Goal: Task Accomplishment & Management: Use online tool/utility

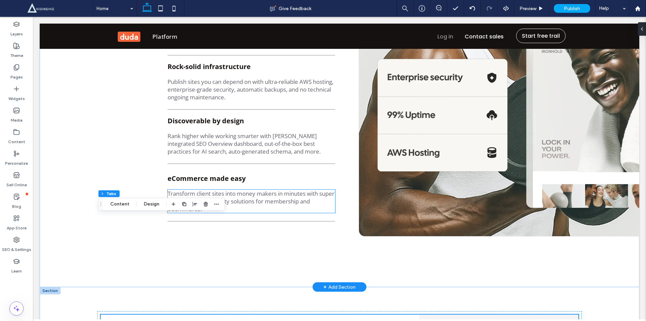
scroll to position [1099, 0]
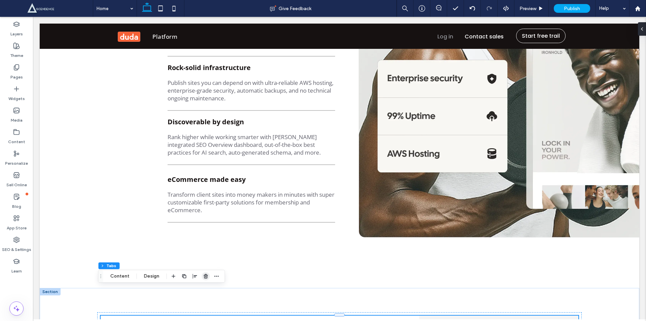
click at [203, 277] on use "button" at bounding box center [205, 275] width 4 height 4
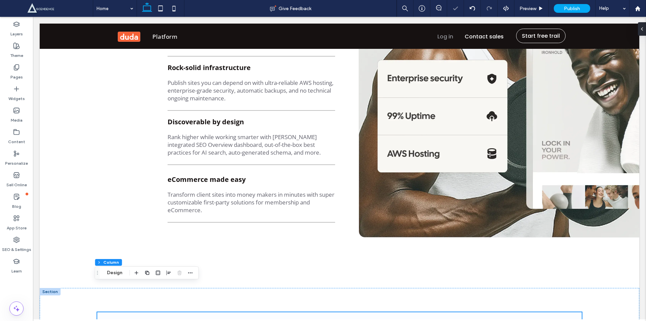
scroll to position [1256, 0]
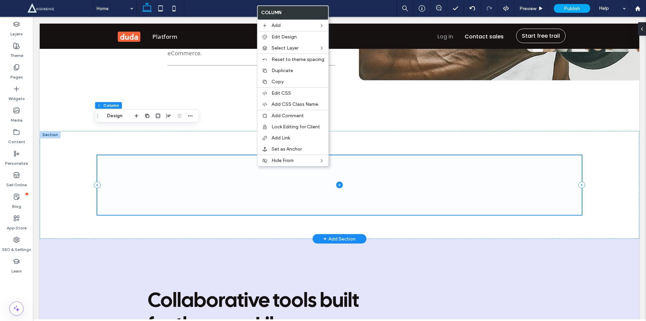
click at [381, 155] on span at bounding box center [339, 185] width 484 height 60
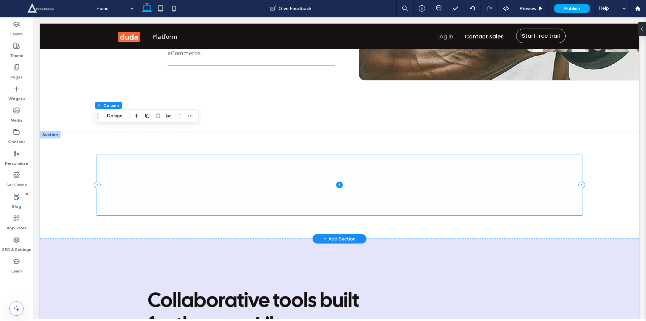
click at [318, 155] on span at bounding box center [339, 185] width 484 height 60
click at [140, 119] on span "button" at bounding box center [137, 116] width 8 height 8
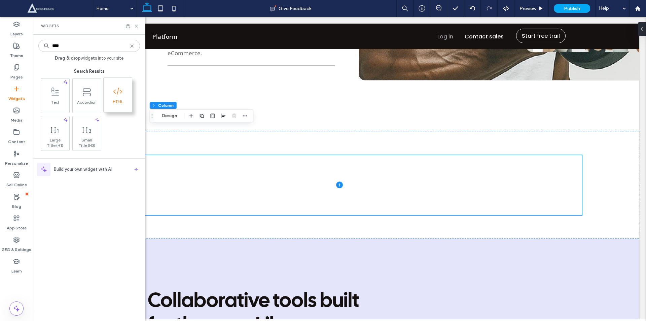
type input "****"
click at [113, 96] on icon at bounding box center [117, 91] width 11 height 11
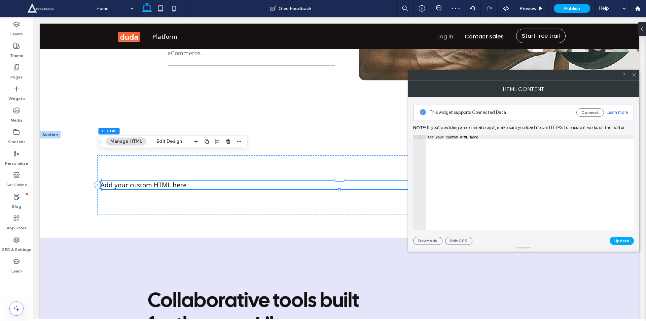
click at [634, 76] on icon at bounding box center [633, 74] width 5 height 5
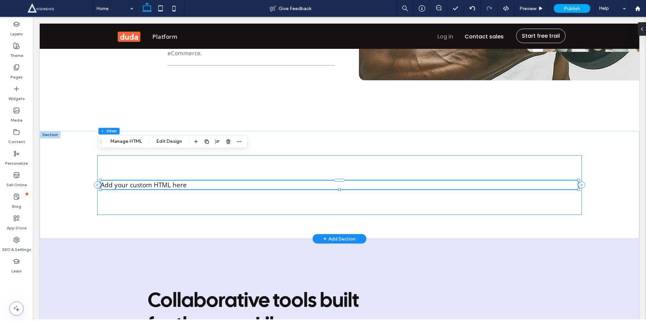
click at [123, 172] on div "Add your custom HTML here" at bounding box center [339, 185] width 484 height 60
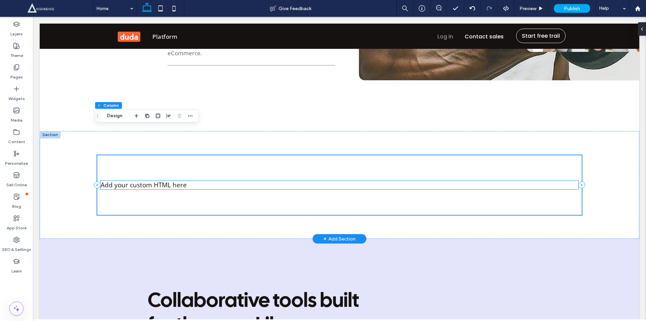
click at [191, 180] on div "Add your custom HTML here" at bounding box center [340, 184] width 478 height 9
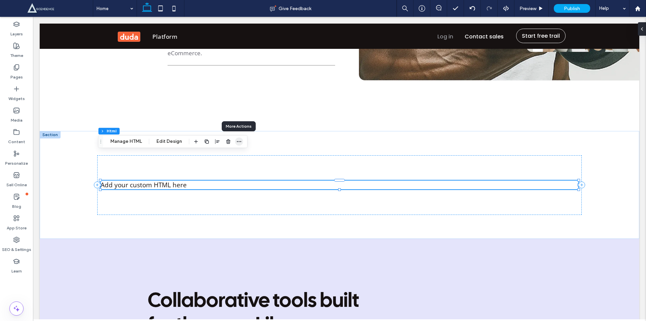
click at [239, 141] on icon "button" at bounding box center [238, 141] width 5 height 5
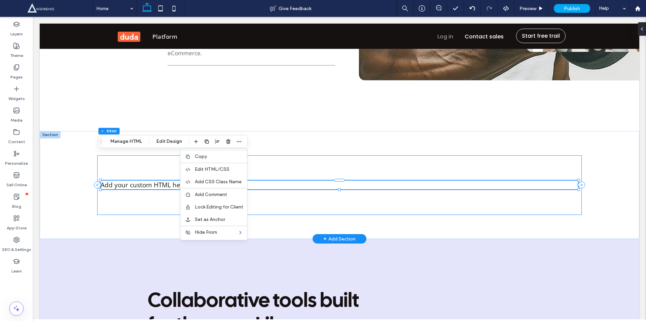
click at [138, 168] on div "Add your custom HTML here" at bounding box center [339, 185] width 484 height 60
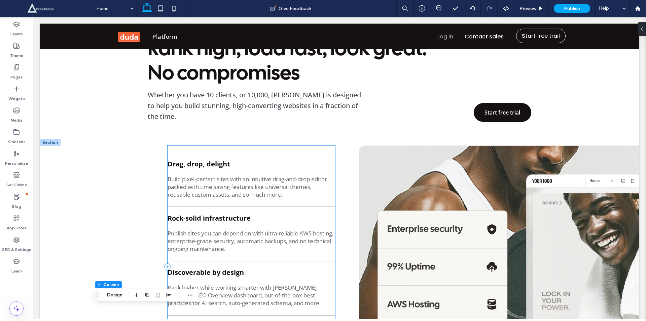
scroll to position [942, 0]
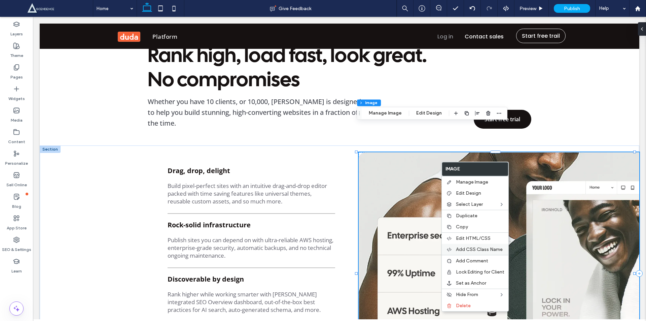
click at [474, 246] on div "Add CSS Class Name" at bounding box center [475, 249] width 67 height 11
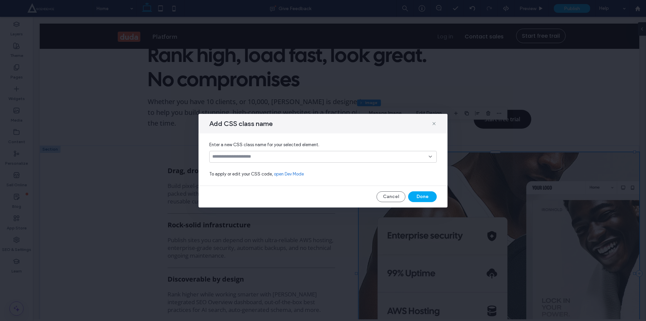
click at [237, 157] on input at bounding box center [320, 156] width 216 height 5
click at [433, 122] on use at bounding box center [433, 123] width 3 height 3
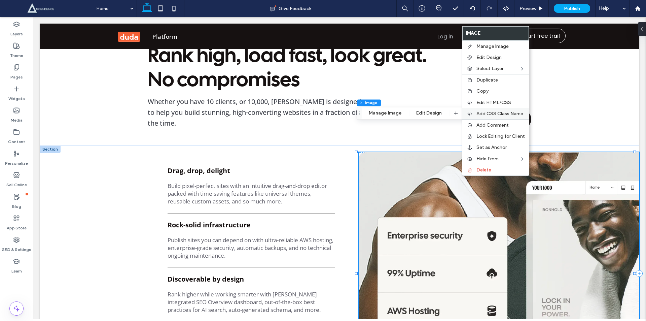
click at [498, 112] on span "Add CSS Class Name" at bounding box center [499, 114] width 47 height 6
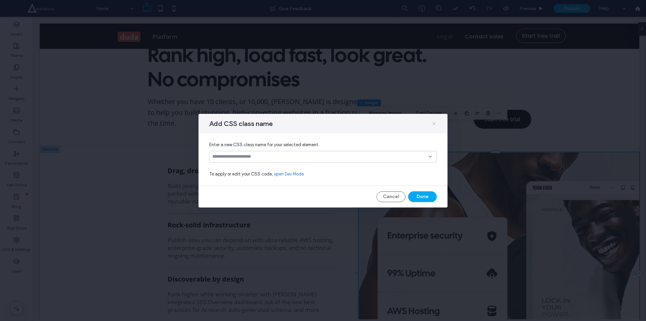
click at [435, 123] on icon at bounding box center [433, 123] width 5 height 5
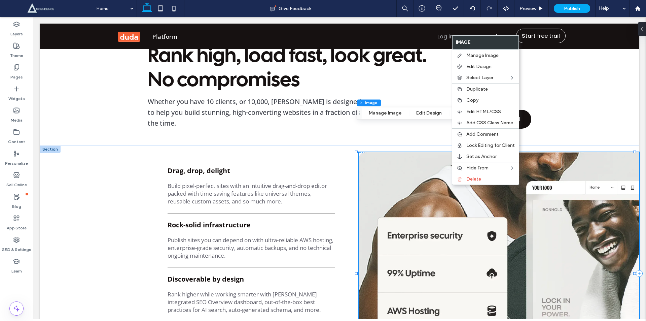
click at [384, 152] on img at bounding box center [499, 273] width 281 height 242
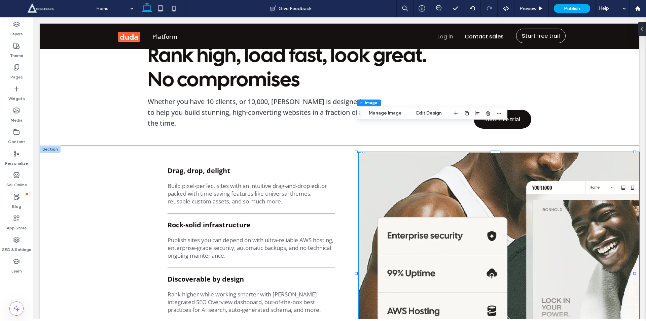
click at [125, 149] on div "Drag, drop, delight Build pixel-perfect sites with an intuitive drag-and-drop e…" at bounding box center [339, 294] width 599 height 299
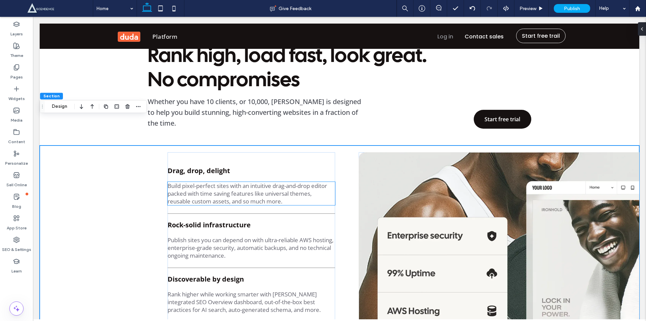
click at [197, 182] on span "Build pixel-perfect sites with an intuitive drag-and-drop editor packed with ti…" at bounding box center [247, 193] width 159 height 23
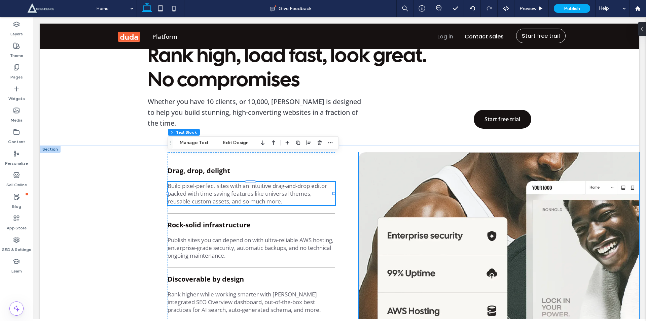
click at [432, 152] on img at bounding box center [499, 273] width 281 height 242
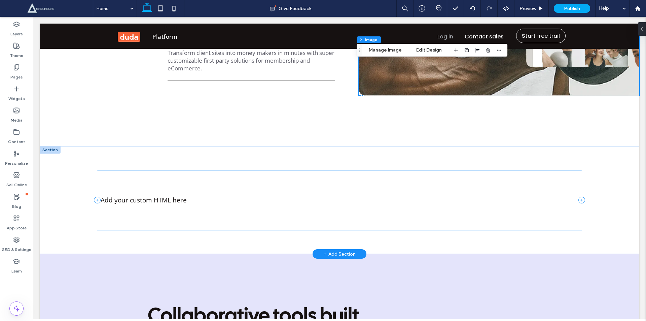
scroll to position [1256, 0]
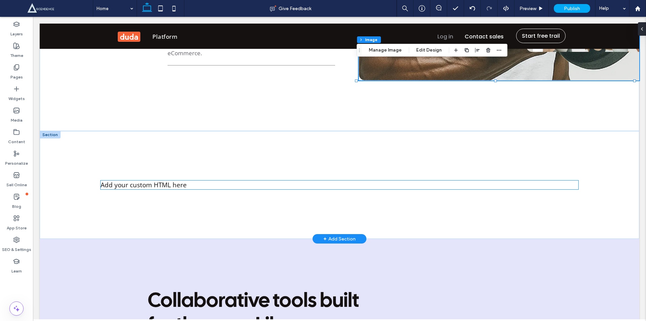
click at [188, 180] on div "Add your custom HTML here" at bounding box center [340, 184] width 478 height 9
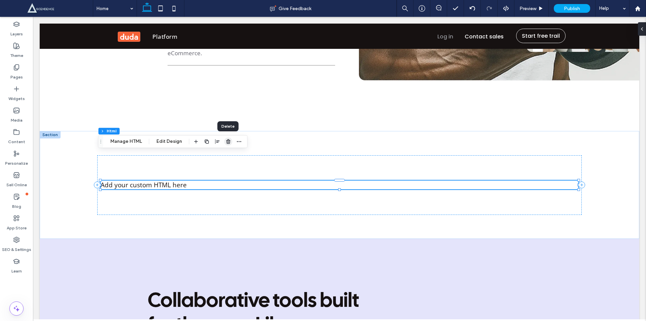
click at [227, 140] on use "button" at bounding box center [228, 141] width 4 height 4
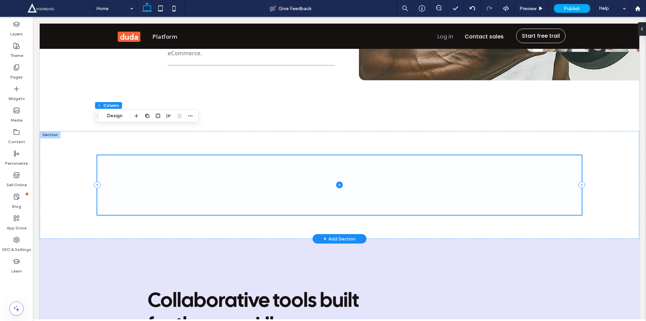
click at [336, 181] on icon at bounding box center [339, 184] width 7 height 7
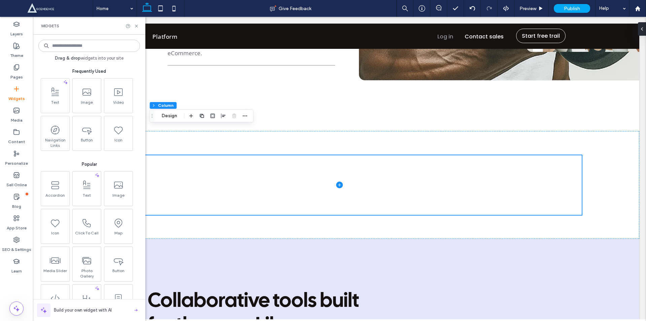
click at [83, 47] on input at bounding box center [89, 46] width 102 height 12
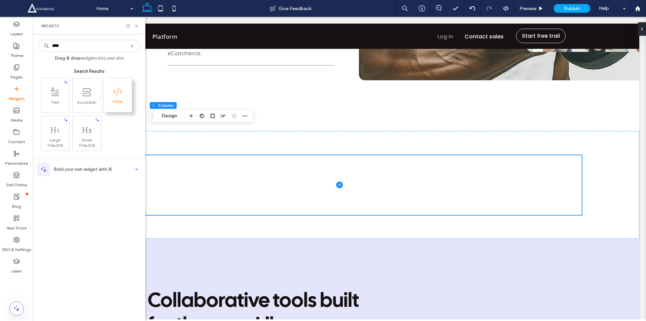
type input "****"
click at [121, 101] on span "HTML" at bounding box center [118, 103] width 28 height 9
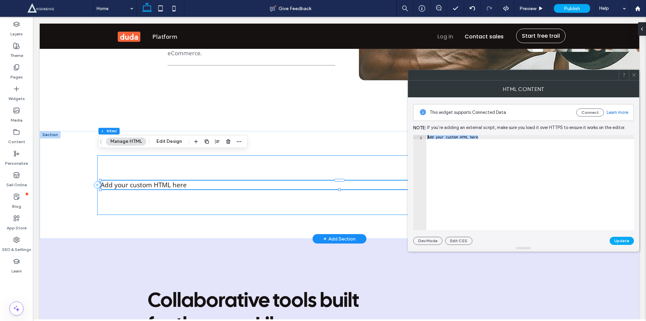
drag, startPoint x: 537, startPoint y: 158, endPoint x: 393, endPoint y: 131, distance: 146.9
paste textarea "Cursor at row 1"
type textarea "******"
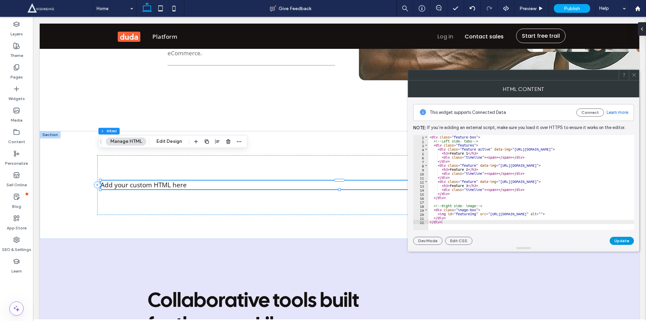
click at [617, 238] on button "Update" at bounding box center [621, 240] width 24 height 8
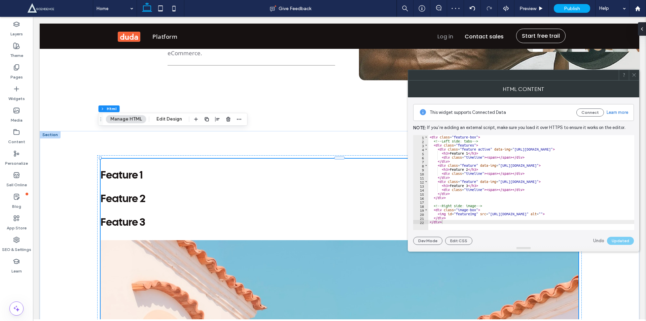
click at [634, 75] on use at bounding box center [633, 74] width 3 height 3
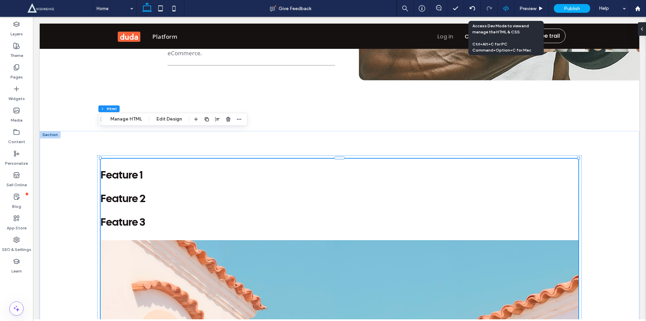
click at [507, 7] on use at bounding box center [505, 8] width 5 height 5
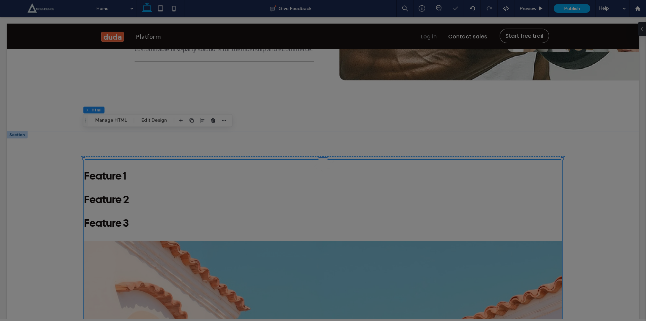
scroll to position [0, 0]
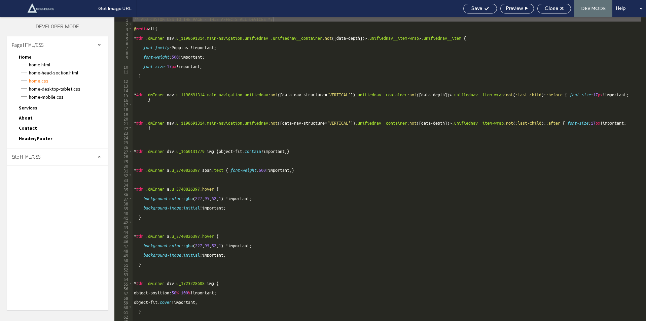
click at [46, 153] on div "Site HTML/CSS" at bounding box center [57, 156] width 101 height 17
click at [42, 184] on span "site.css" at bounding box center [69, 186] width 76 height 7
type textarea "**********"
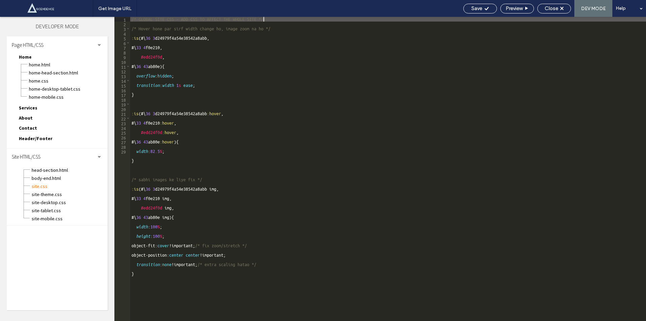
click at [139, 303] on div "/* GLOBAL SITE CSS - ADD CSS TO AFFECT THE WHOLE SITE */ /* Hover hone par sirf…" at bounding box center [388, 173] width 516 height 313
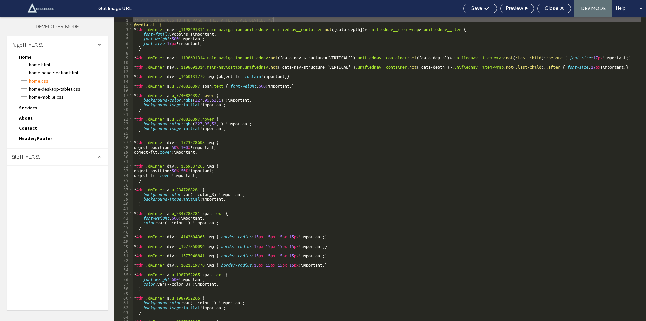
click at [54, 155] on div "Site HTML/CSS" at bounding box center [57, 156] width 101 height 17
click at [50, 185] on span "site.css" at bounding box center [69, 186] width 76 height 7
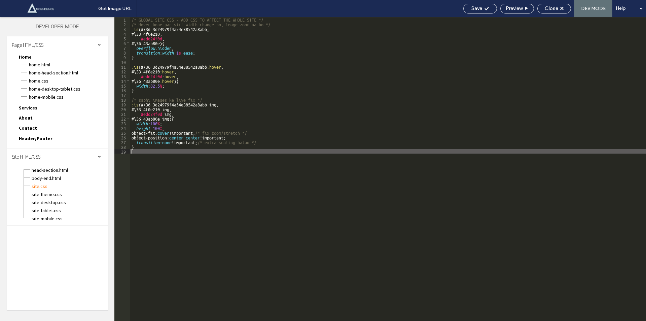
click at [162, 212] on div "/* GLOBAL SITE CSS - ADD CSS TO AFFECT THE WHOLE SITE */ /* Hover hone par sirf…" at bounding box center [388, 173] width 516 height 313
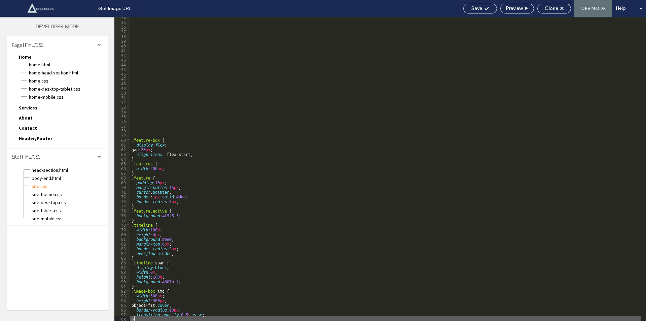
scroll to position [158, 0]
click at [48, 179] on span "body-end.html" at bounding box center [69, 178] width 76 height 7
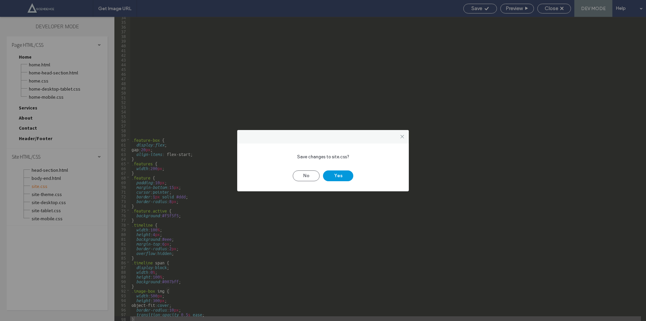
click at [332, 176] on button "Yes" at bounding box center [338, 175] width 30 height 11
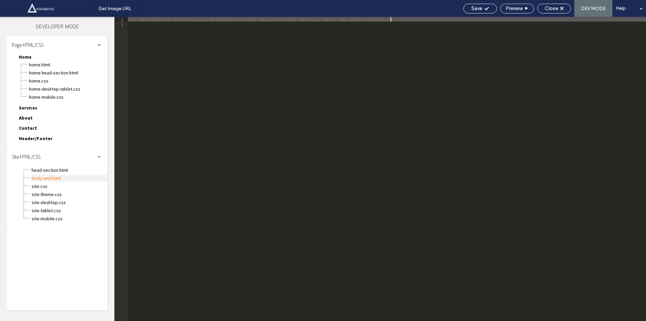
scroll to position [0, 0]
click at [47, 177] on span "body-end.html" at bounding box center [69, 178] width 76 height 7
click at [222, 117] on div "<!--THE CONTENT OF THIS FILE WILL BE APPENDED TO EVERY PAGE JUST BEFORE THE CLO…" at bounding box center [387, 173] width 518 height 313
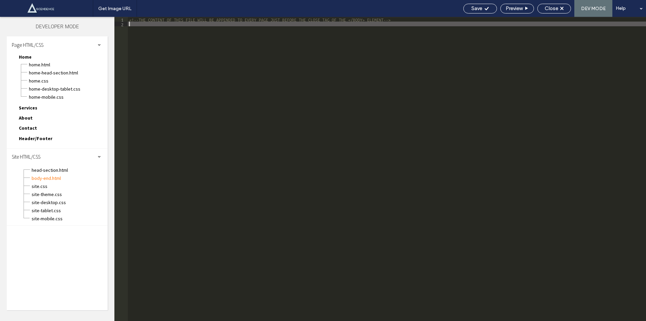
click at [222, 117] on div "<!--THE CONTENT OF THIS FILE WILL BE APPENDED TO EVERY PAGE JUST BEFORE THE CLO…" at bounding box center [387, 173] width 518 height 313
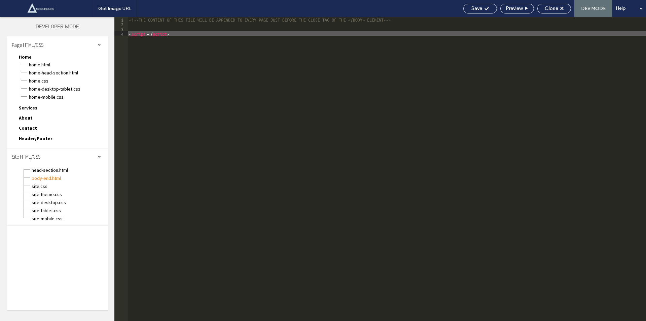
type textarea "**"
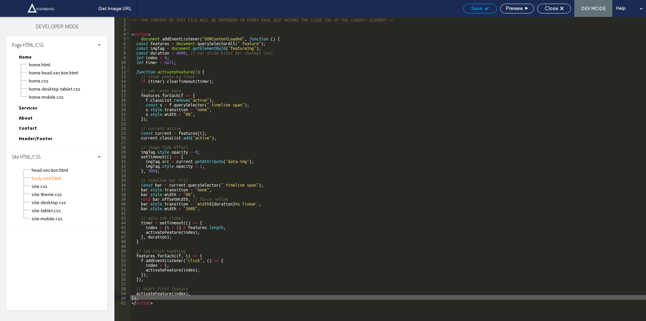
click at [480, 4] on div "Save" at bounding box center [480, 9] width 34 height 10
click at [550, 6] on span "Close" at bounding box center [551, 8] width 13 height 6
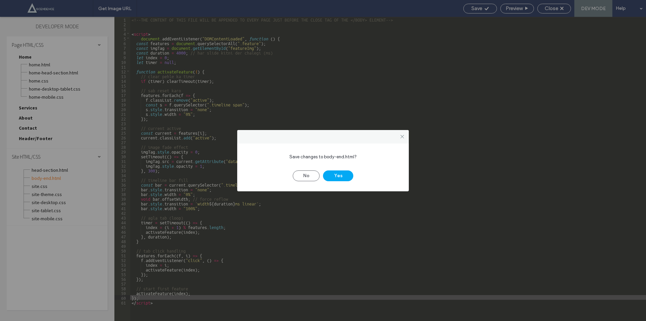
click at [476, 8] on div "Save changes to body-end.html? No Yes" at bounding box center [323, 160] width 646 height 321
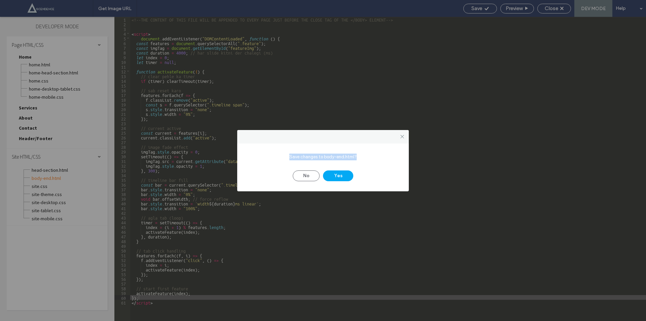
click at [476, 8] on div "Save changes to body-end.html? No Yes" at bounding box center [323, 160] width 646 height 321
click at [335, 173] on button "Yes" at bounding box center [338, 175] width 30 height 11
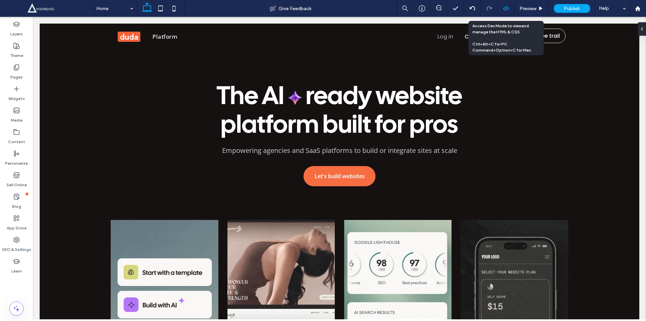
click at [506, 7] on use at bounding box center [505, 8] width 5 height 5
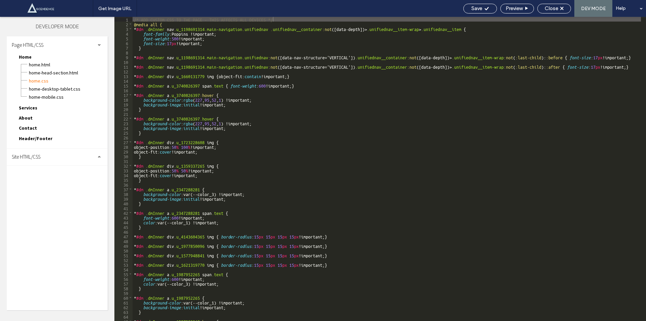
click at [83, 155] on div "Site HTML/CSS" at bounding box center [57, 156] width 101 height 17
click at [41, 185] on span "site.css" at bounding box center [69, 186] width 76 height 7
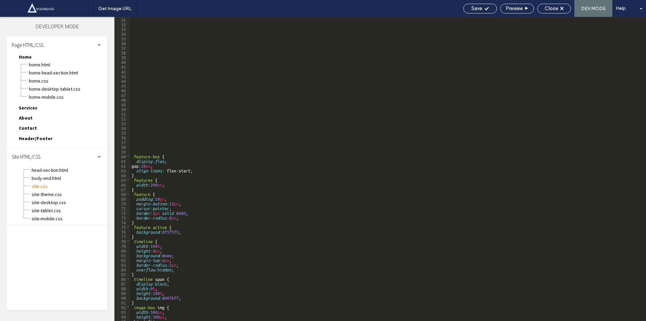
scroll to position [158, 0]
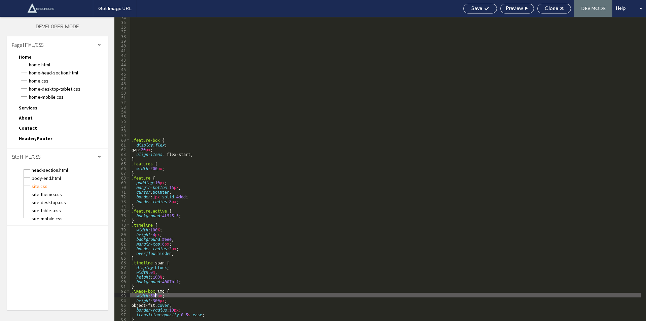
click at [155, 293] on div ".feature-box { display : flex ; gap: 20 px ; align-items : flex-start; } .featu…" at bounding box center [385, 170] width 511 height 313
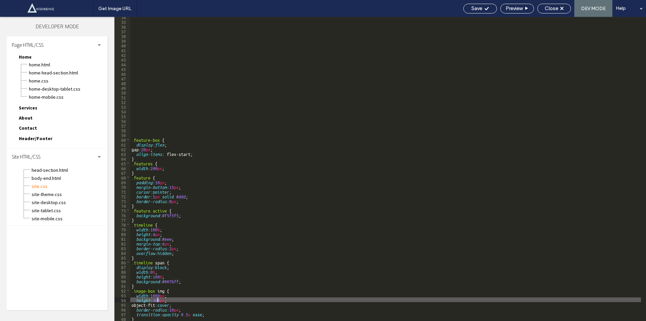
click at [157, 299] on div ".feature-box { display : flex ; gap: 20 px ; align-items : flex-start; } .featu…" at bounding box center [385, 170] width 511 height 313
click at [471, 6] on span "Save" at bounding box center [476, 8] width 11 height 6
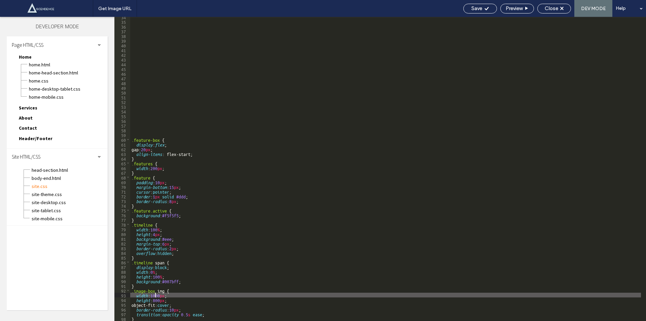
click at [156, 295] on div ".feature-box { display : flex ; gap: 20 px ; align-items : flex-start; } .featu…" at bounding box center [385, 170] width 511 height 313
click at [157, 301] on div ".feature-box { display : flex ; gap: 20 px ; align-items : flex-start; } .featu…" at bounding box center [385, 170] width 511 height 313
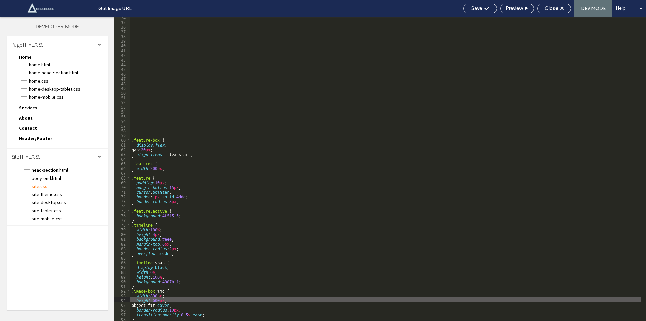
drag, startPoint x: 478, startPoint y: 8, endPoint x: 459, endPoint y: 1, distance: 19.3
click at [477, 8] on span "Save" at bounding box center [476, 8] width 11 height 6
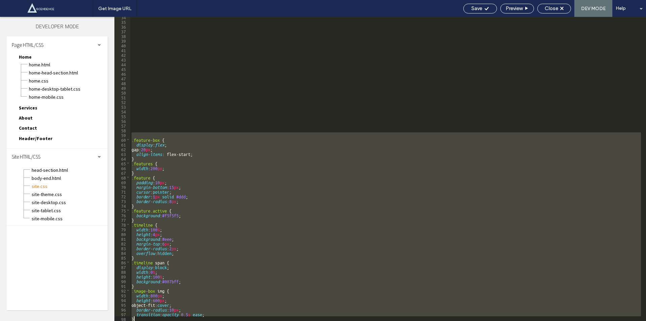
drag, startPoint x: 134, startPoint y: 137, endPoint x: 155, endPoint y: 334, distance: 198.3
click at [155, 320] on html ".wqwq-1{fill:#231f20;} .cls-1q, .cls-2q { fill-rule: evenodd; } .cls-2q { fill:…" at bounding box center [323, 160] width 646 height 321
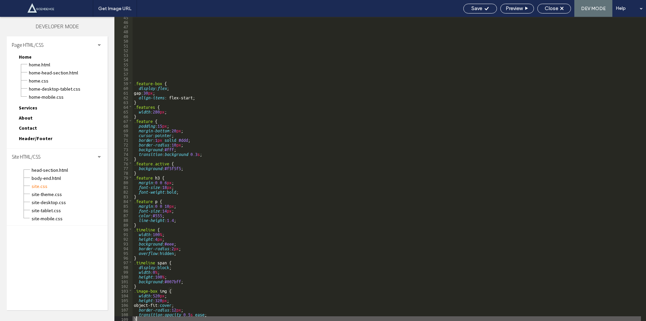
scroll to position [210, 0]
click at [480, 6] on span "Save" at bounding box center [476, 8] width 11 height 6
click at [54, 176] on span "body-end.html" at bounding box center [69, 178] width 76 height 7
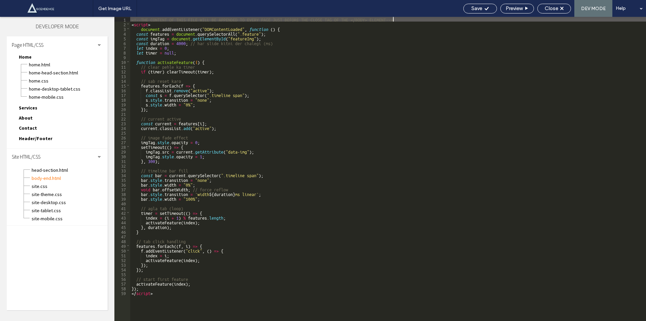
click at [275, 187] on div "<!--THE CONTENT OF THIS FILE WILL BE APPENDED TO EVERY PAGE JUST BEFORE THE CLO…" at bounding box center [388, 173] width 516 height 313
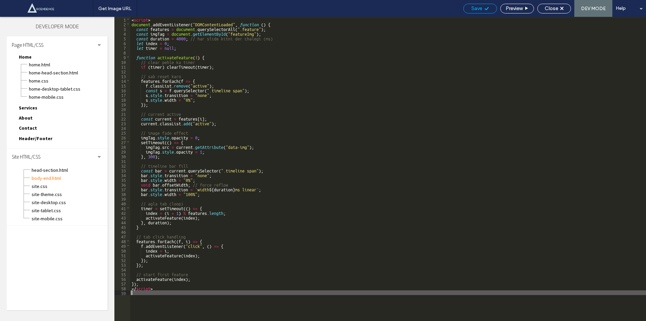
click at [481, 8] on span "Save" at bounding box center [476, 8] width 11 height 6
click at [48, 187] on span "site.css" at bounding box center [69, 186] width 76 height 7
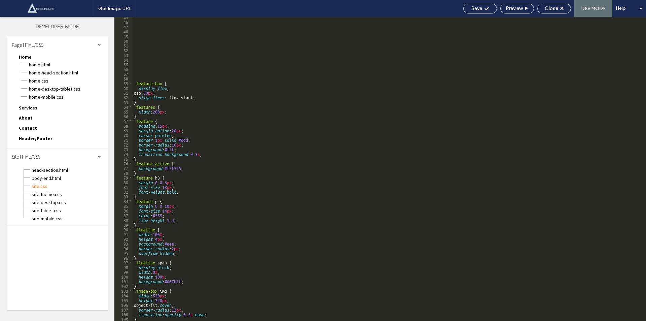
scroll to position [210, 0]
click at [157, 297] on div ".feature-box { display : flex ; gap: 30 px ; align-items : flex-start; } .featu…" at bounding box center [387, 170] width 508 height 313
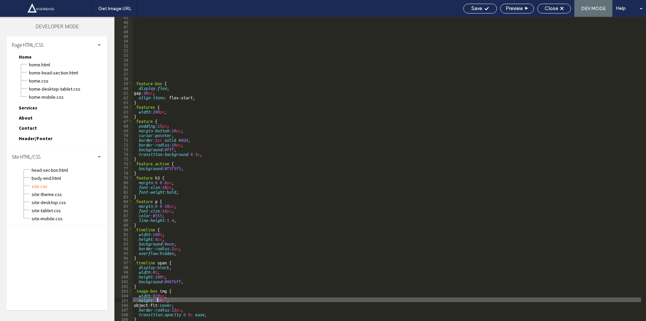
click at [158, 300] on div ".feature-box { display : flex ; gap: 30 px ; align-items : flex-start; } .featu…" at bounding box center [387, 170] width 508 height 313
click at [160, 300] on div ".feature-box { display : flex ; gap: 30 px ; align-items : flex-start; } .featu…" at bounding box center [387, 170] width 508 height 313
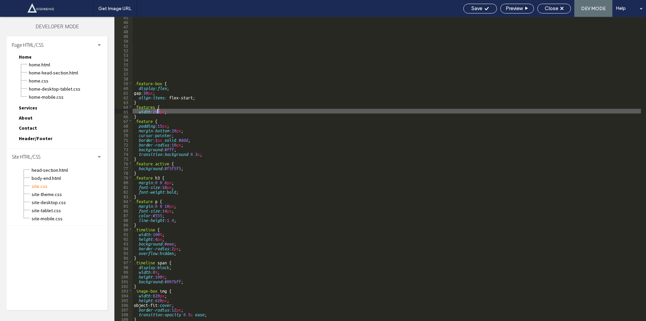
click at [156, 111] on div ".feature-box { display : flex ; gap: 30 px ; align-items : flex-start; } .featu…" at bounding box center [387, 170] width 508 height 313
click at [476, 9] on span "Save" at bounding box center [476, 8] width 11 height 6
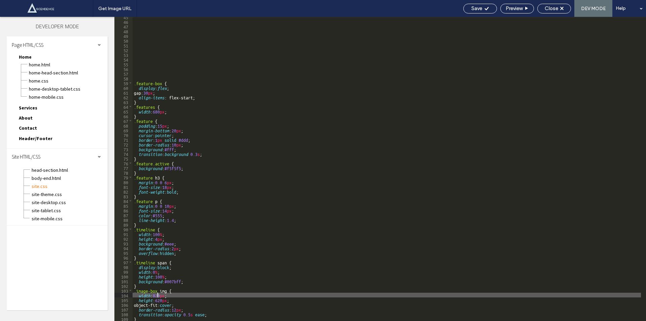
click at [157, 295] on div ".feature-box { display : flex ; gap: 30 px ; align-items : flex-start; } .featu…" at bounding box center [387, 170] width 508 height 313
click at [160, 300] on div ".feature-box { display : flex ; gap: 30 px ; align-items : flex-start; } .featu…" at bounding box center [387, 170] width 508 height 313
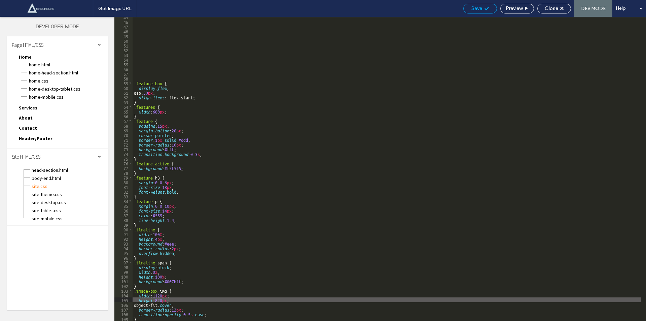
click at [480, 10] on span "Save" at bounding box center [476, 8] width 11 height 6
click at [474, 8] on span "Save" at bounding box center [476, 8] width 11 height 6
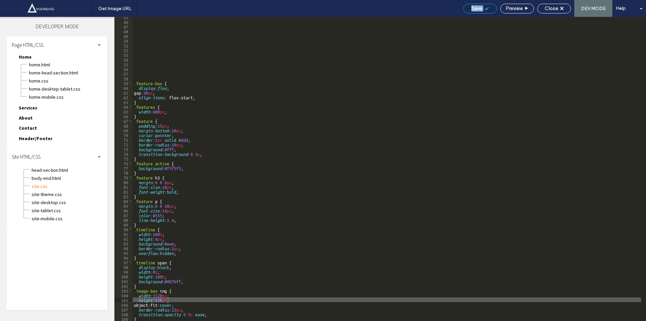
click at [474, 8] on span "Save" at bounding box center [476, 8] width 11 height 6
click at [477, 10] on span "Save" at bounding box center [476, 8] width 11 height 6
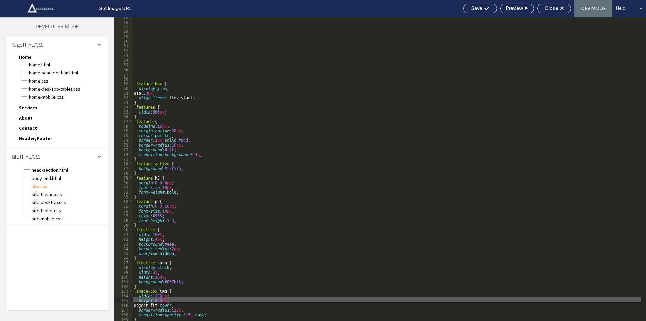
click at [462, 72] on div ".feature-box { display : flex ; gap: 30 px ; align-items : flex-start; } .featu…" at bounding box center [387, 170] width 508 height 313
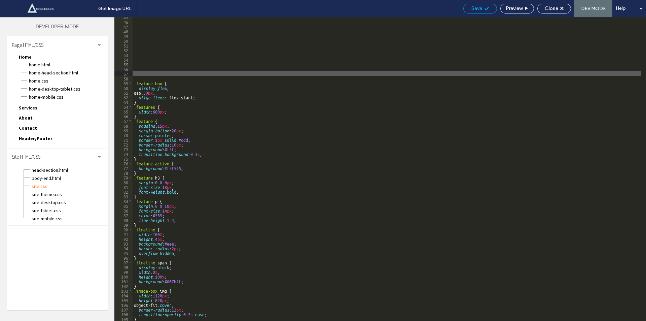
click at [477, 4] on div "Save" at bounding box center [480, 9] width 34 height 10
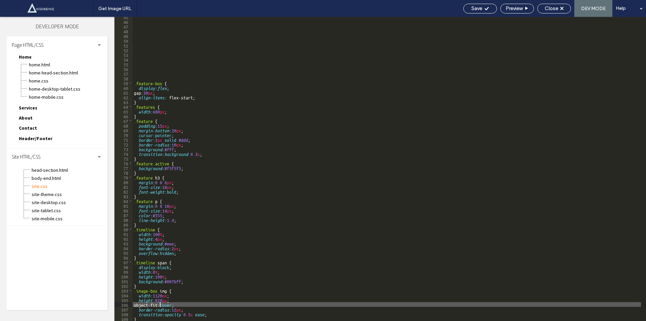
click at [160, 302] on div ".feature-box { display : flex ; gap: 30 px ; align-items : flex-start; } .featu…" at bounding box center [387, 170] width 508 height 313
click at [159, 299] on div ".feature-box { display : flex ; gap: 30 px ; align-items : flex-start; } .featu…" at bounding box center [387, 170] width 508 height 313
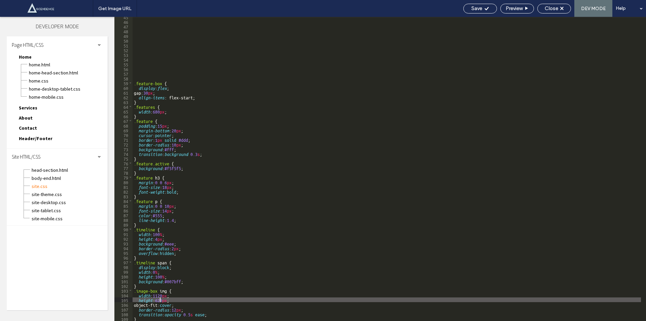
click at [158, 109] on div ".feature-box { display : flex ; gap: 30 px ; align-items : flex-start; } .featu…" at bounding box center [387, 170] width 508 height 313
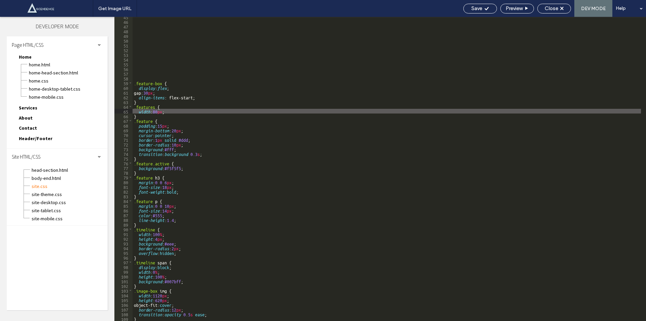
click at [158, 109] on div ".feature-box { display : flex ; gap: 30 px ; align-items : flex-start; } .featu…" at bounding box center [387, 170] width 508 height 313
click at [479, 9] on span "Save" at bounding box center [476, 8] width 11 height 6
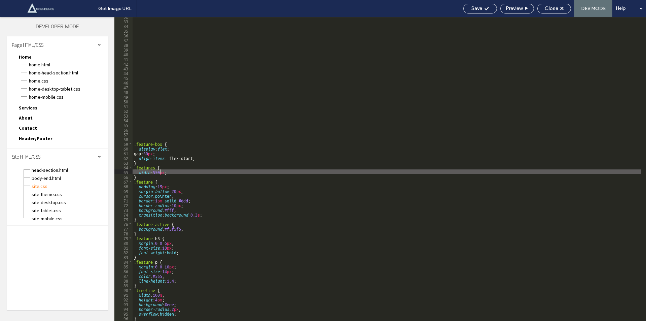
scroll to position [129, 0]
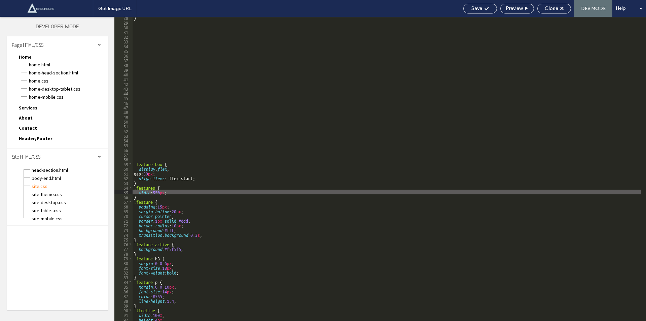
click at [141, 116] on div "} .feature-box { display : flex ; gap: 30 px ; align-items : flex-start; } .fea…" at bounding box center [387, 171] width 508 height 313
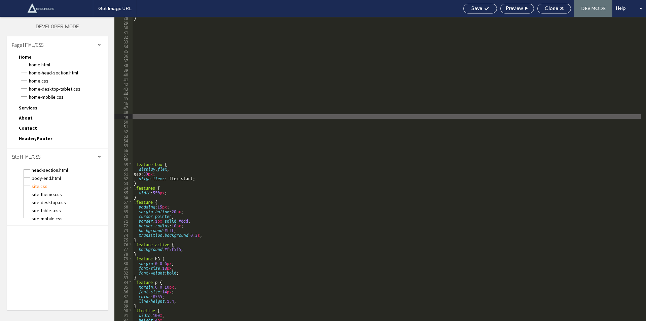
paste textarea
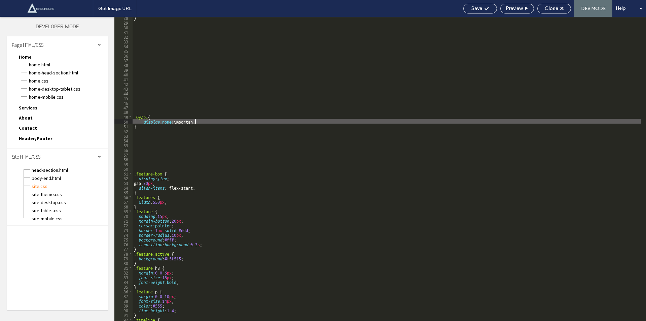
type textarea "**"
click at [206, 137] on div "} .OyZbI { display : none !important; } .feature-box { display : flex ; gap: 30…" at bounding box center [387, 171] width 508 height 313
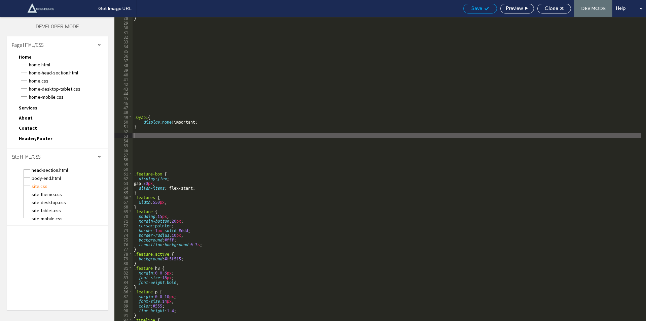
click at [481, 7] on span "Save" at bounding box center [476, 8] width 11 height 6
click at [477, 8] on span "Save" at bounding box center [476, 8] width 11 height 6
click at [140, 114] on div "} .OyZbI { display : none !important; } .feature-box { display : flex ; gap: 30…" at bounding box center [387, 171] width 508 height 313
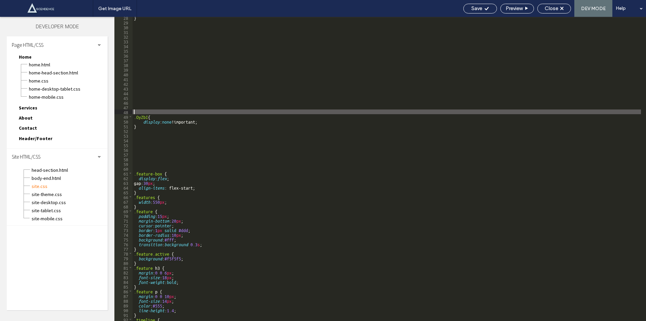
click at [140, 114] on div "} .OyZbI { display : none !important; } .feature-box { display : flex ; gap: 30…" at bounding box center [387, 171] width 508 height 313
click at [141, 118] on div "} .OyZbI { display : none !important; } .feature-box { display : flex ; gap: 30…" at bounding box center [387, 171] width 508 height 313
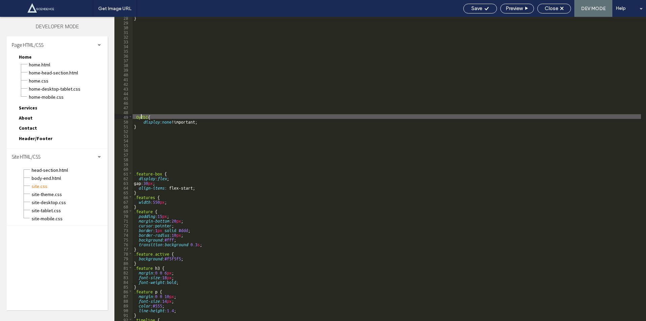
click at [141, 118] on div "} .OyZbI { display : none !important; } .feature-box { display : flex ; gap: 30…" at bounding box center [387, 171] width 508 height 313
click at [141, 118] on div "} .OyZbI { display : none !important; } .feature-box { display : flex ; gap: 30…" at bounding box center [387, 169] width 508 height 304
click at [141, 118] on div "} .OyZbI { display : none !important; } .feature-box { display : flex ; gap: 30…" at bounding box center [387, 171] width 508 height 313
click at [134, 116] on div "} .OyZbI { display : none !important; } .feature-box { display : flex ; gap: 30…" at bounding box center [387, 171] width 508 height 313
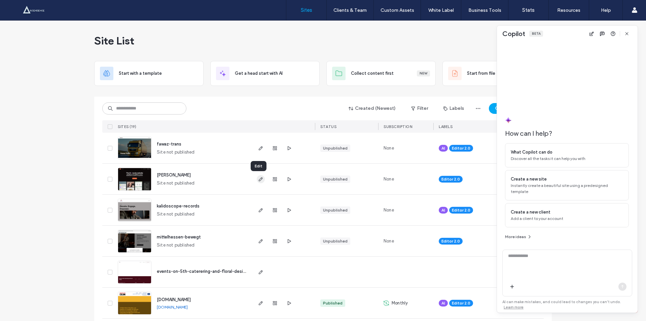
click at [257, 182] on span "button" at bounding box center [261, 179] width 8 height 8
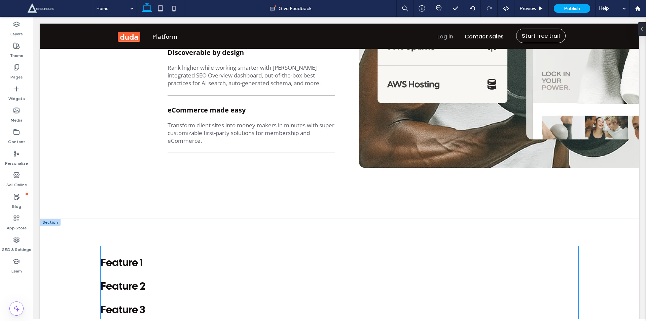
scroll to position [1325, 0]
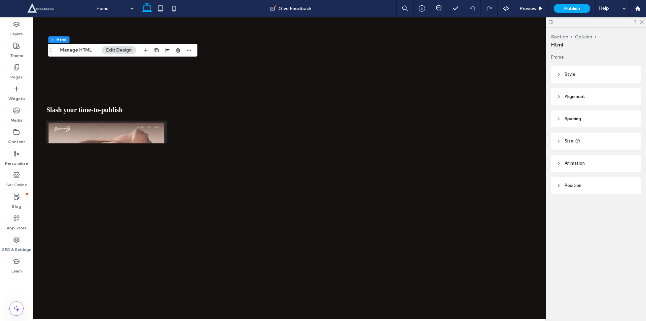
scroll to position [1334, 0]
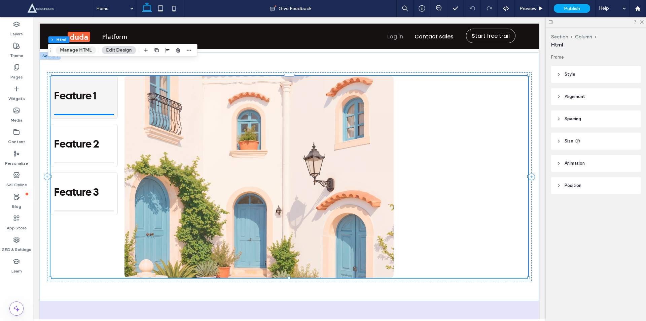
click at [71, 48] on button "Manage HTML" at bounding box center [76, 50] width 40 height 8
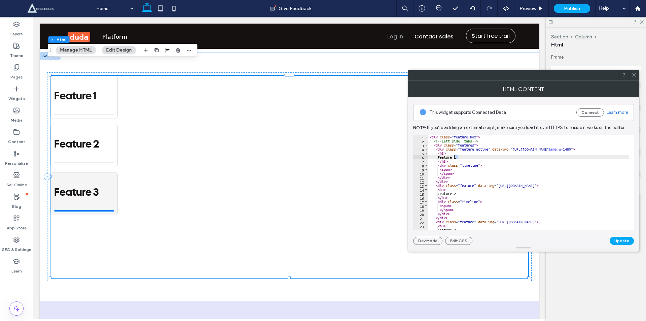
drag, startPoint x: 459, startPoint y: 156, endPoint x: 445, endPoint y: 157, distance: 14.5
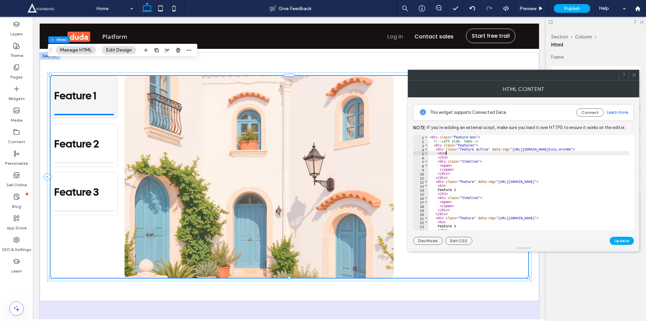
type textarea "****"
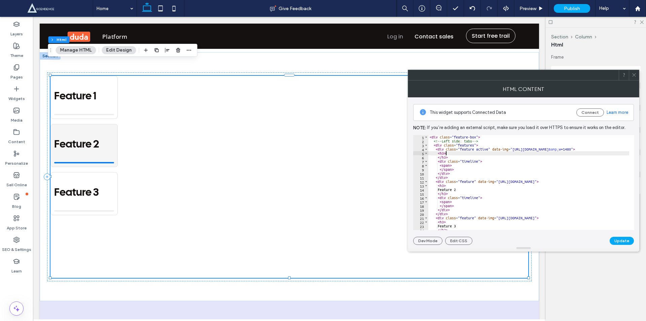
scroll to position [0, 1]
paste textarea "**********"
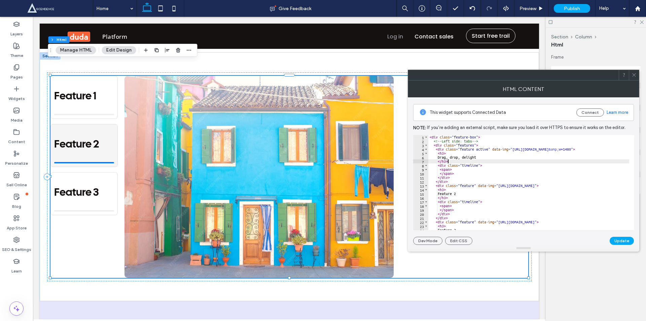
type textarea "*****"
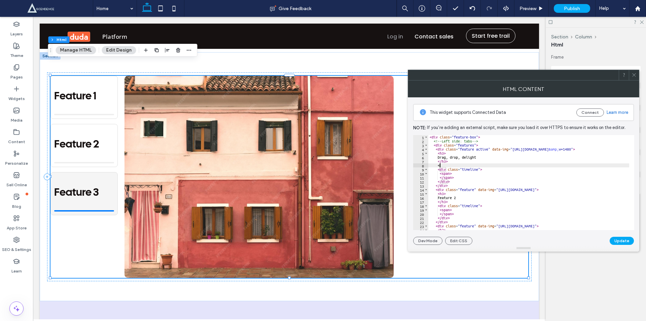
scroll to position [0, 1]
paste textarea "**********"
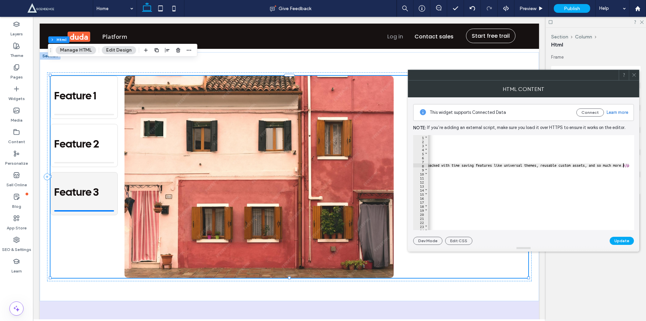
scroll to position [0, 148]
click at [626, 239] on button "Update" at bounding box center [621, 240] width 24 height 8
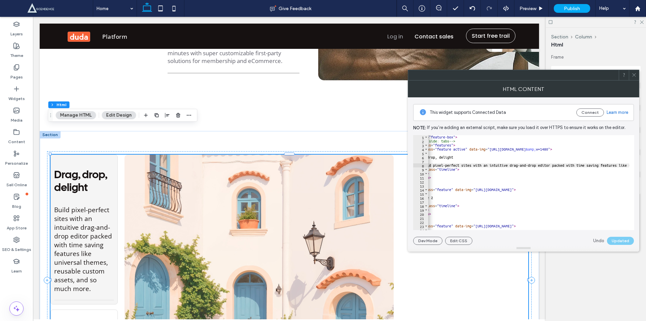
scroll to position [0, 0]
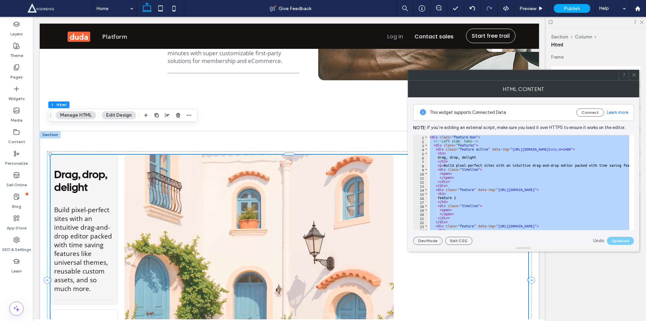
paste textarea "Cursor at row 37"
type textarea "******"
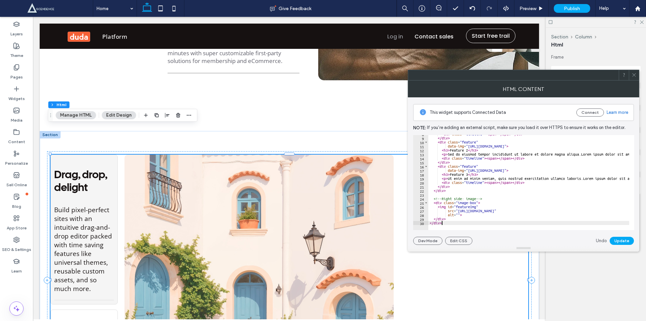
scroll to position [31, 0]
click at [620, 241] on button "Update" at bounding box center [621, 240] width 24 height 8
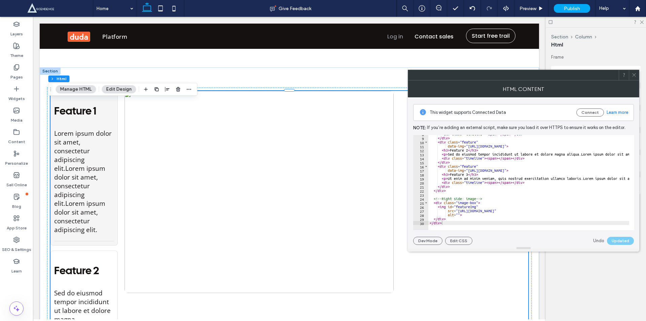
scroll to position [1334, 0]
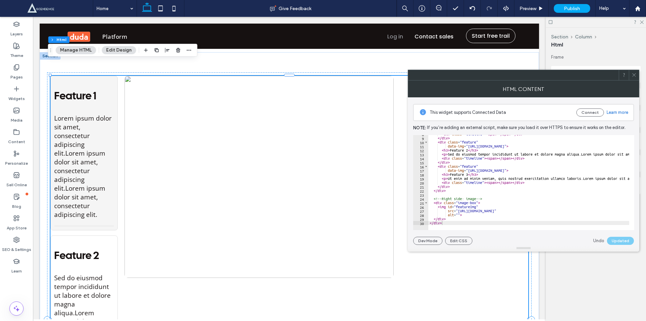
click at [634, 76] on icon at bounding box center [633, 74] width 5 height 5
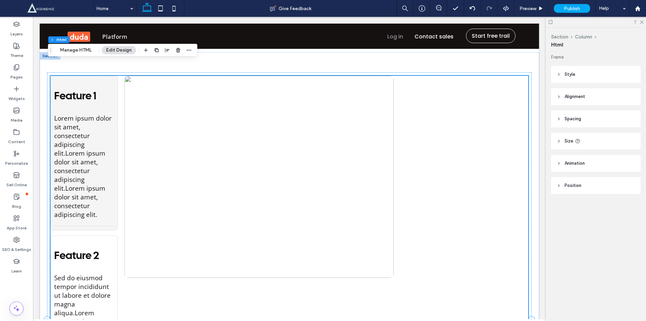
scroll to position [1256, 0]
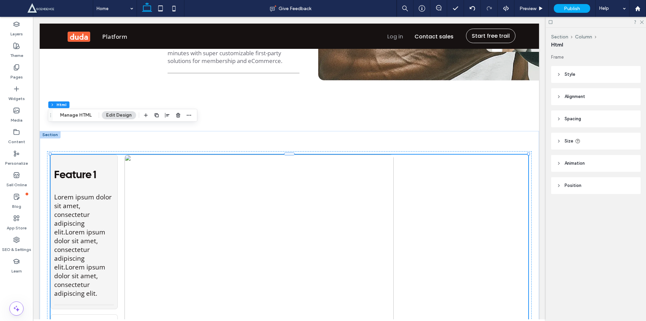
click at [206, 220] on img at bounding box center [258, 255] width 269 height 202
click at [202, 217] on img at bounding box center [258, 255] width 269 height 202
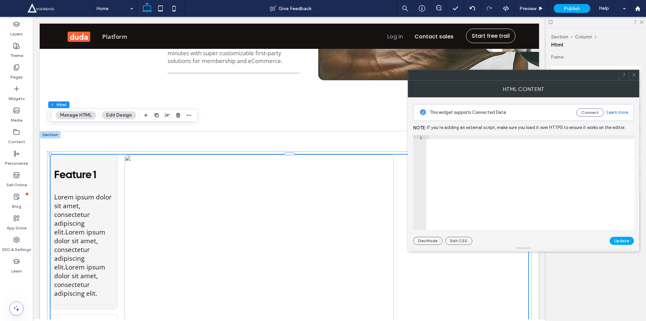
click at [202, 217] on img at bounding box center [258, 255] width 269 height 202
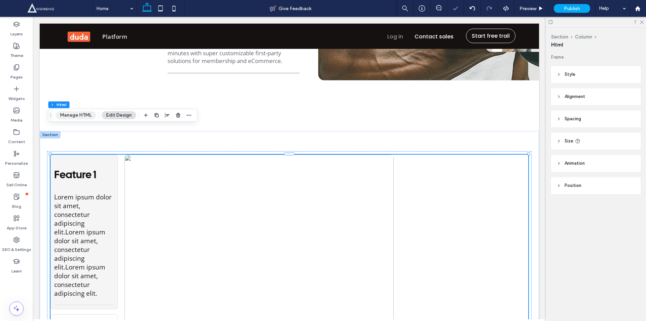
click at [70, 115] on button "Manage HTML" at bounding box center [76, 115] width 40 height 8
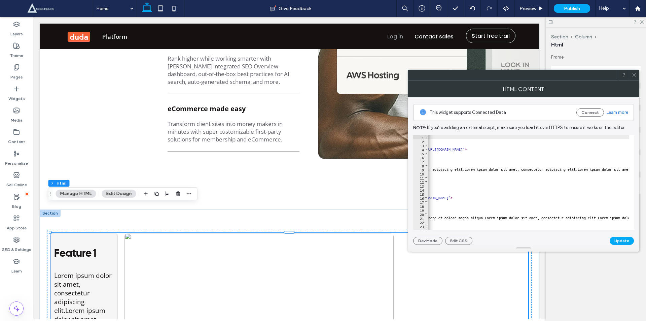
scroll to position [0, 99]
click at [586, 149] on div "< div class = "feature-box" > <!-- Left side: tabs --> < div class = "features"…" at bounding box center [517, 184] width 374 height 98
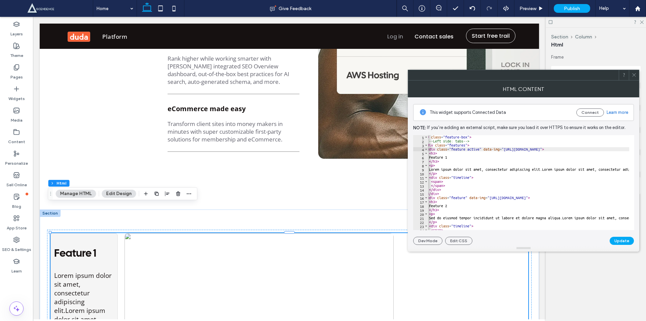
scroll to position [0, 9]
click at [503, 149] on div "< div class = "feature-box" > <!-- Left side: tabs --> < div class = "features"…" at bounding box center [606, 184] width 374 height 98
paste textarea "**********"
type textarea "**********"
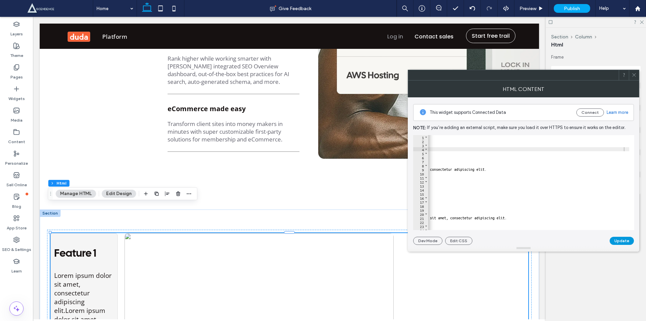
click at [626, 241] on button "Update" at bounding box center [621, 240] width 24 height 8
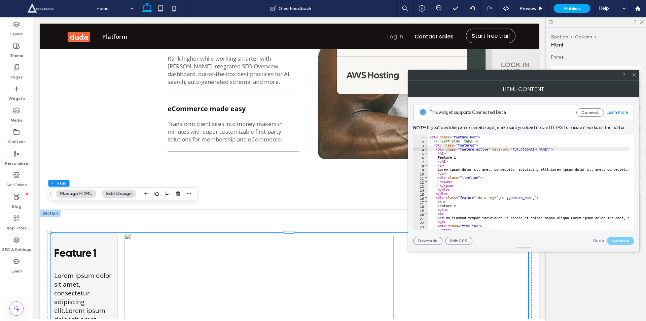
click at [424, 224] on div "23" at bounding box center [420, 226] width 15 height 4
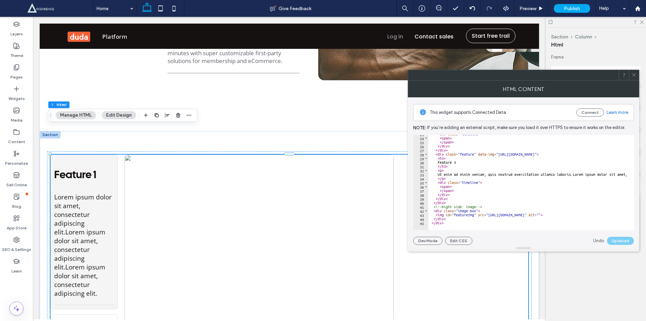
scroll to position [45, 0]
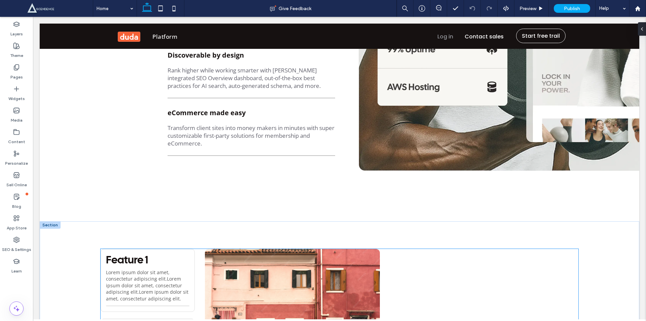
scroll to position [1247, 0]
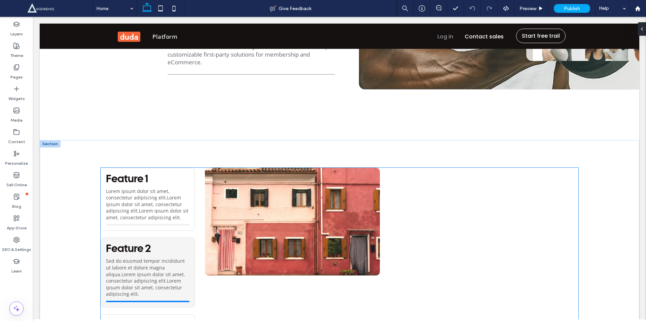
click at [147, 319] on h3 "Feature 3" at bounding box center [147, 325] width 83 height 13
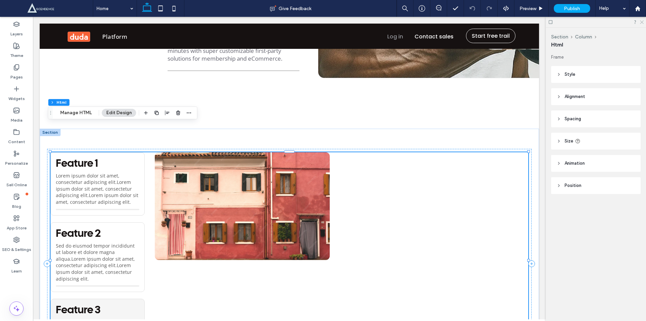
click at [643, 21] on use at bounding box center [642, 23] width 4 height 4
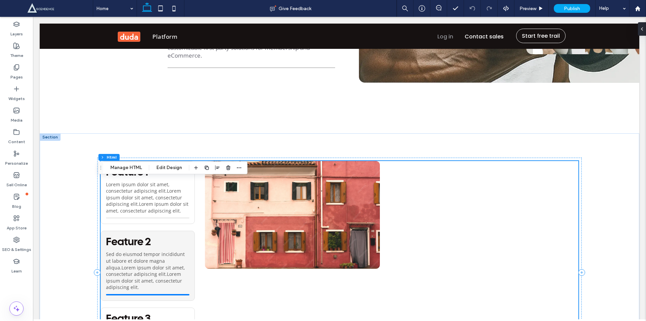
scroll to position [1325, 0]
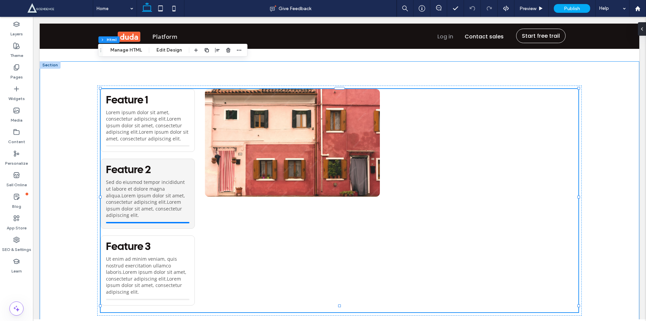
click at [82, 177] on div "Feature 1 Lorem ipsum dolor sit amet, consectetur adipiscing elit.Lorem ipsum d…" at bounding box center [339, 200] width 599 height 278
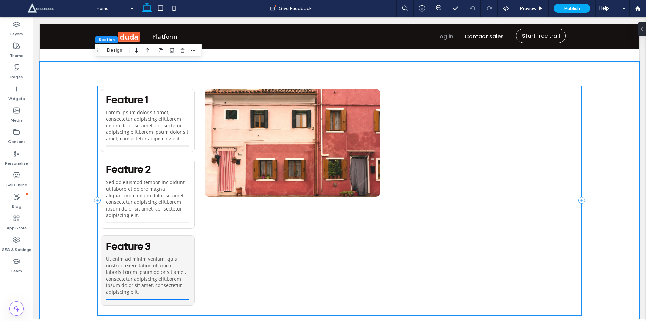
click at [97, 161] on div "Feature 1 Lorem ipsum dolor sit amet, consectetur adipiscing elit.Lorem ipsum d…" at bounding box center [339, 200] width 484 height 230
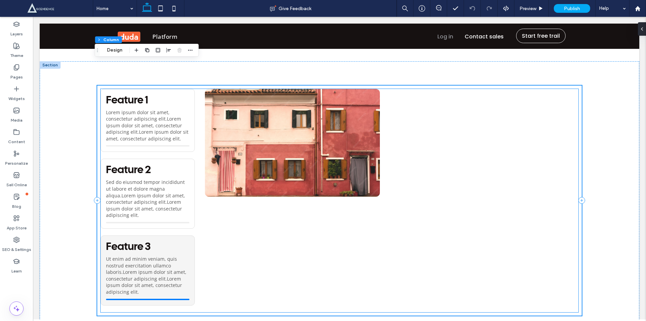
click at [102, 177] on div "Feature 2 Sed do eiusmod tempor incididunt ut labore et dolore magna aliqua.Lor…" at bounding box center [148, 193] width 94 height 70
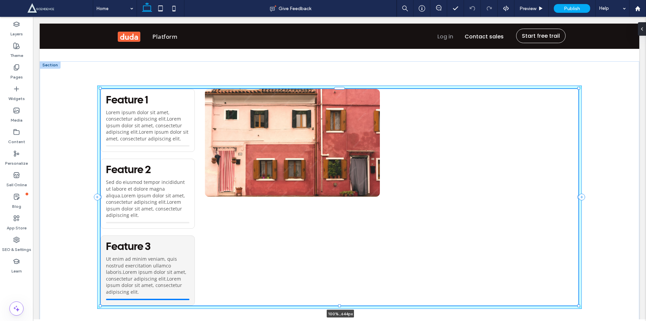
drag, startPoint x: 98, startPoint y: 168, endPoint x: 97, endPoint y: 173, distance: 5.0
click at [97, 173] on div "Feature 1 Lorem ipsum dolor sit amet, consectetur adipiscing elit.Lorem ipsum d…" at bounding box center [339, 196] width 484 height 271
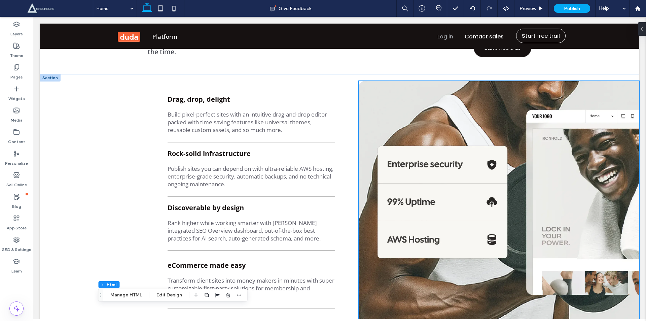
scroll to position [1011, 0]
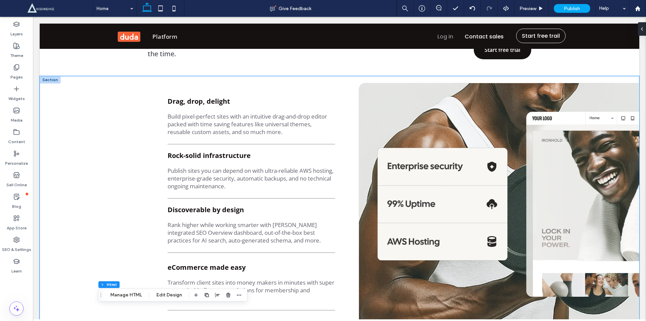
click at [91, 151] on div "Drag, drop, delight Build pixel-perfect sites with an intuitive drag-and-drop e…" at bounding box center [339, 225] width 599 height 299
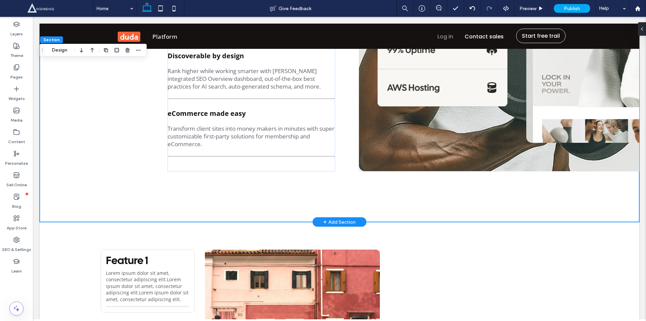
scroll to position [1168, 0]
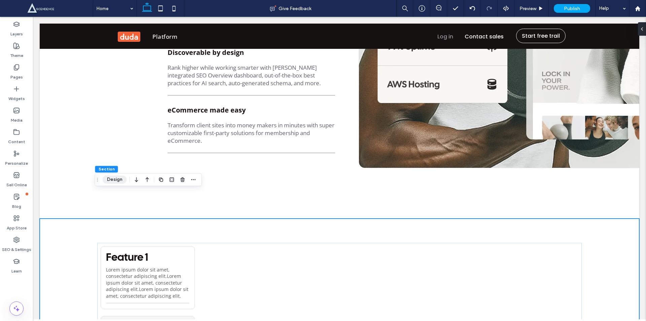
click at [112, 181] on button "Design" at bounding box center [115, 179] width 24 height 8
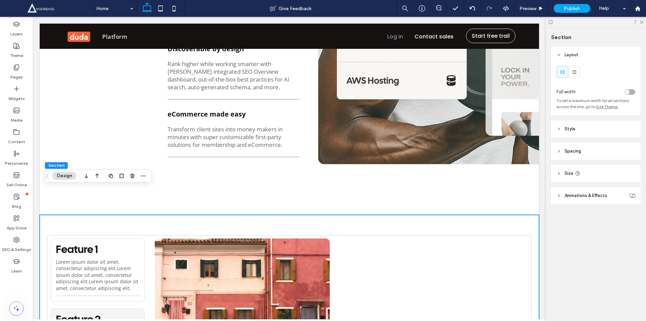
click at [629, 92] on div "toggle" at bounding box center [627, 91] width 5 height 5
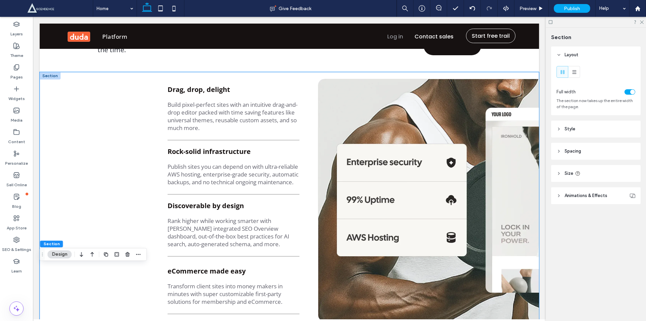
scroll to position [936, 0]
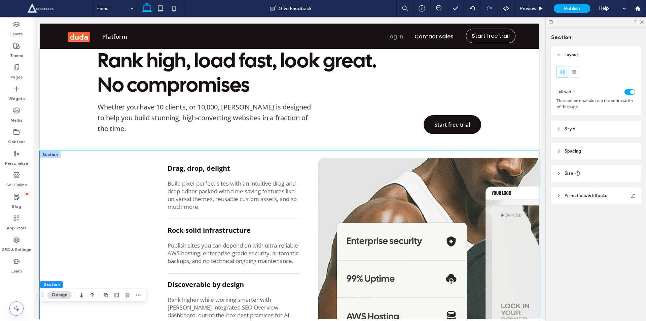
click at [92, 163] on div "Drag, drop, delight Build pixel-perfect sites with an intuitive drag-and-drop e…" at bounding box center [289, 300] width 499 height 299
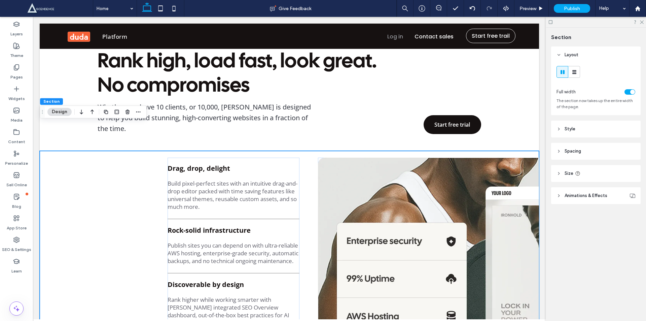
click at [580, 151] on span "Spacing" at bounding box center [572, 151] width 16 height 7
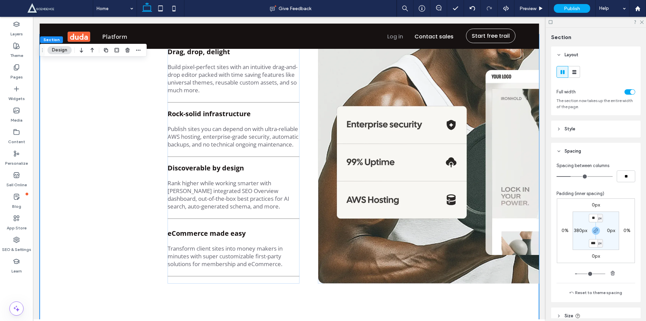
scroll to position [1172, 0]
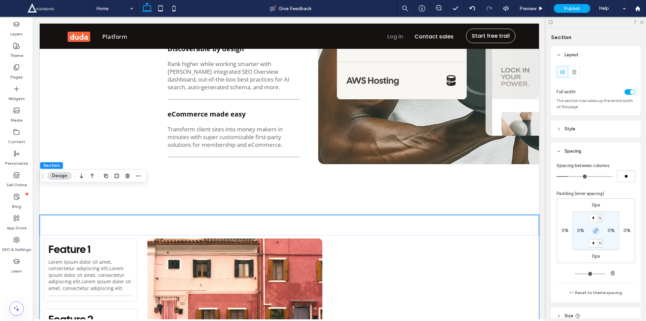
click at [594, 231] on icon "button" at bounding box center [595, 230] width 5 height 5
click at [582, 231] on label "0%" at bounding box center [580, 230] width 7 height 6
type input "*"
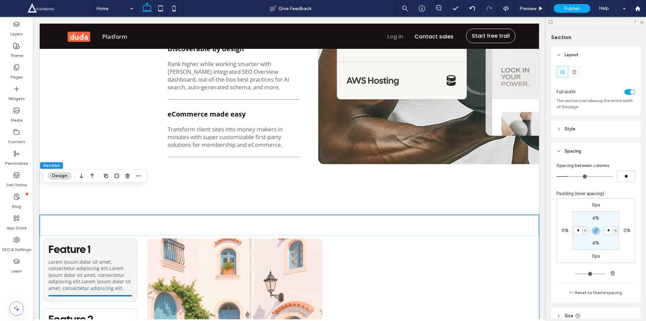
click at [584, 231] on span "%" at bounding box center [585, 230] width 2 height 7
click at [580, 239] on span "px" at bounding box center [581, 240] width 5 height 7
click at [577, 232] on input "*" at bounding box center [577, 230] width 9 height 8
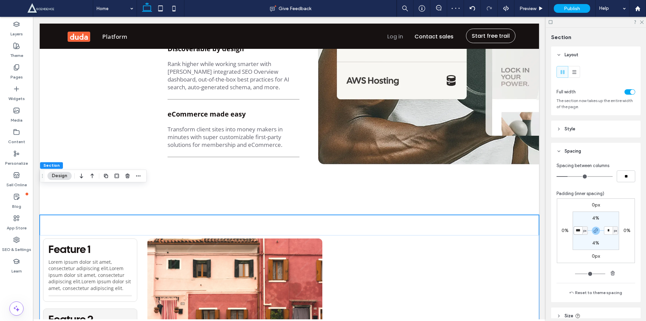
type input "***"
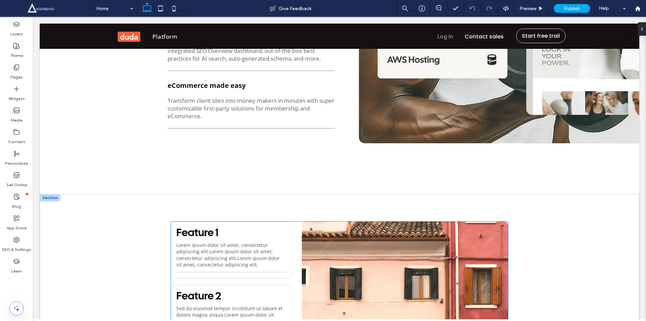
scroll to position [1177, 0]
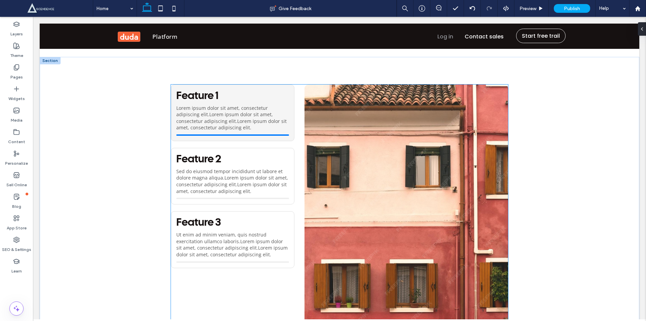
scroll to position [1251, 0]
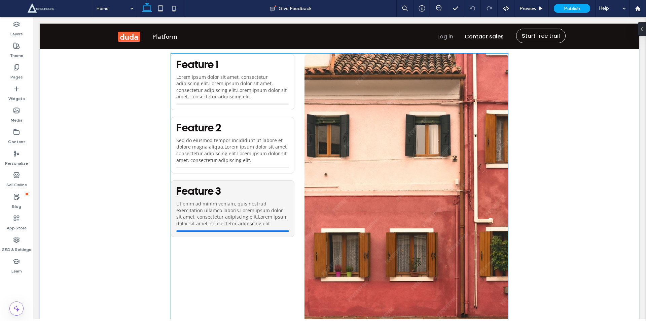
scroll to position [1334, 0]
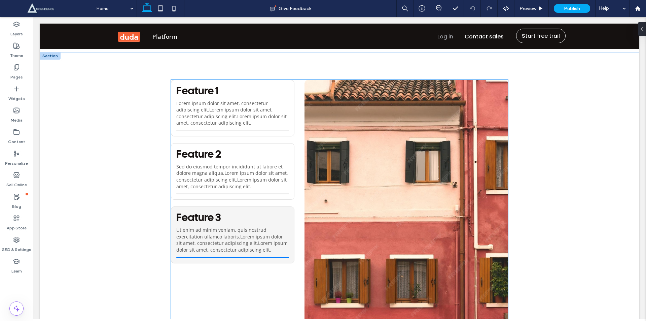
click at [439, 138] on img at bounding box center [405, 218] width 203 height 276
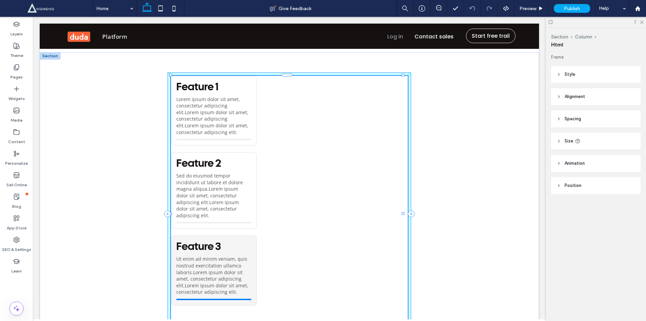
drag, startPoint x: 402, startPoint y: 185, endPoint x: 469, endPoint y: 182, distance: 66.7
click at [469, 182] on div "Feature 1 Lorem ipsum dolor sit amet, consectetur adipiscing elit.Lorem ipsum d…" at bounding box center [289, 213] width 499 height 323
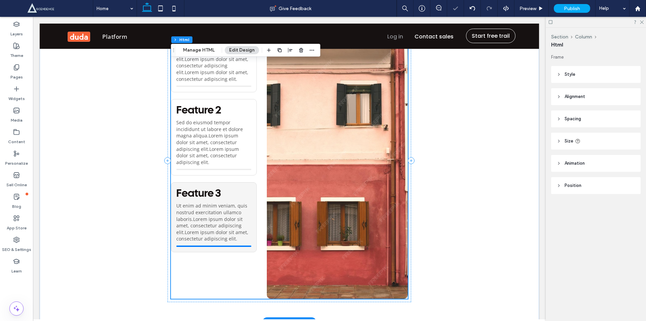
scroll to position [1256, 0]
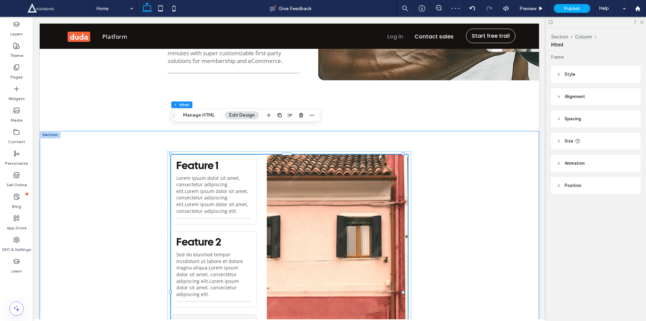
click at [76, 131] on div "Feature 1 Lorem ipsum dolor sit amet, consectetur adipiscing elit.Lorem ipsum d…" at bounding box center [289, 292] width 499 height 323
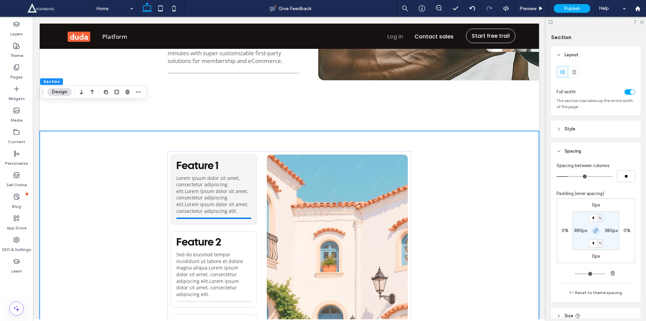
click at [595, 231] on use "button" at bounding box center [596, 230] width 4 height 4
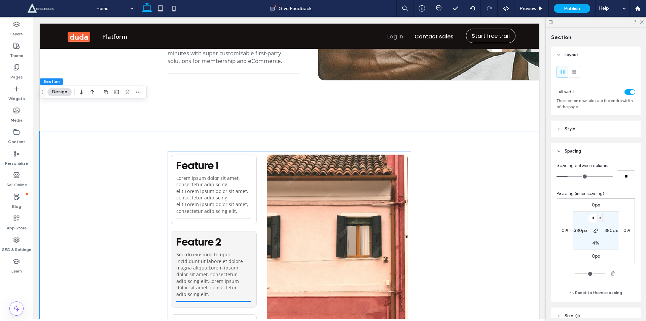
click at [604, 230] on label "380px" at bounding box center [610, 230] width 13 height 6
type input "***"
click at [604, 230] on input "***" at bounding box center [608, 230] width 9 height 8
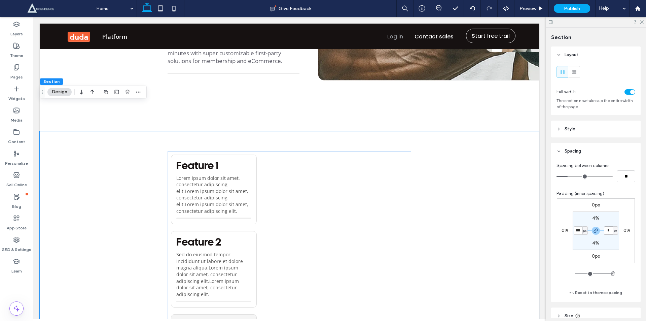
type input "*"
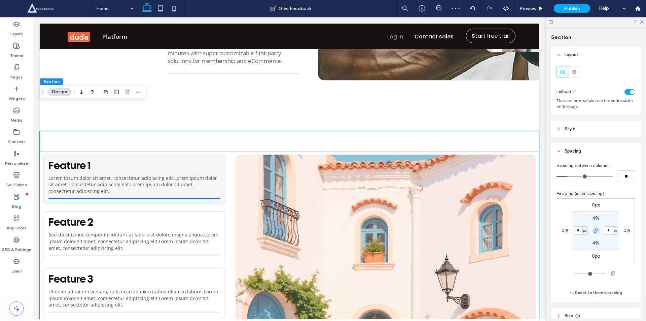
click at [593, 231] on icon "button" at bounding box center [595, 230] width 5 height 5
click at [577, 231] on label "0px" at bounding box center [581, 230] width 8 height 6
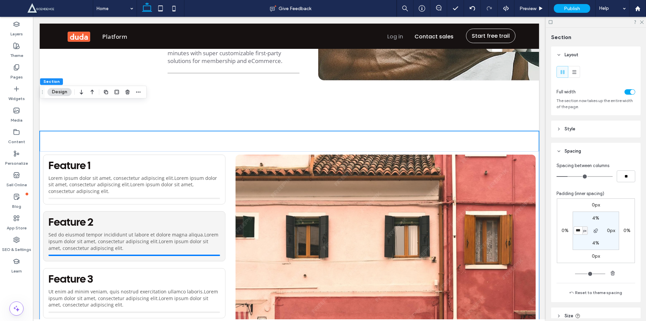
type input "***"
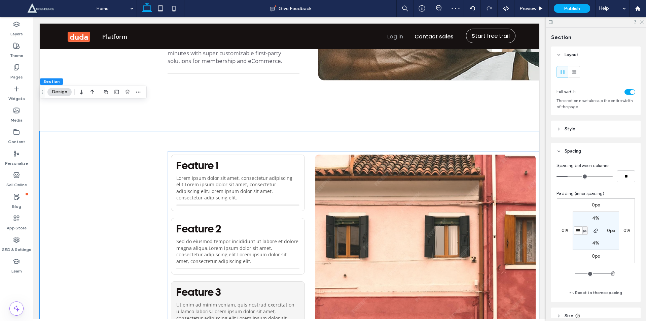
click at [641, 22] on icon at bounding box center [641, 22] width 4 height 4
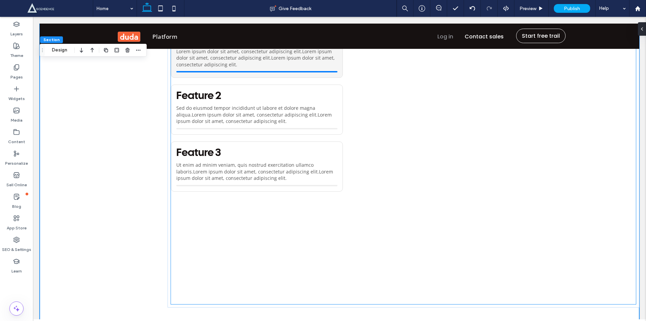
scroll to position [1401, 0]
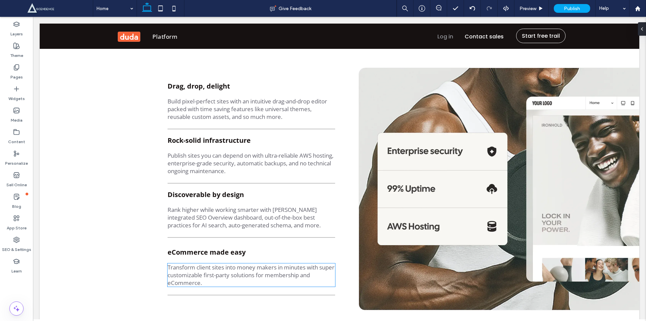
scroll to position [1011, 0]
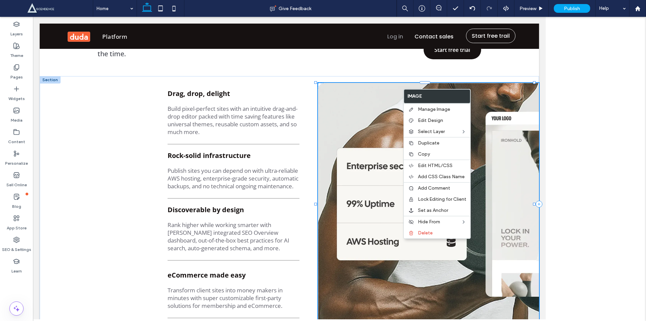
type input "**"
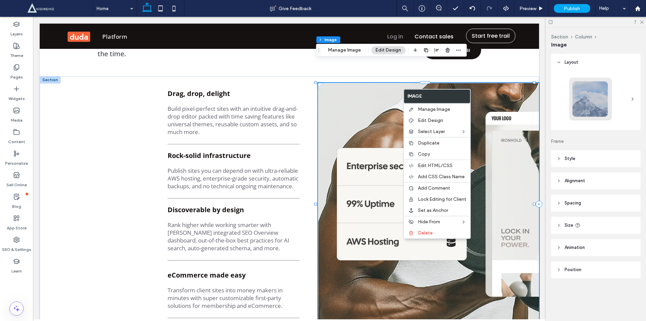
click at [390, 48] on button "Edit Design" at bounding box center [388, 50] width 34 height 8
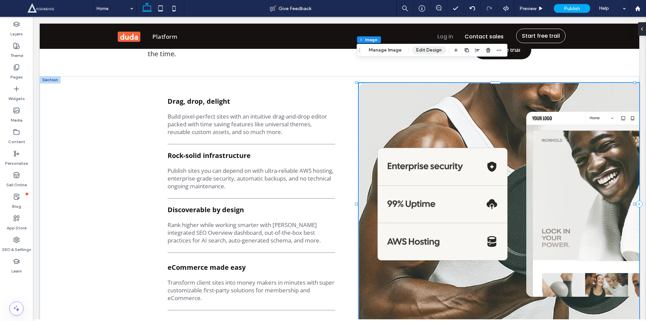
click at [425, 47] on button "Edit Design" at bounding box center [429, 50] width 34 height 8
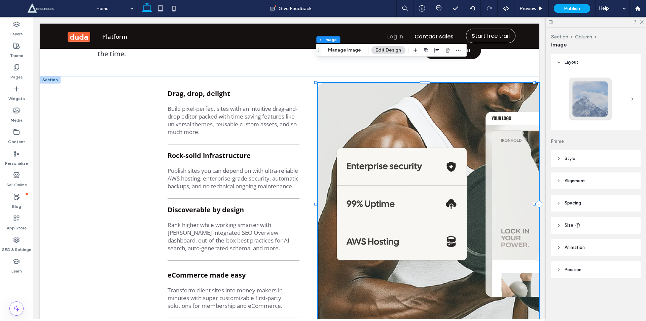
click at [564, 224] on header "Size" at bounding box center [595, 225] width 89 height 17
type input "***"
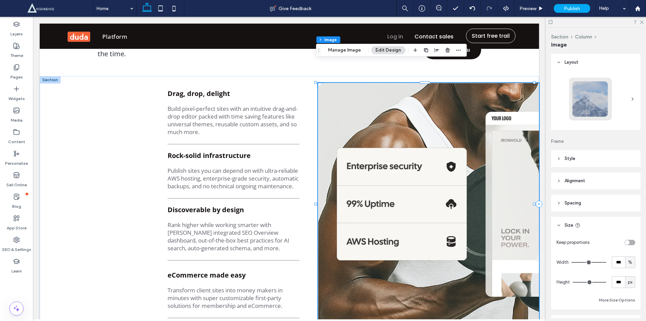
type input "***"
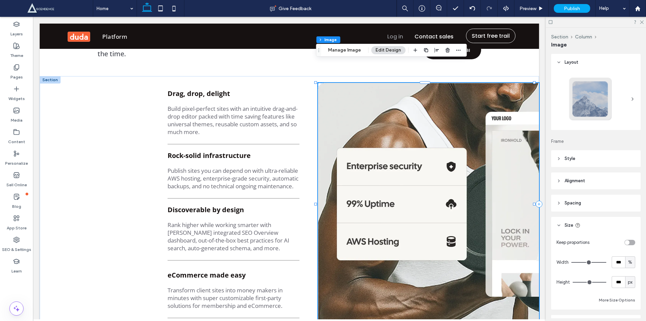
type input "***"
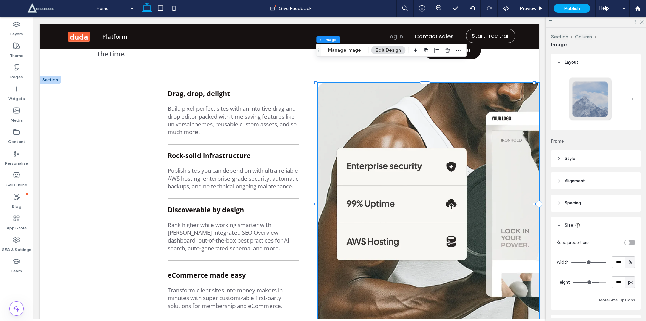
type input "***"
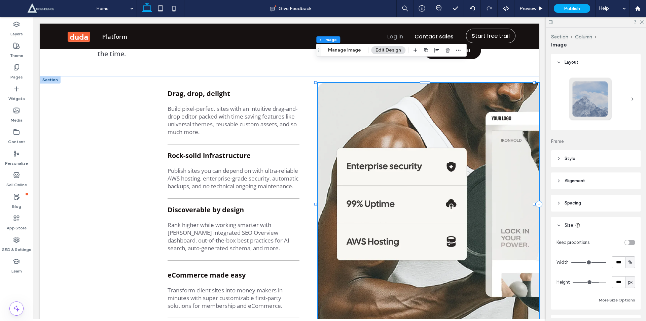
type input "***"
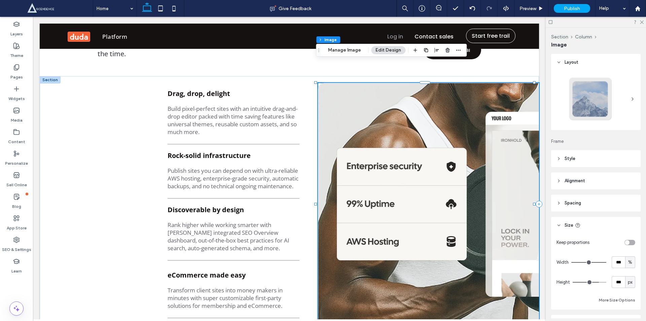
type input "***"
drag, startPoint x: 600, startPoint y: 283, endPoint x: 581, endPoint y: 279, distance: 19.6
click at [581, 282] on input "range" at bounding box center [589, 282] width 34 height 1
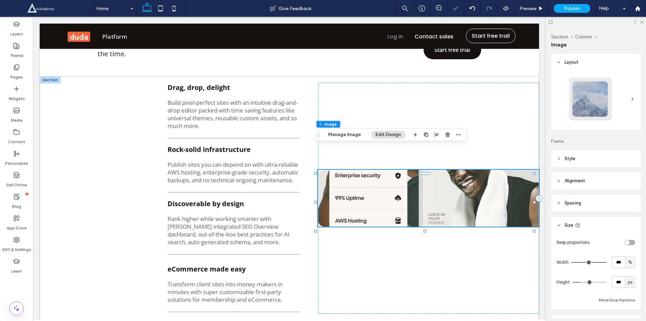
type input "***"
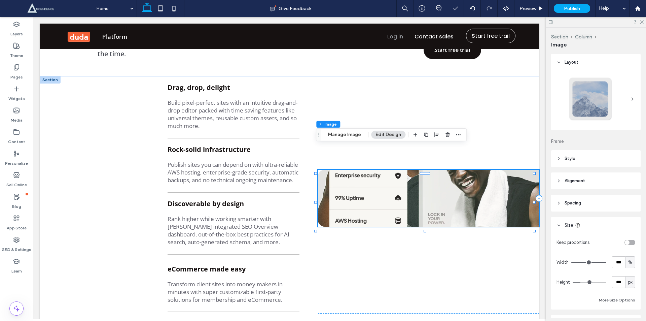
type input "***"
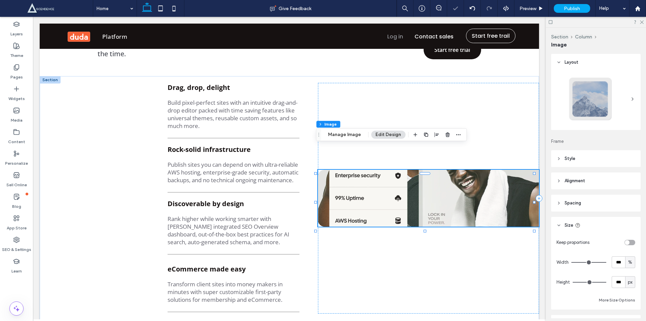
drag, startPoint x: 581, startPoint y: 279, endPoint x: 619, endPoint y: 279, distance: 37.7
type input "***"
click at [606, 282] on input "range" at bounding box center [589, 282] width 34 height 1
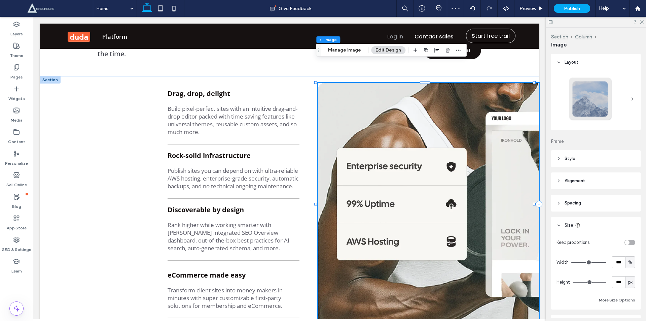
drag, startPoint x: 639, startPoint y: 23, endPoint x: 645, endPoint y: 29, distance: 8.6
click at [645, 25] on div at bounding box center [596, 22] width 100 height 10
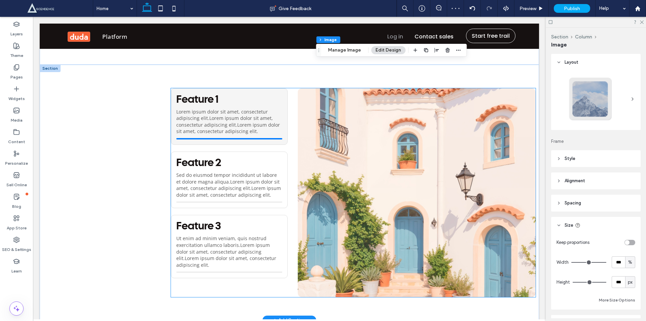
scroll to position [1325, 0]
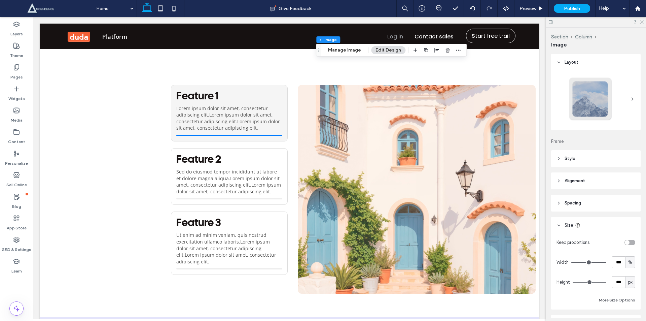
click at [641, 22] on icon at bounding box center [641, 22] width 4 height 4
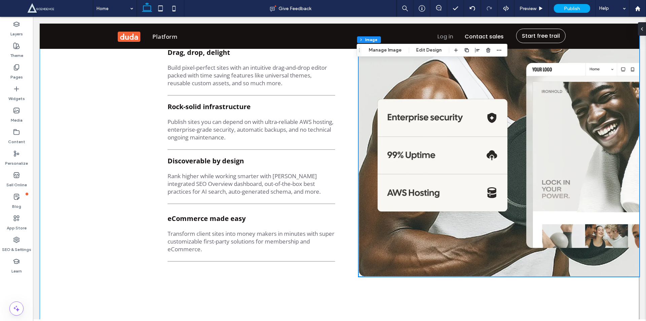
scroll to position [933, 0]
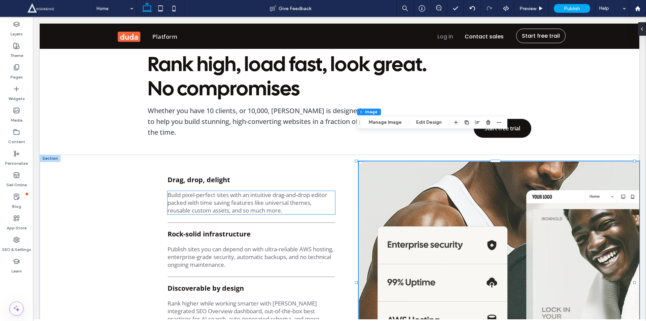
click at [224, 191] on span "Build pixel-perfect sites with an intuitive drag-and-drop editor packed with ti…" at bounding box center [247, 202] width 159 height 23
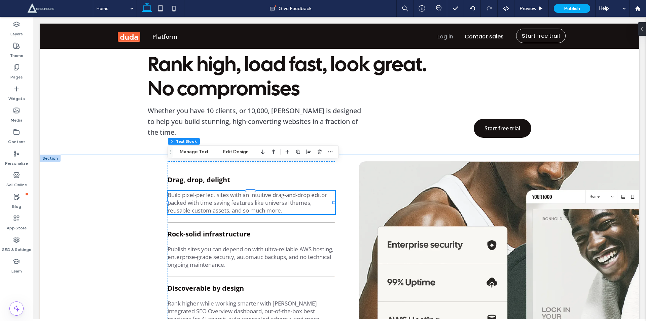
click at [130, 182] on div "Drag, drop, delight Build pixel-perfect sites with an intuitive drag-and-drop e…" at bounding box center [339, 303] width 599 height 299
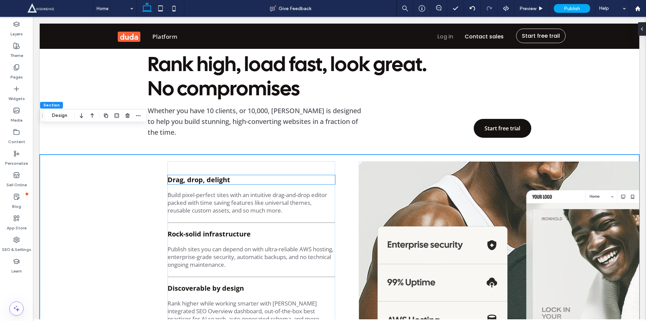
click at [196, 175] on strong "Drag, drop, delight" at bounding box center [199, 179] width 63 height 9
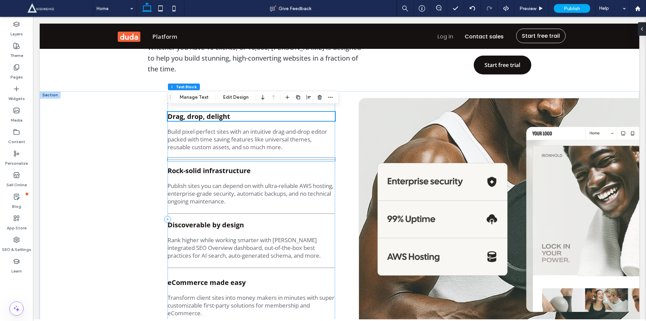
scroll to position [1011, 0]
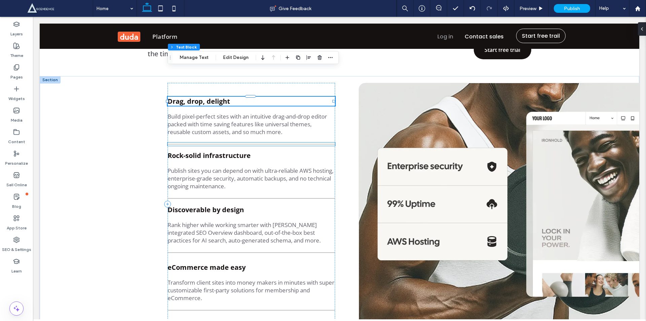
click at [317, 144] on hr at bounding box center [252, 144] width 168 height 1
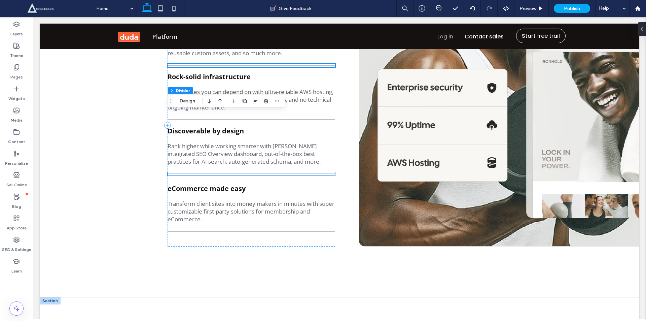
scroll to position [933, 0]
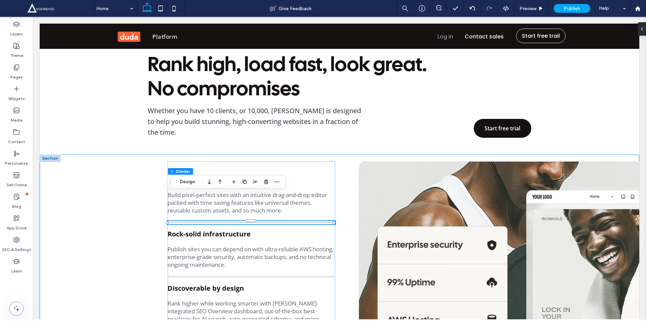
click at [351, 165] on div "Drag, drop, delight Build pixel-perfect sites with an intuitive drag-and-drop e…" at bounding box center [339, 303] width 599 height 299
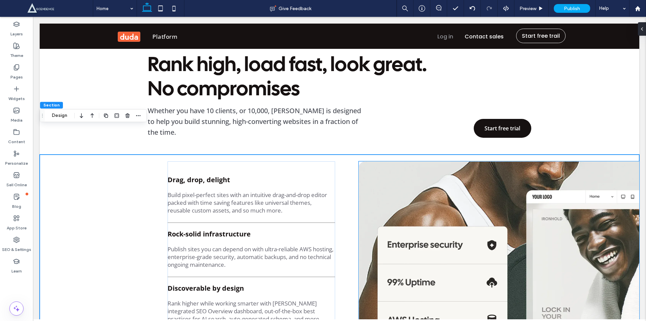
click at [404, 175] on img at bounding box center [499, 282] width 281 height 242
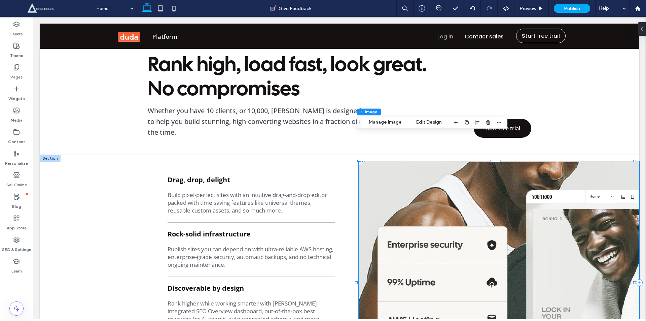
type input "**"
click at [388, 125] on button "Manage Image" at bounding box center [385, 122] width 42 height 8
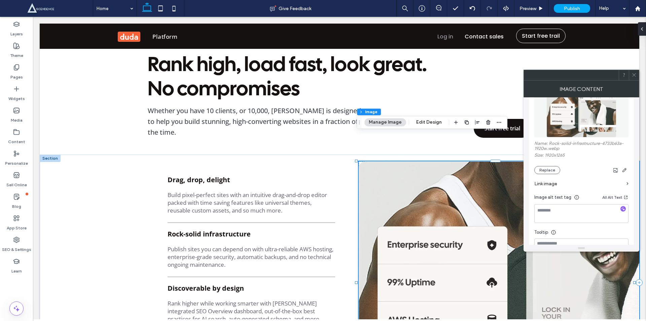
scroll to position [33, 0]
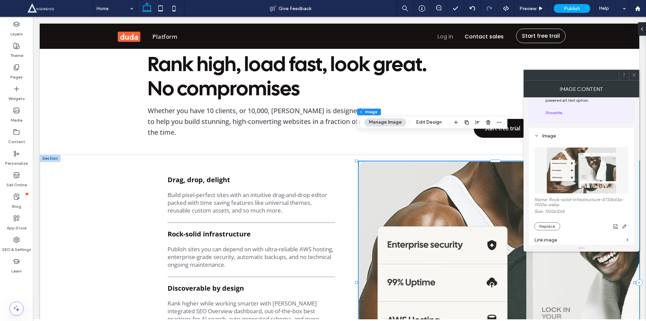
click at [634, 75] on use at bounding box center [633, 74] width 3 height 3
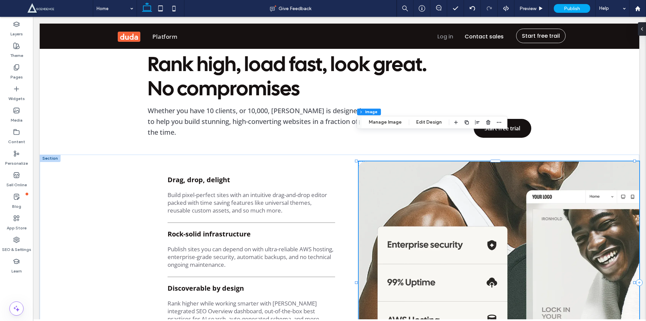
click at [497, 172] on img at bounding box center [499, 282] width 281 height 242
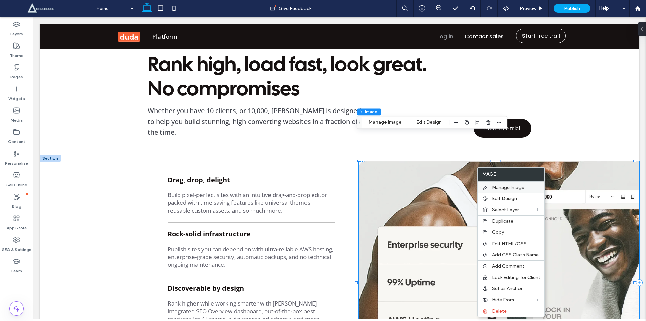
click at [502, 185] on span "Manage Image" at bounding box center [508, 187] width 32 height 6
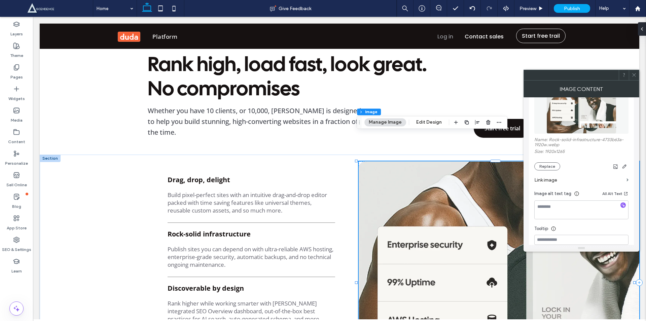
scroll to position [78, 0]
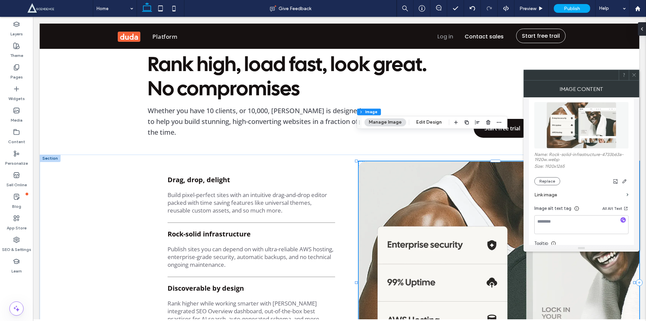
click at [634, 74] on icon at bounding box center [633, 74] width 5 height 5
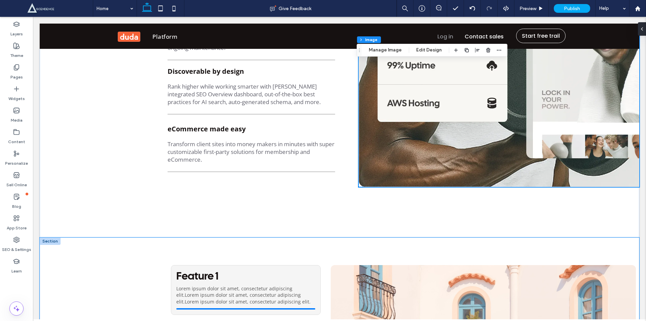
scroll to position [1168, 0]
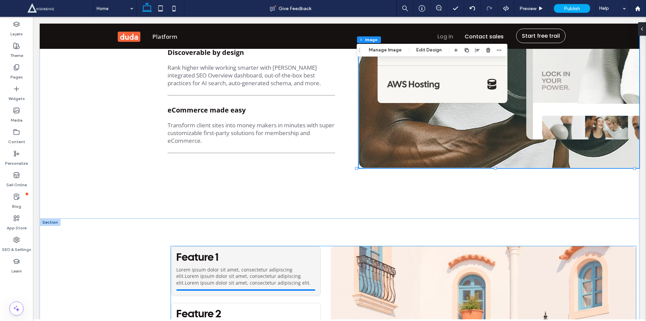
click at [247, 266] on p "Lorem ipsum dolor sit amet, consectetur adipiscing elit.Lorem ipsum dolor sit a…" at bounding box center [245, 276] width 139 height 20
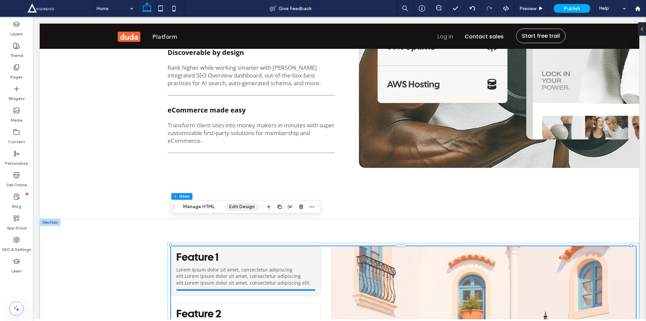
click at [236, 203] on button "Edit Design" at bounding box center [242, 206] width 34 height 8
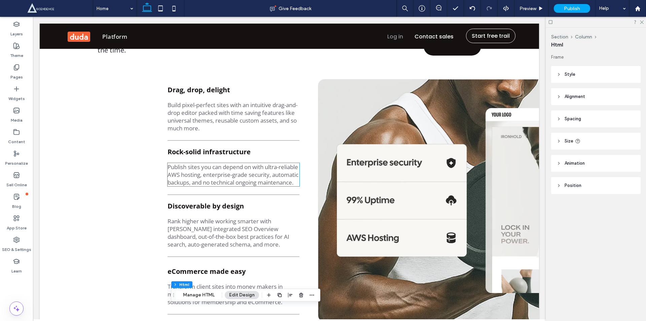
scroll to position [936, 0]
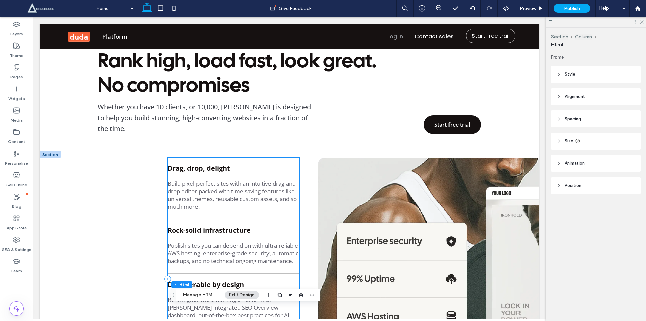
click at [249, 180] on div "Drag, drop, delight Build pixel-perfect sites with an intuitive drag-and-drop e…" at bounding box center [234, 278] width 132 height 242
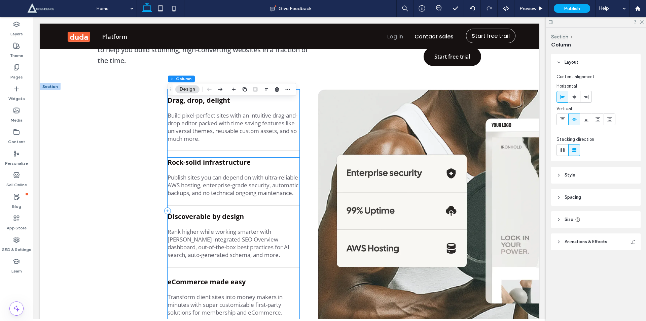
scroll to position [1015, 0]
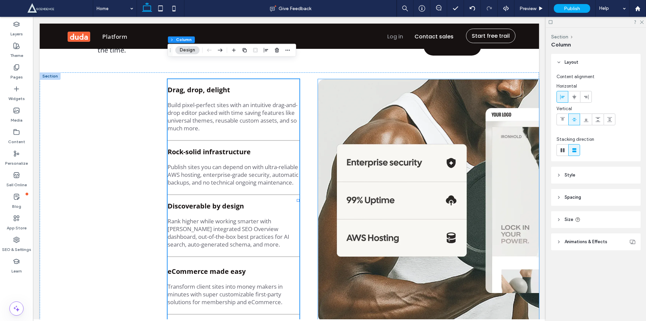
click at [375, 278] on img at bounding box center [428, 200] width 221 height 242
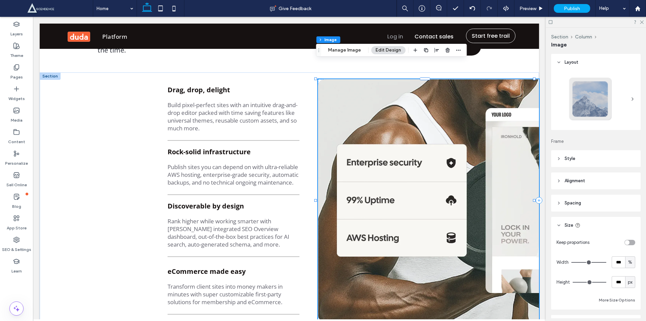
click at [384, 104] on img at bounding box center [428, 200] width 221 height 242
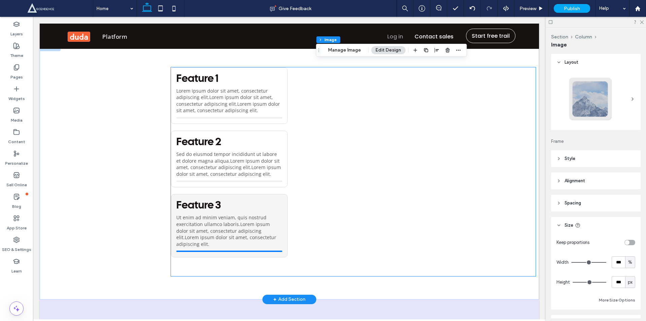
scroll to position [1320, 0]
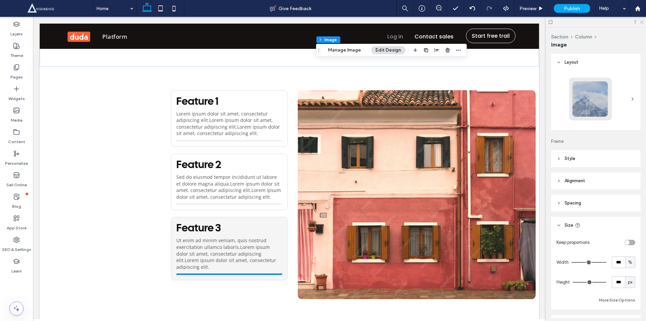
click at [643, 21] on icon at bounding box center [641, 22] width 4 height 4
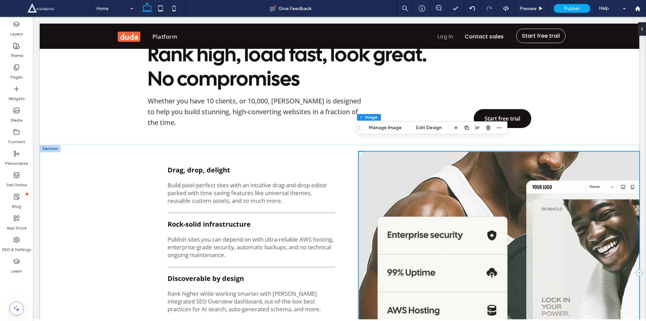
scroll to position [927, 0]
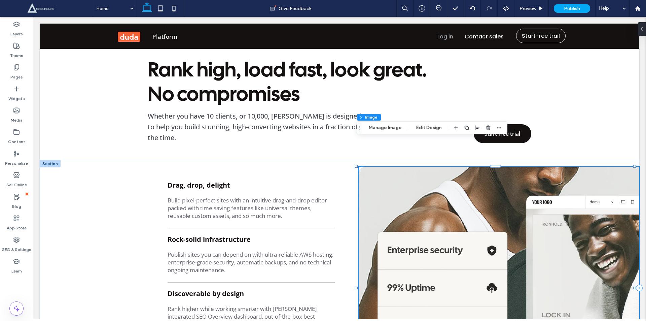
click at [402, 176] on img at bounding box center [499, 287] width 281 height 242
click at [377, 126] on button "Manage Image" at bounding box center [385, 127] width 42 height 8
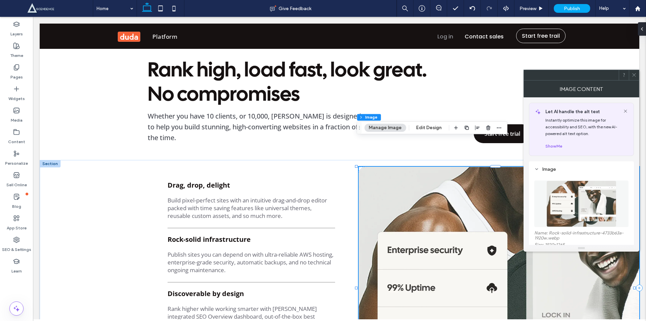
click at [554, 206] on img at bounding box center [581, 203] width 70 height 46
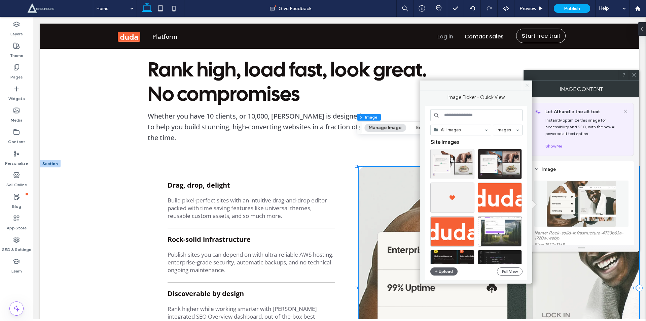
click at [527, 84] on icon at bounding box center [526, 85] width 5 height 5
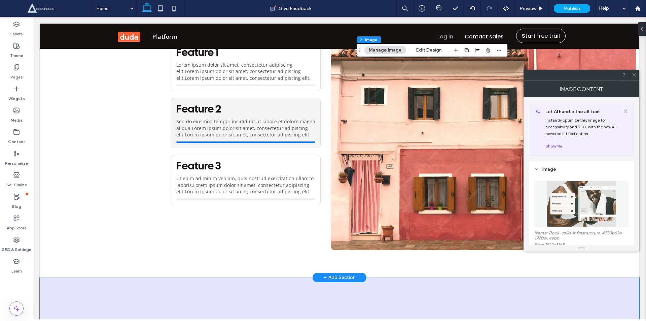
scroll to position [1398, 0]
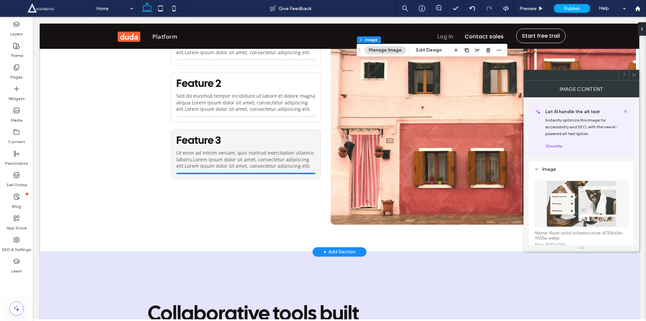
click at [335, 248] on div "+ Add Section" at bounding box center [339, 251] width 32 height 7
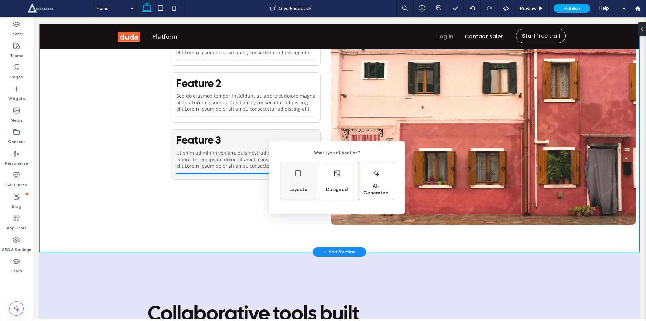
click at [303, 185] on div "Layouts" at bounding box center [298, 189] width 23 height 15
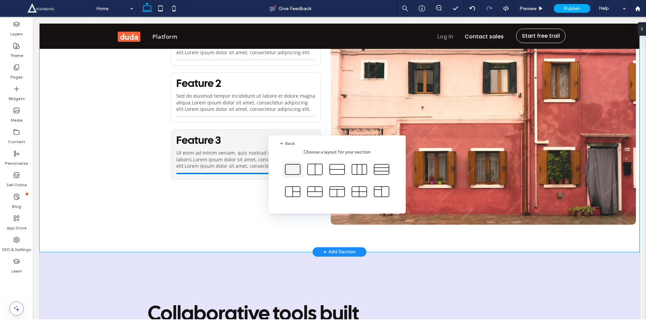
drag, startPoint x: 291, startPoint y: 171, endPoint x: 259, endPoint y: 156, distance: 35.4
click at [291, 171] on icon at bounding box center [292, 169] width 17 height 17
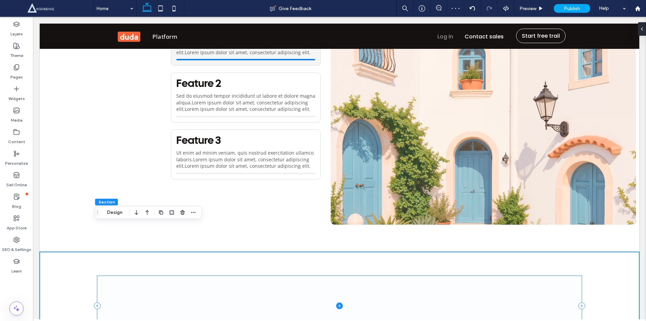
click at [177, 275] on span at bounding box center [339, 305] width 484 height 60
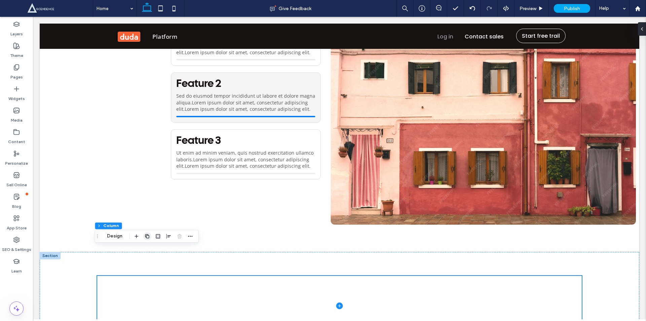
click at [146, 234] on use "button" at bounding box center [147, 236] width 4 height 4
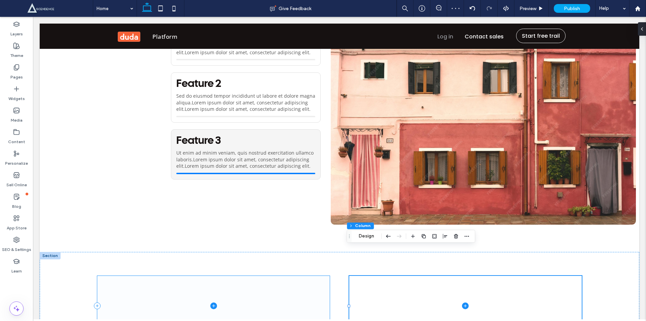
click at [242, 275] on span at bounding box center [213, 305] width 232 height 60
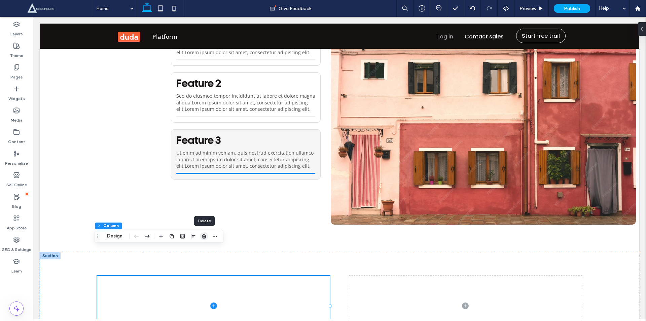
drag, startPoint x: 205, startPoint y: 237, endPoint x: 169, endPoint y: 230, distance: 36.4
click at [205, 237] on icon "button" at bounding box center [203, 235] width 5 height 5
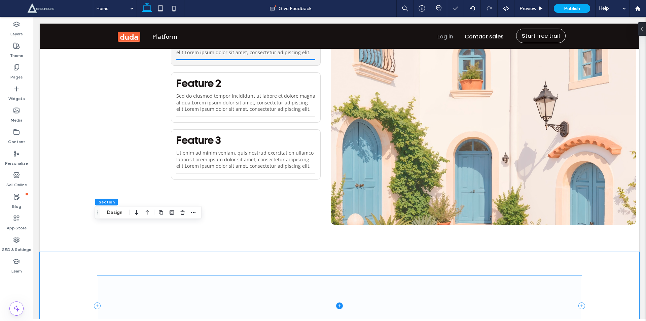
click at [336, 302] on icon at bounding box center [339, 305] width 7 height 7
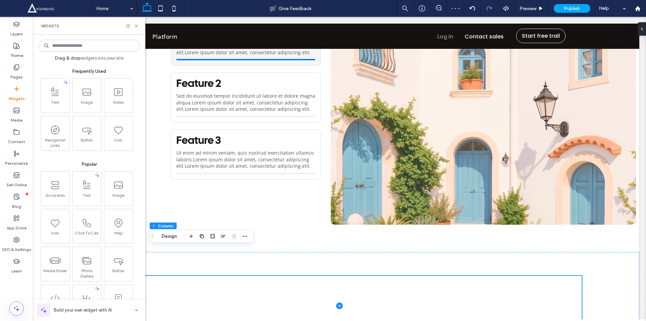
click at [81, 48] on input at bounding box center [89, 46] width 102 height 12
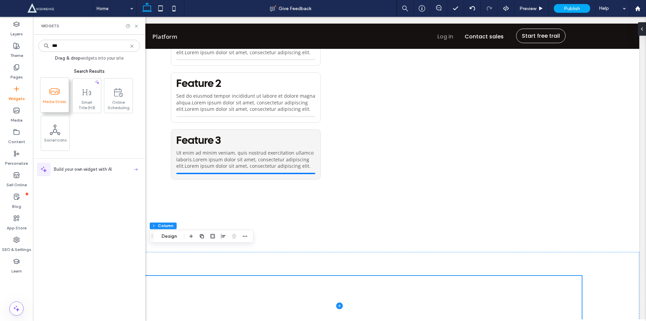
type input "***"
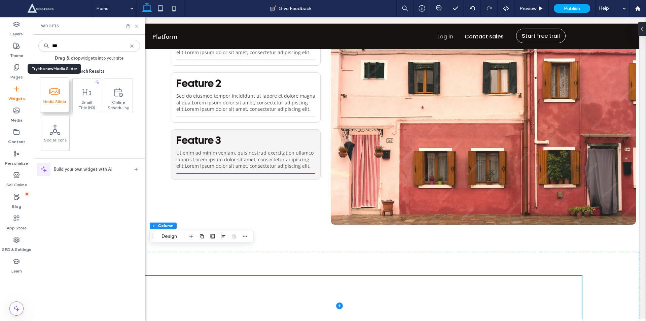
click at [68, 96] on span at bounding box center [54, 91] width 28 height 15
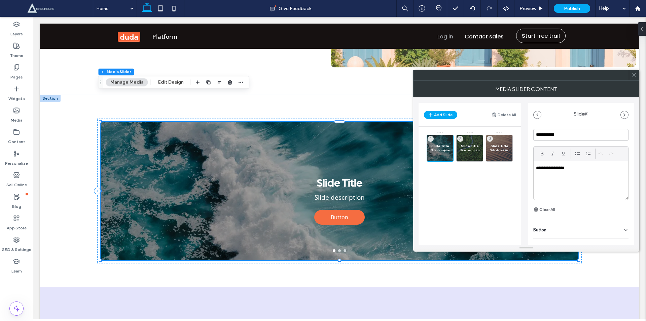
scroll to position [185, 0]
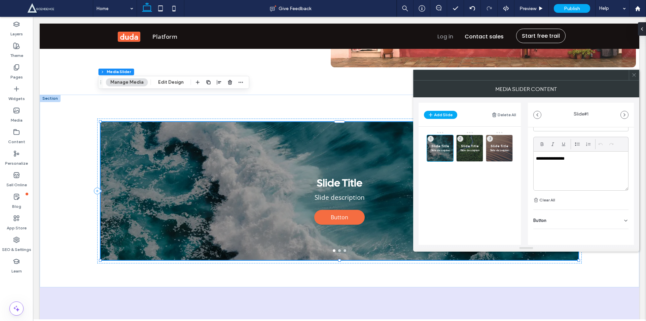
click at [570, 221] on div "Button" at bounding box center [580, 219] width 95 height 19
click at [619, 234] on icon at bounding box center [622, 234] width 6 height 6
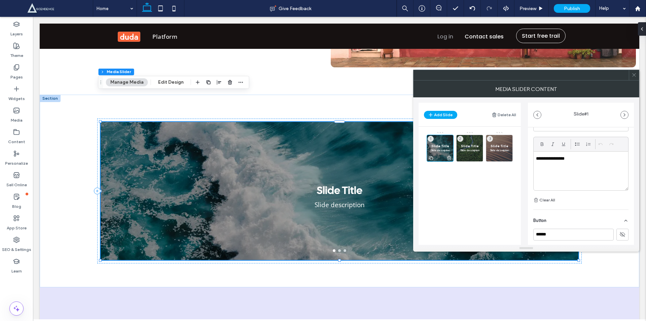
click at [441, 148] on p "Slide description" at bounding box center [440, 150] width 20 height 4
click at [459, 197] on div "Slide Title Slide description 1 Slide Title Slide description 2 Slide Title Sli…" at bounding box center [473, 166] width 94 height 71
click at [634, 75] on use at bounding box center [633, 74] width 3 height 3
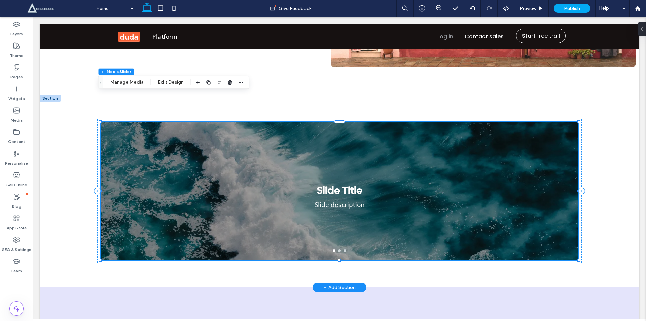
click at [336, 224] on div at bounding box center [340, 191] width 478 height 138
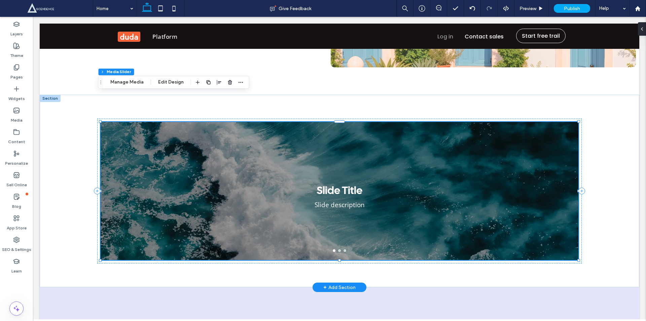
click at [337, 223] on div at bounding box center [340, 191] width 478 height 138
click at [166, 80] on button "Edit Design" at bounding box center [171, 82] width 34 height 8
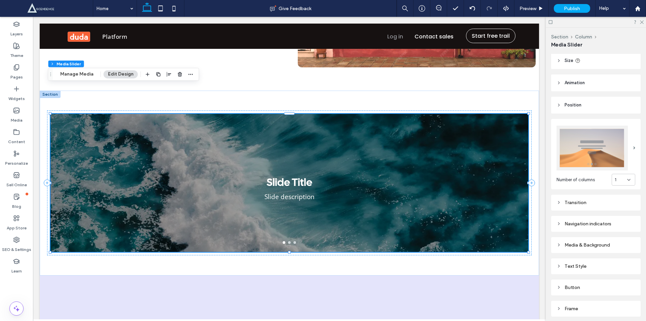
scroll to position [69, 0]
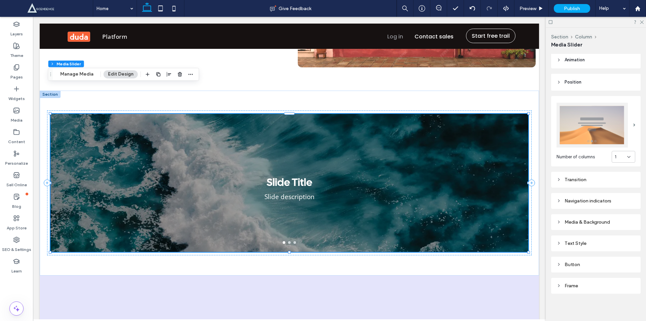
click at [562, 242] on div "Text Style" at bounding box center [595, 243] width 79 height 6
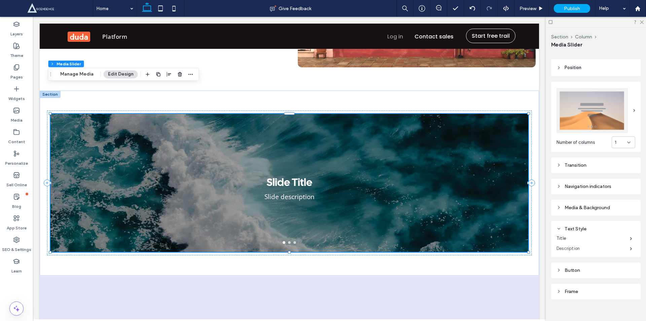
scroll to position [89, 0]
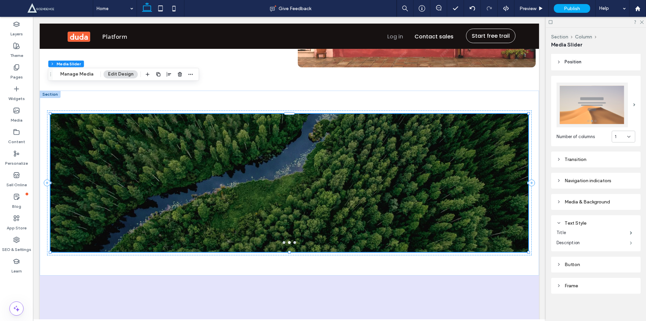
click at [630, 241] on span at bounding box center [631, 242] width 2 height 3
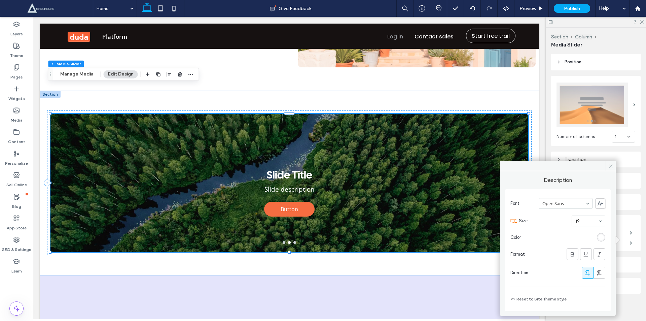
click at [610, 166] on icon at bounding box center [610, 165] width 5 height 5
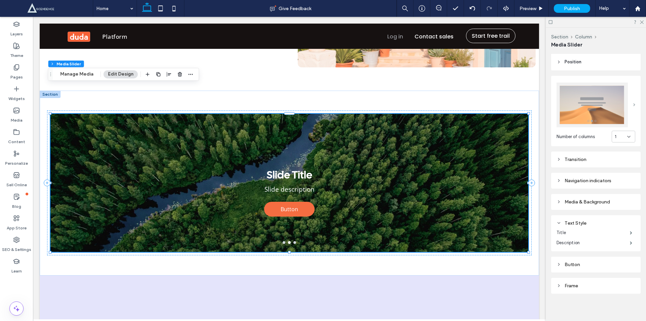
click at [633, 103] on span at bounding box center [634, 104] width 2 height 3
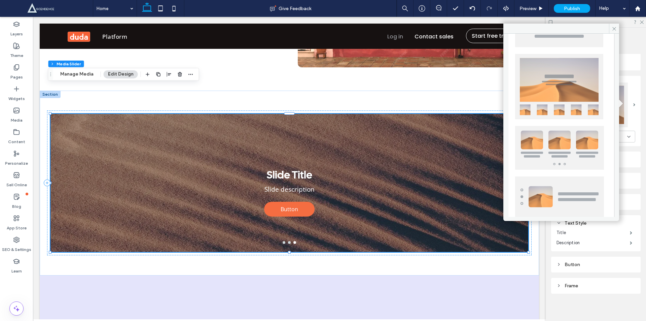
scroll to position [167, 0]
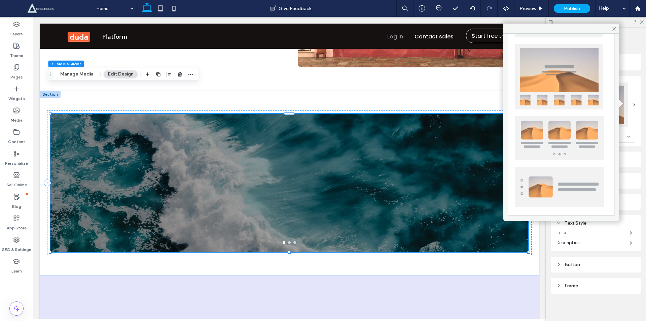
click at [541, 188] on img at bounding box center [559, 186] width 89 height 40
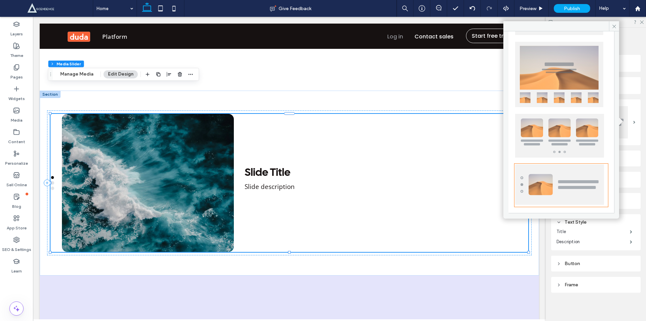
scroll to position [10, 0]
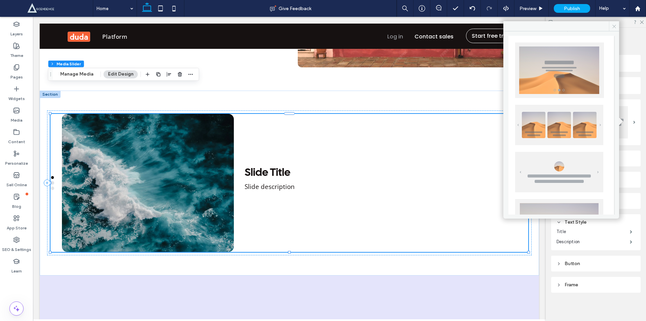
click at [613, 26] on icon at bounding box center [613, 26] width 5 height 5
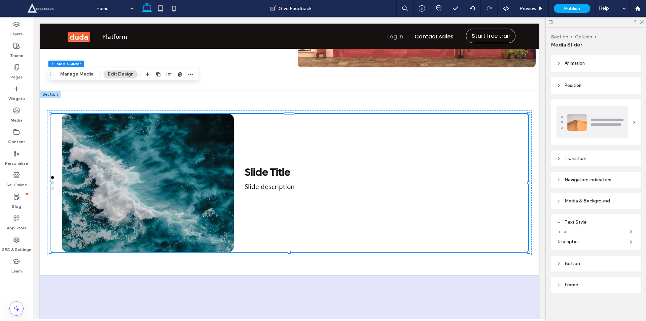
click at [569, 159] on div "Transition" at bounding box center [595, 158] width 79 height 6
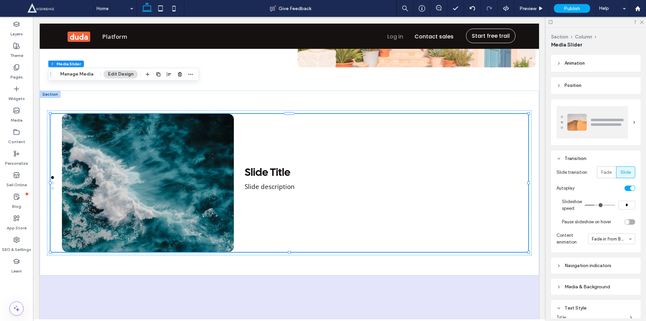
type input "*"
type input "**"
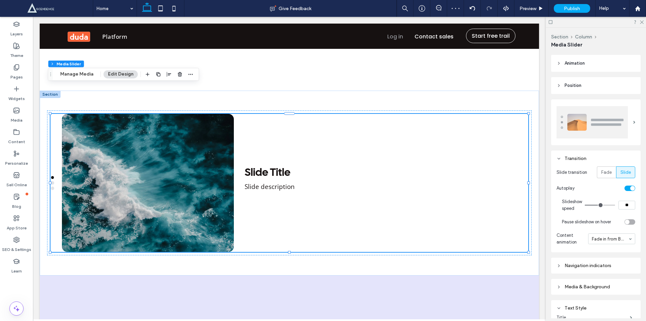
type input "**"
click at [597, 205] on input "range" at bounding box center [600, 205] width 30 height 1
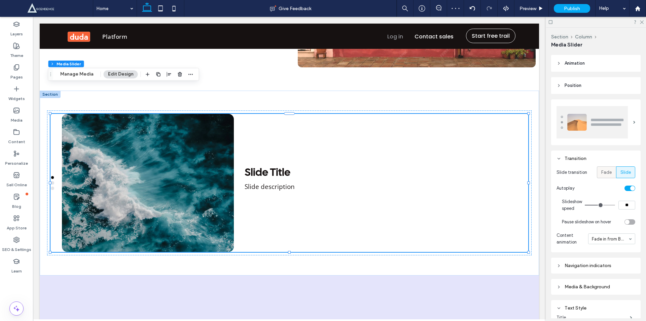
click at [602, 172] on span "Fade" at bounding box center [606, 172] width 10 height 7
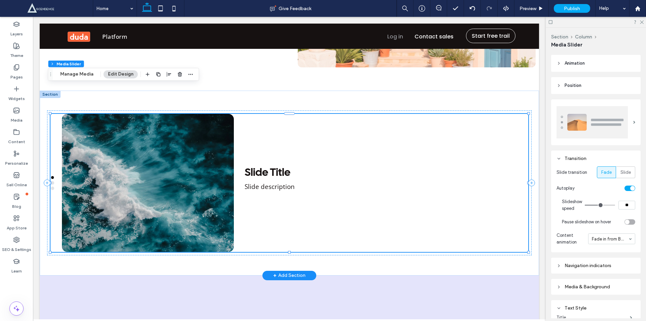
click at [167, 137] on div at bounding box center [148, 183] width 172 height 138
click at [245, 166] on h3 "Slide Title" at bounding box center [268, 172] width 46 height 13
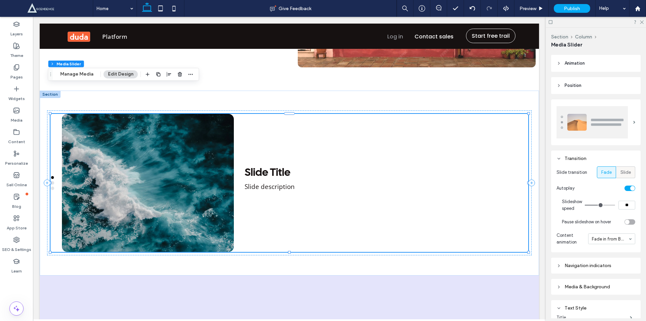
click at [623, 173] on span "Slide" at bounding box center [625, 172] width 10 height 7
click at [182, 147] on div at bounding box center [148, 183] width 172 height 138
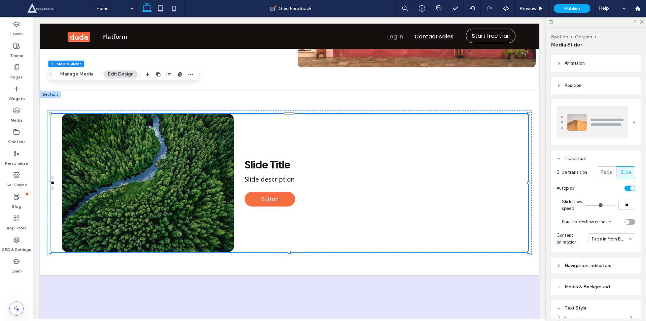
click at [630, 186] on div "toggle" at bounding box center [632, 188] width 5 height 5
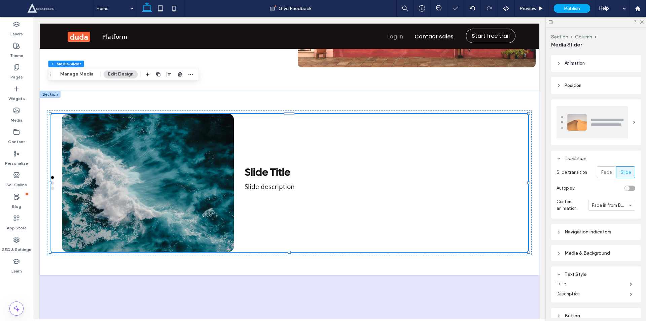
click at [628, 185] on div "toggle" at bounding box center [629, 187] width 11 height 5
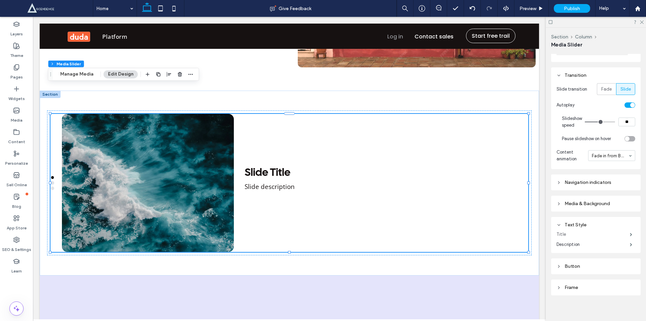
scroll to position [151, 0]
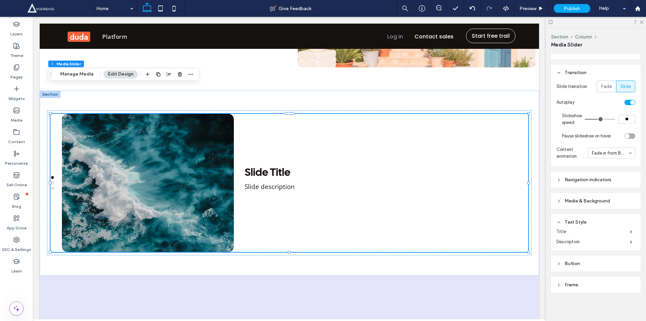
click at [573, 283] on div "Frame" at bounding box center [595, 285] width 79 height 6
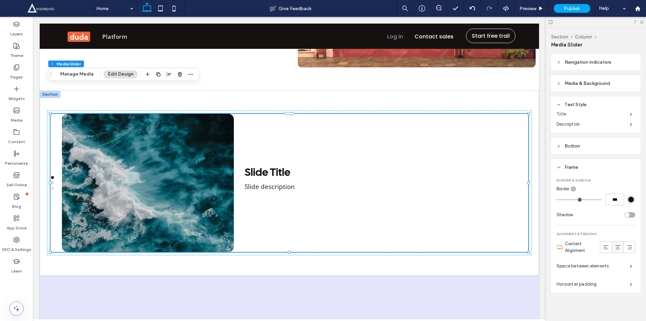
click at [614, 246] on icon at bounding box center [617, 247] width 7 height 7
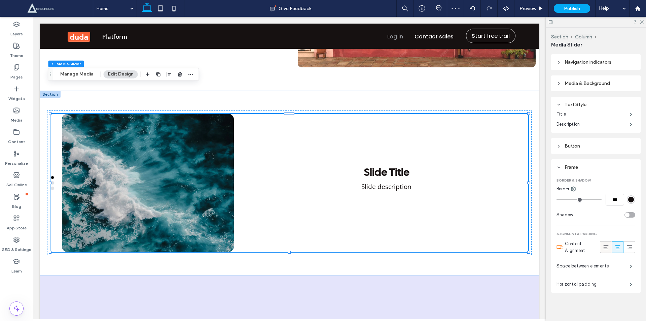
click at [602, 245] on icon at bounding box center [605, 247] width 7 height 7
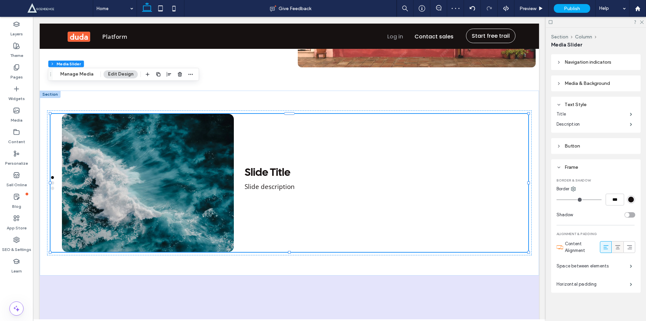
click at [618, 245] on div at bounding box center [617, 246] width 11 height 11
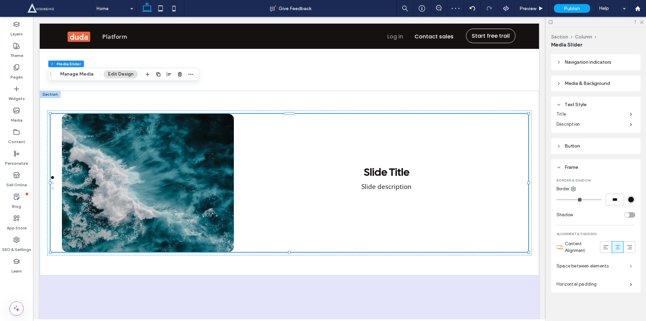
click at [630, 264] on span at bounding box center [631, 265] width 2 height 3
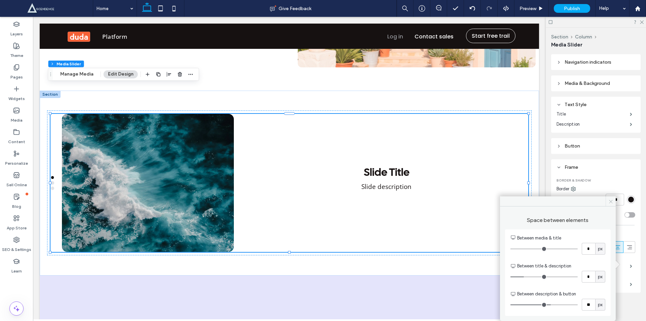
click at [612, 199] on icon at bounding box center [610, 201] width 5 height 5
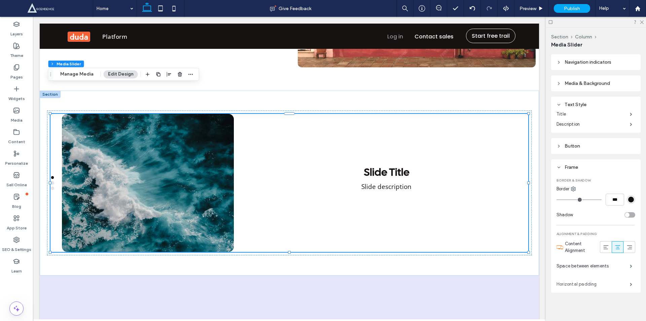
click at [586, 281] on label "Horizontal padding" at bounding box center [592, 283] width 73 height 13
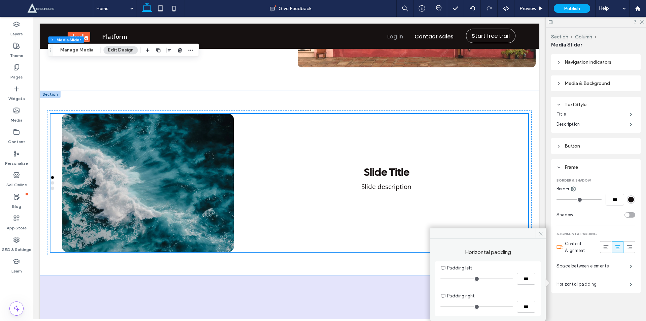
scroll to position [1708, 0]
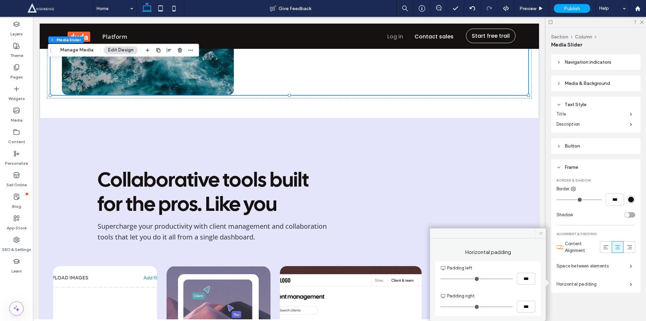
drag, startPoint x: 542, startPoint y: 232, endPoint x: 502, endPoint y: 215, distance: 43.5
click at [542, 232] on icon at bounding box center [540, 233] width 5 height 5
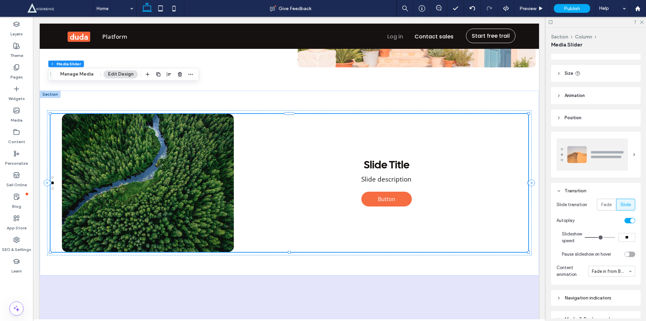
scroll to position [0, 0]
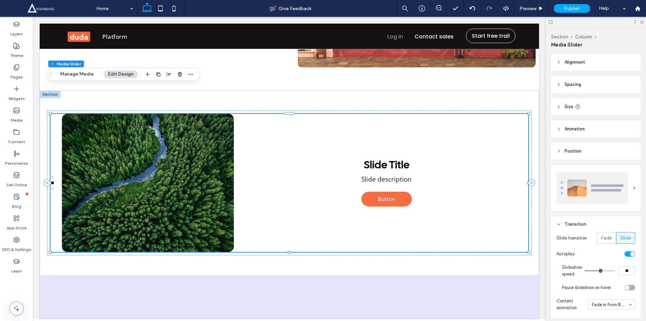
click at [561, 105] on header "Size" at bounding box center [595, 106] width 89 height 17
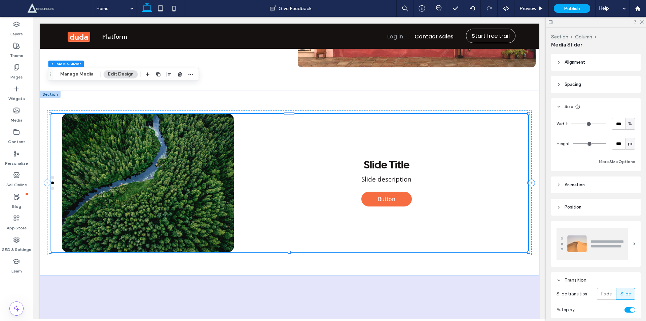
click at [561, 83] on header "Spacing" at bounding box center [595, 84] width 89 height 17
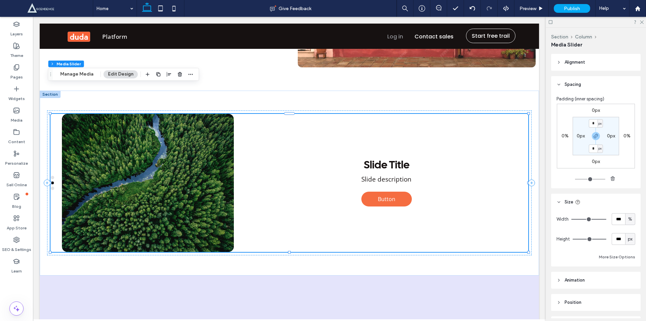
click at [557, 63] on icon at bounding box center [558, 62] width 5 height 5
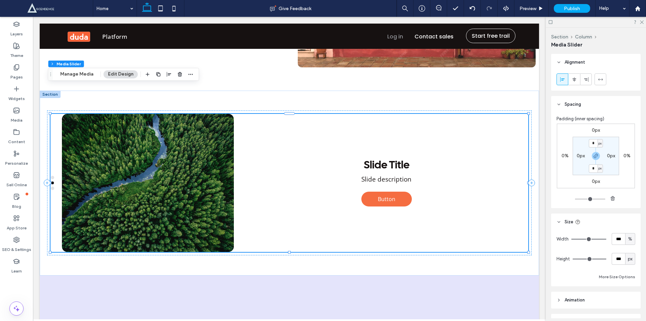
click at [557, 63] on icon at bounding box center [558, 62] width 5 height 5
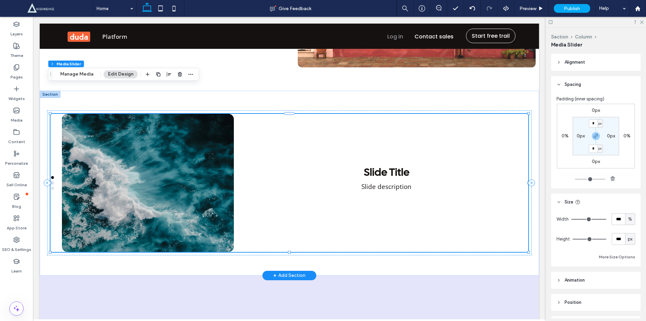
click at [322, 156] on div "Slide Title Slide description" at bounding box center [295, 183] width 466 height 138
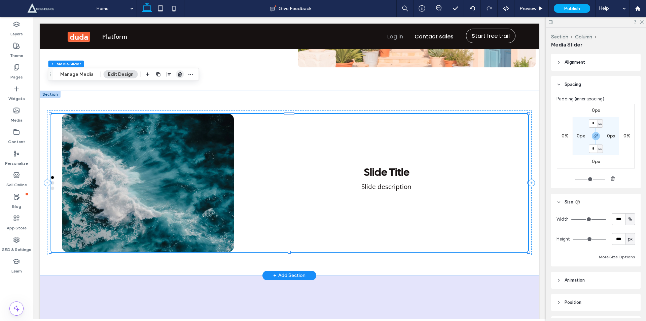
click at [177, 73] on icon "button" at bounding box center [179, 74] width 5 height 5
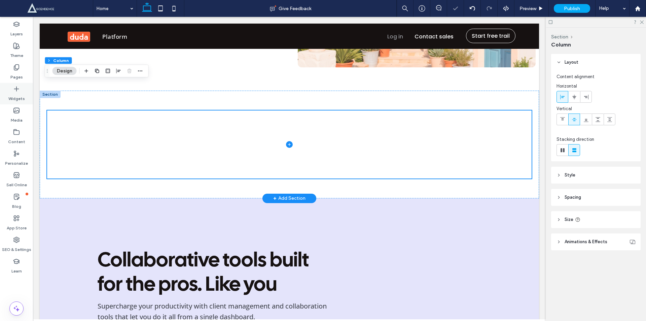
click at [24, 90] on div "Widgets" at bounding box center [16, 94] width 33 height 22
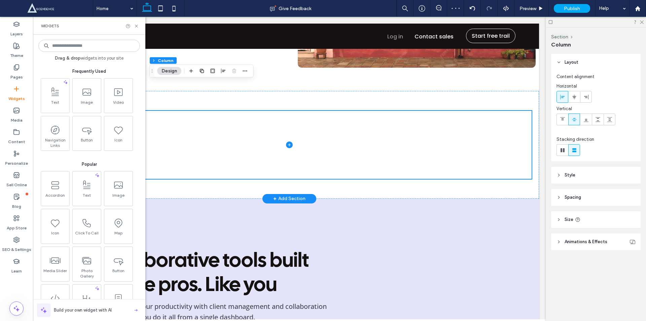
scroll to position [1551, 0]
click at [79, 44] on input at bounding box center [89, 46] width 102 height 12
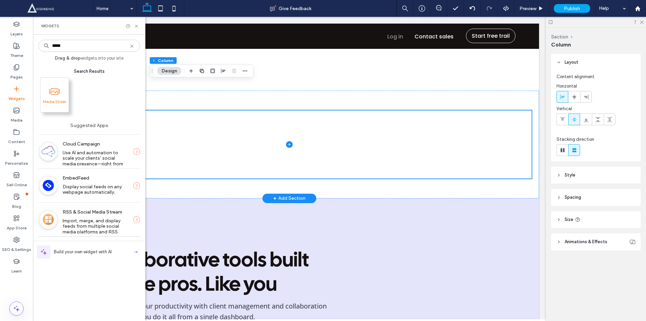
type input "*****"
click at [53, 90] on icon at bounding box center [54, 91] width 11 height 11
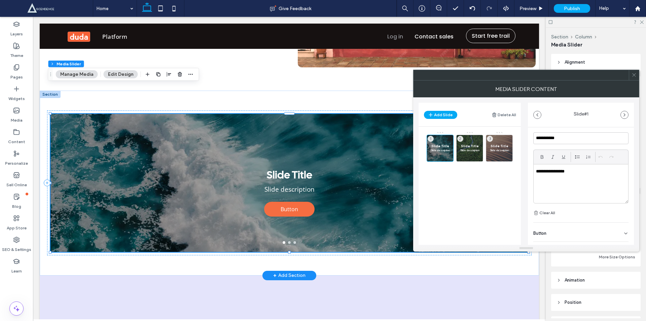
scroll to position [185, 0]
click at [638, 78] on div at bounding box center [634, 75] width 10 height 10
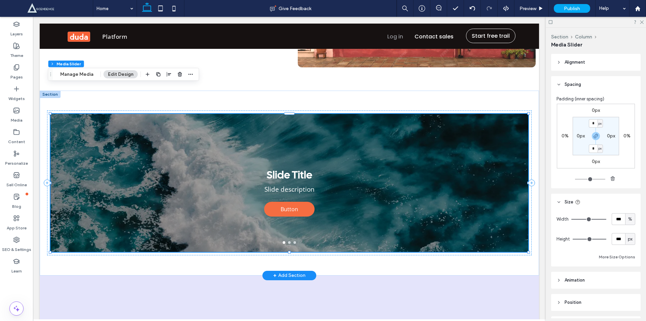
click at [419, 149] on div "Slide Title Slide description Button Button" at bounding box center [289, 187] width 478 height 106
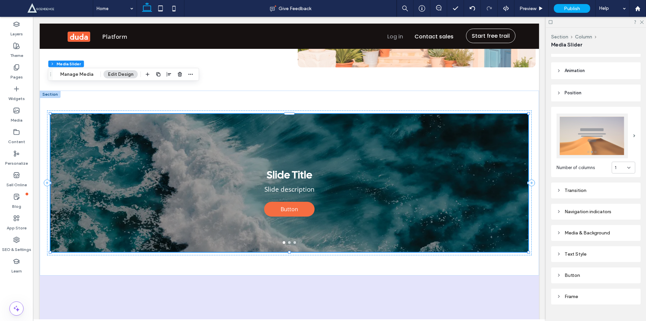
scroll to position [220, 0]
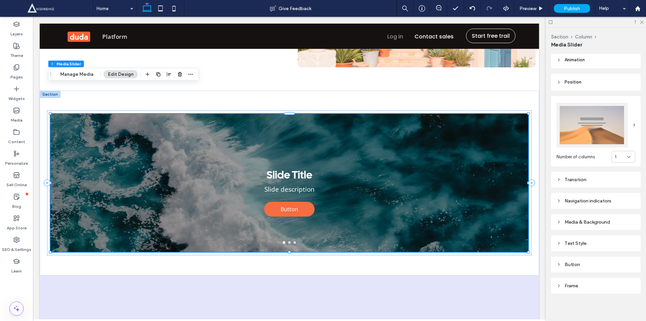
click at [618, 128] on img at bounding box center [591, 125] width 71 height 45
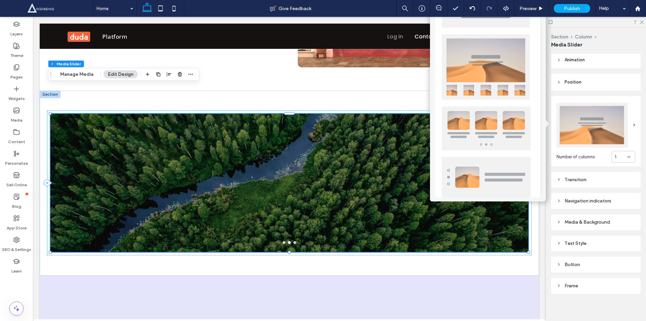
scroll to position [167, 0]
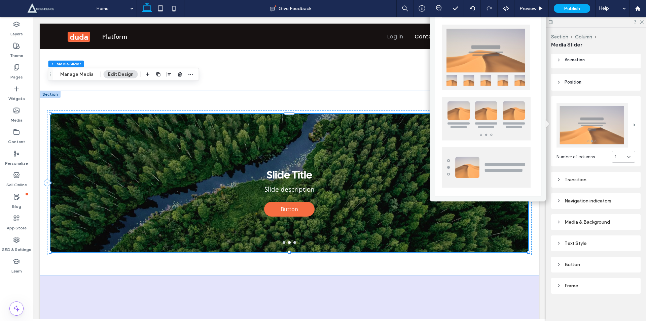
click at [467, 161] on img at bounding box center [486, 167] width 89 height 40
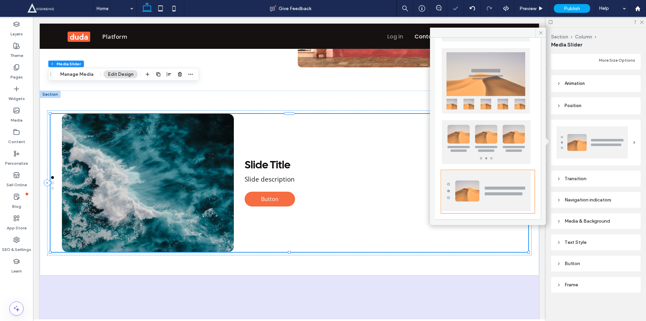
click at [473, 139] on img at bounding box center [486, 142] width 89 height 44
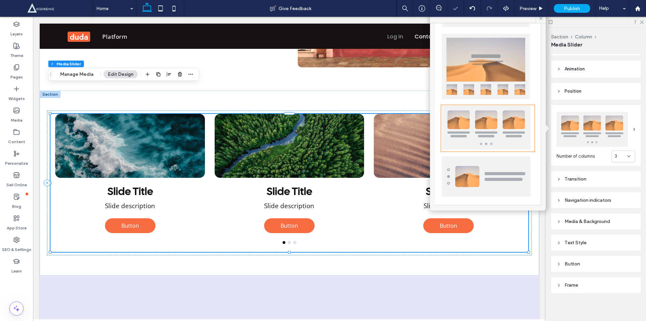
click at [491, 105] on div at bounding box center [488, 38] width 106 height 334
click at [496, 94] on img at bounding box center [486, 66] width 88 height 65
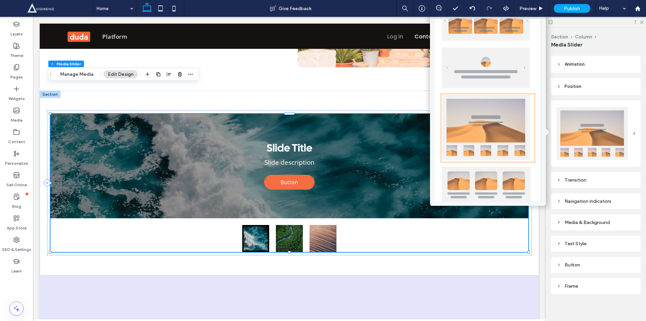
scroll to position [88, 0]
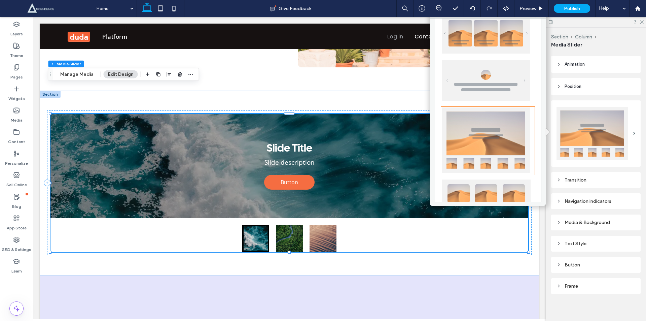
click at [488, 74] on img at bounding box center [486, 80] width 88 height 40
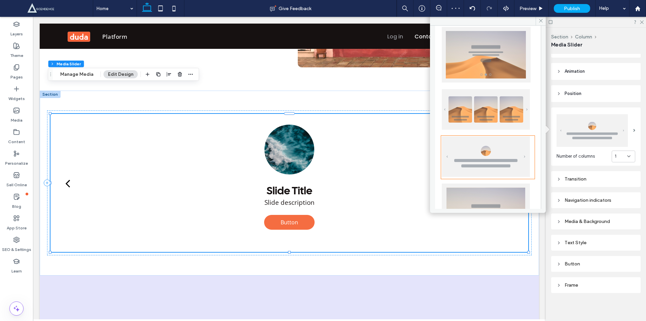
scroll to position [10, 0]
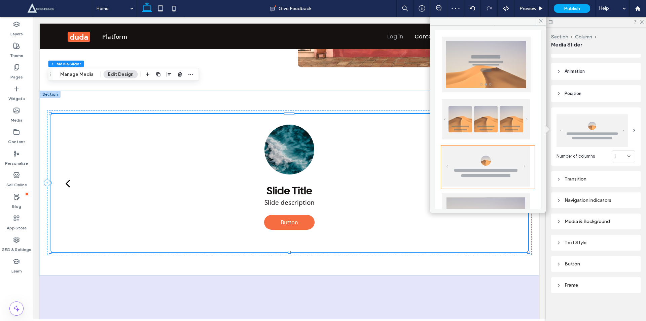
click at [471, 127] on img at bounding box center [486, 119] width 88 height 40
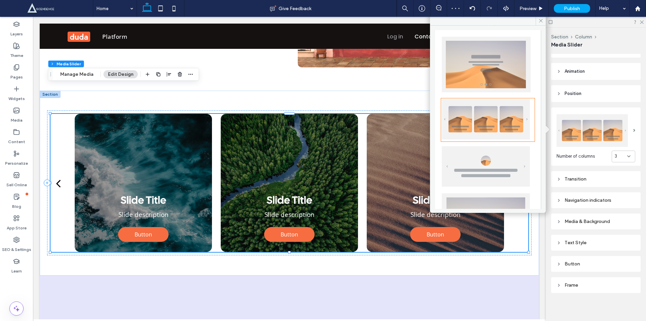
click at [493, 70] on img at bounding box center [486, 64] width 89 height 55
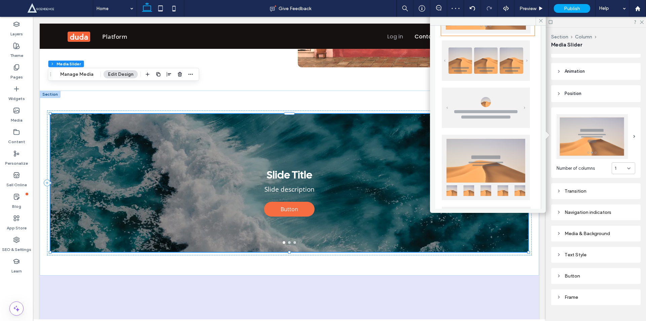
scroll to position [88, 0]
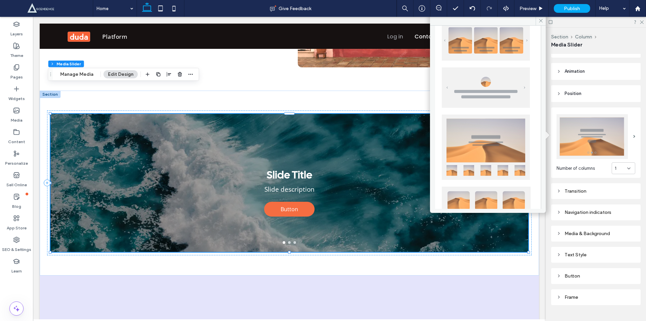
click at [481, 124] on img at bounding box center [486, 146] width 88 height 65
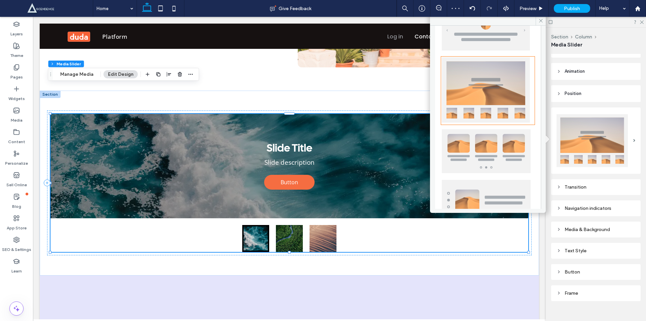
scroll to position [167, 0]
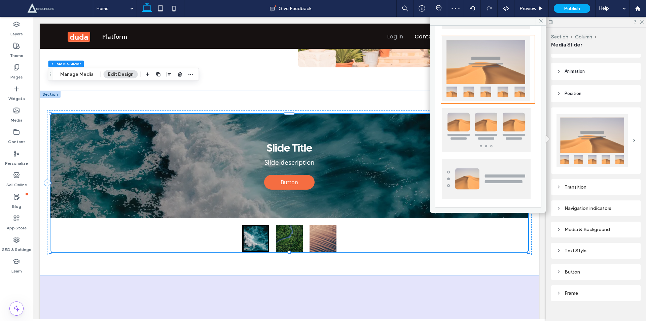
click at [476, 138] on img at bounding box center [486, 130] width 89 height 44
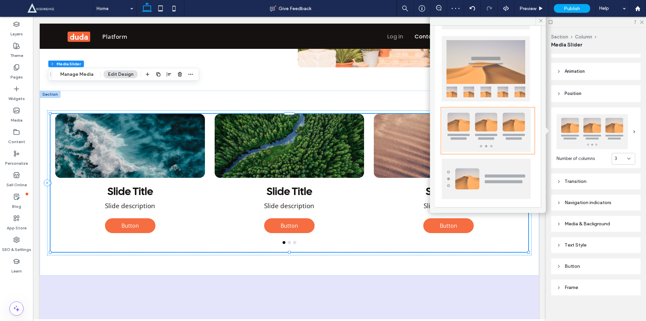
click at [483, 182] on img at bounding box center [486, 178] width 89 height 40
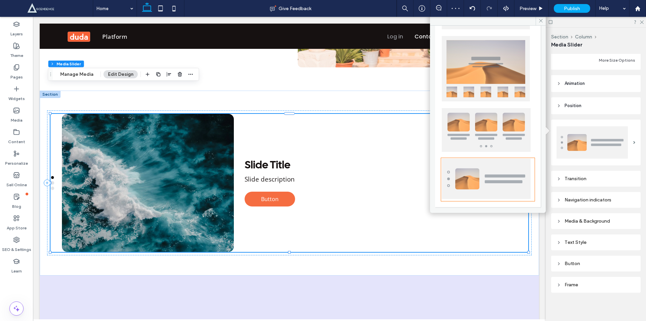
click at [483, 182] on img at bounding box center [486, 178] width 89 height 40
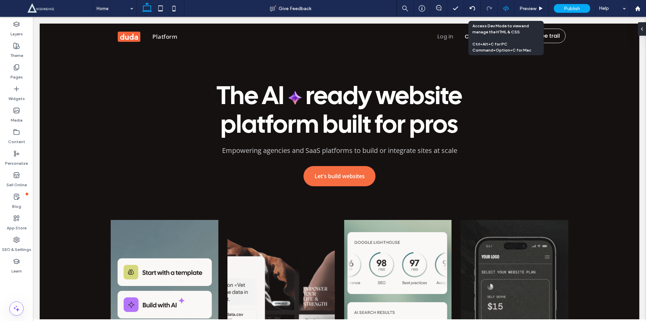
click at [506, 8] on icon at bounding box center [506, 8] width 6 height 6
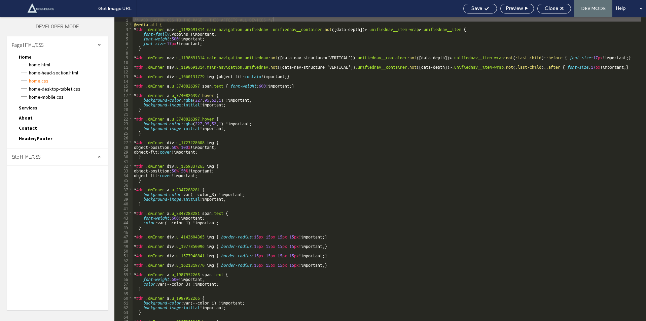
click at [40, 153] on span "Site HTML/CSS" at bounding box center [26, 156] width 29 height 6
click at [44, 188] on span "site.css" at bounding box center [69, 186] width 76 height 7
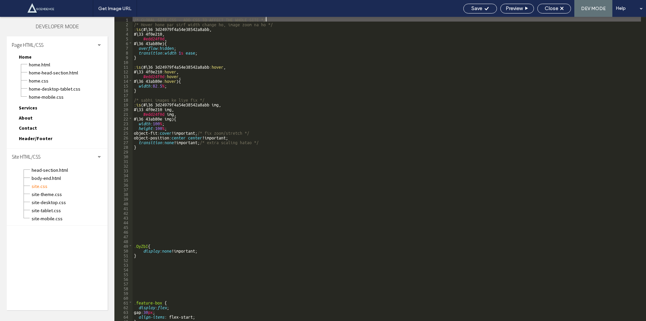
click at [142, 247] on div "/* GLOBAL SITE CSS - ADD CSS TO AFFECT THE WHOLE SITE */ /* Hover hone par sirf…" at bounding box center [387, 173] width 508 height 313
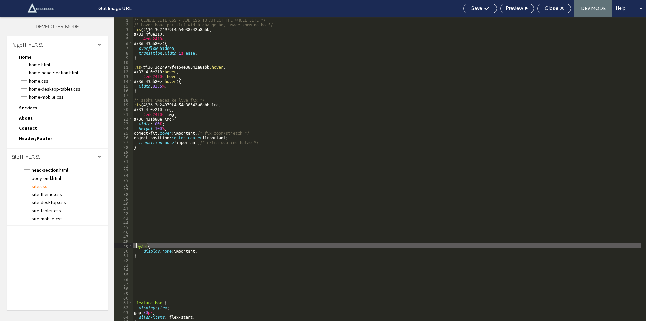
click at [142, 247] on div "/* GLOBAL SITE CSS - ADD CSS TO AFFECT THE WHOLE SITE */ /* Hover hone par sirf…" at bounding box center [387, 173] width 508 height 313
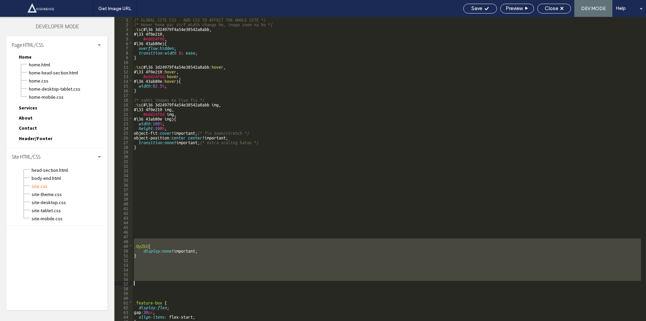
drag, startPoint x: 135, startPoint y: 238, endPoint x: 136, endPoint y: 281, distance: 42.4
click at [136, 281] on div "/* GLOBAL SITE CSS - ADD CSS TO AFFECT THE WHOLE SITE */ /* Hover hone par sirf…" at bounding box center [387, 173] width 508 height 313
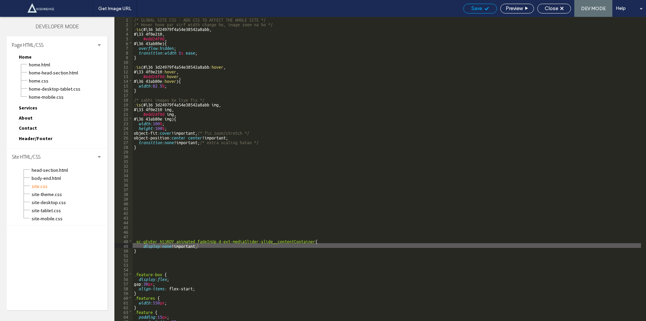
click at [475, 6] on span "Save" at bounding box center [476, 8] width 11 height 6
click at [475, 6] on div at bounding box center [323, 160] width 646 height 321
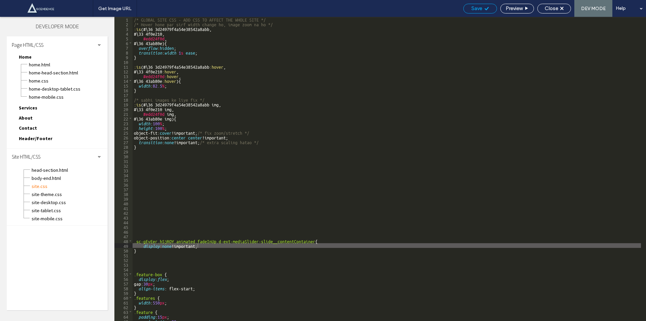
click at [475, 6] on div at bounding box center [323, 160] width 646 height 321
click at [475, 6] on span "Save" at bounding box center [476, 8] width 11 height 6
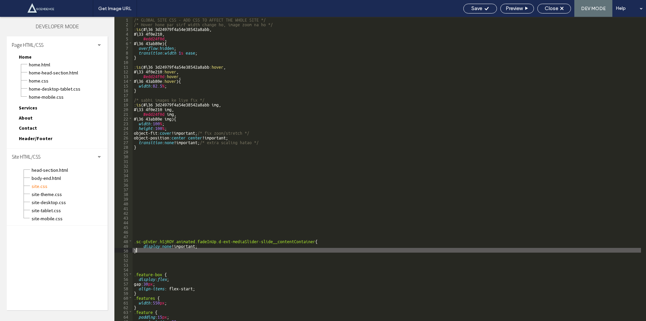
click at [204, 248] on div "/* GLOBAL SITE CSS - ADD CSS TO AFFECT THE WHOLE SITE */ /* Hover hone par sirf…" at bounding box center [387, 173] width 508 height 313
click at [472, 8] on span "Save" at bounding box center [476, 8] width 11 height 6
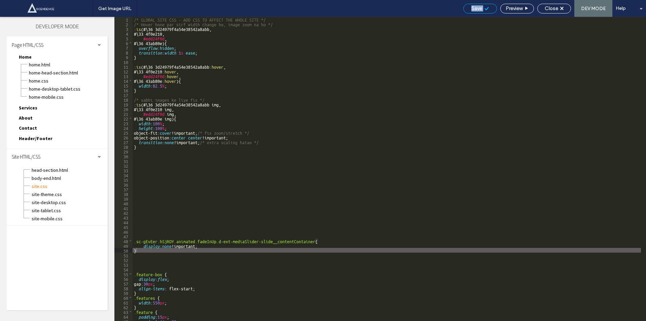
click at [472, 8] on span "Save" at bounding box center [476, 8] width 11 height 6
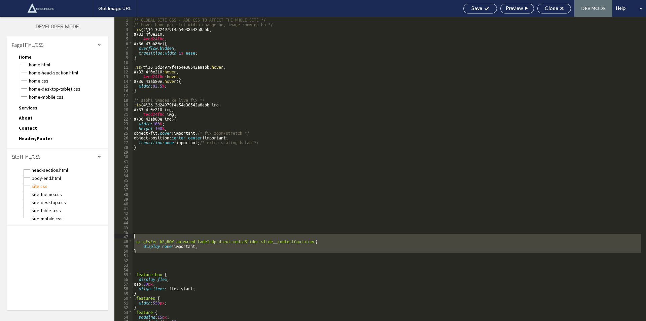
drag, startPoint x: 141, startPoint y: 254, endPoint x: 135, endPoint y: 234, distance: 20.3
click at [135, 234] on div "/* GLOBAL SITE CSS - ADD CSS TO AFFECT THE WHOLE SITE */ /* Hover hone par sirf…" at bounding box center [387, 173] width 508 height 313
click at [135, 234] on div "/* GLOBAL SITE CSS - ADD CSS TO AFFECT THE WHOLE SITE */ /* Hover hone par sirf…" at bounding box center [387, 169] width 508 height 304
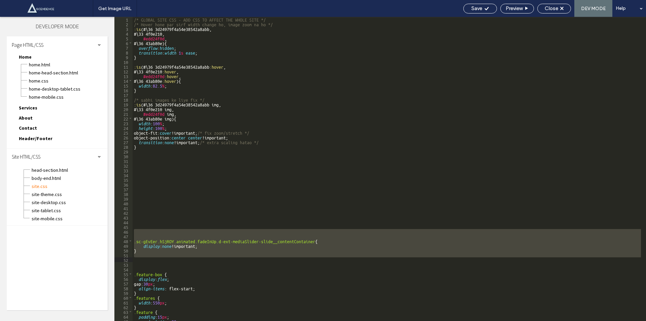
drag, startPoint x: 134, startPoint y: 230, endPoint x: 138, endPoint y: 258, distance: 28.6
click at [138, 258] on div "/* GLOBAL SITE CSS - ADD CSS TO AFFECT THE WHOLE SITE */ /* Hover hone par sirf…" at bounding box center [387, 173] width 508 height 313
paste textarea
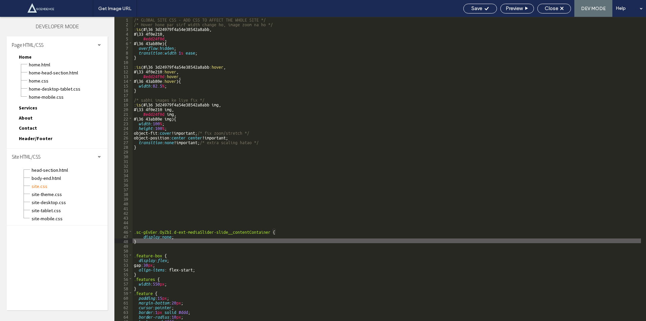
click at [174, 236] on div "/* GLOBAL SITE CSS - ADD CSS TO AFFECT THE WHOLE SITE */ /* Hover hone par sirf…" at bounding box center [387, 173] width 508 height 313
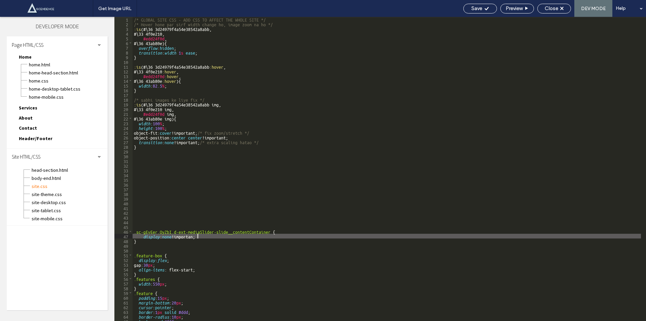
type textarea "**"
click at [479, 4] on div "Save" at bounding box center [480, 9] width 34 height 10
click at [480, 8] on span "Save" at bounding box center [476, 8] width 11 height 6
click at [480, 8] on div "Get Image URL Save Preview Close DEV MODE Help Design Panel Site Comments Team …" at bounding box center [323, 160] width 646 height 321
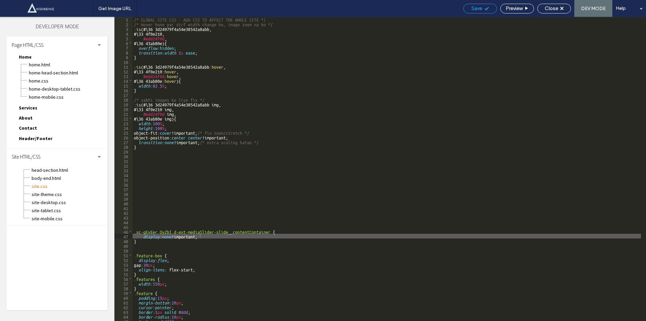
click at [480, 8] on div at bounding box center [323, 160] width 646 height 321
drag, startPoint x: 136, startPoint y: 243, endPoint x: 132, endPoint y: 233, distance: 10.1
click at [133, 235] on div "/* GLOBAL SITE CSS - ADD CSS TO AFFECT THE WHOLE SITE */ /* Hover hone par sirf…" at bounding box center [387, 173] width 508 height 313
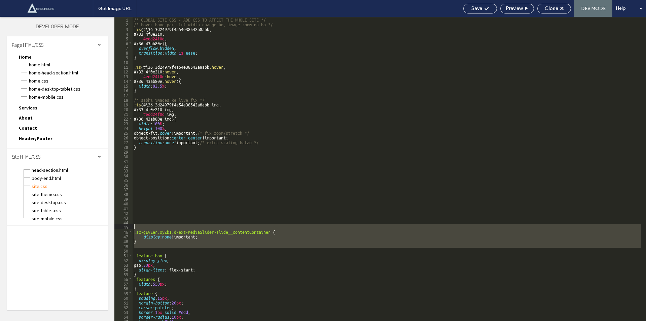
drag, startPoint x: 138, startPoint y: 248, endPoint x: 128, endPoint y: 224, distance: 25.7
click at [128, 224] on div "** 1 2 3 4 5 6 7 8 9 10 11 12 13 14 15 16 17 18 19 20 21 22 23 24 25 26 27 28 2…" at bounding box center [379, 169] width 531 height 304
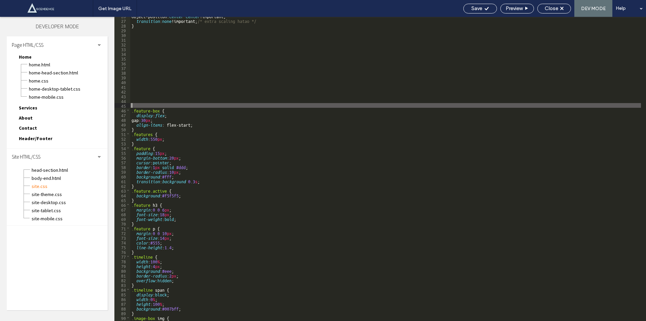
scroll to position [148, 0]
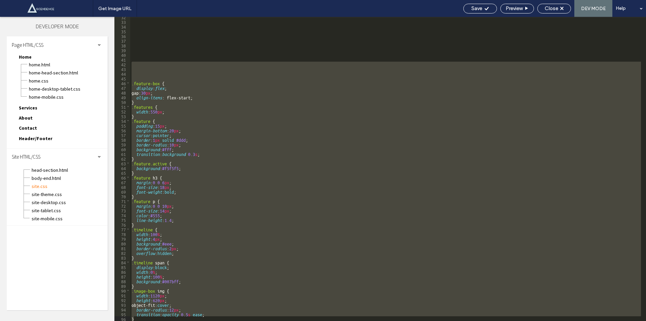
drag, startPoint x: 143, startPoint y: 63, endPoint x: 228, endPoint y: 333, distance: 283.2
click at [228, 320] on html ".wqwq-1{fill:#231f20;} .cls-1q, .cls-2q { fill-rule: evenodd; } .cls-2q { fill:…" at bounding box center [323, 160] width 646 height 321
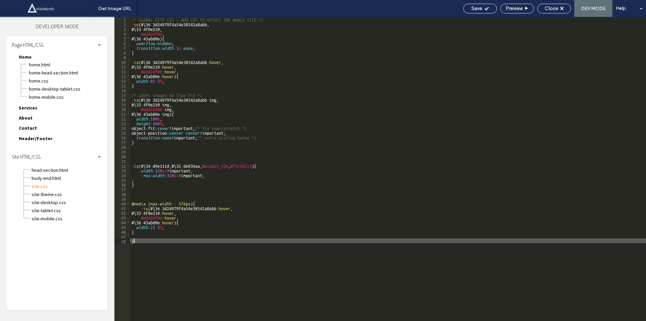
click at [151, 288] on div "/* GLOBAL SITE CSS - ADD CSS TO AFFECT THE WHOLE SITE */ :is (#\ 36 3d24979f4a5…" at bounding box center [388, 173] width 516 height 313
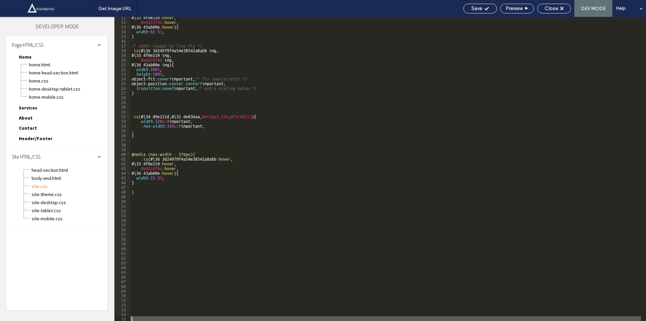
scroll to position [59, 0]
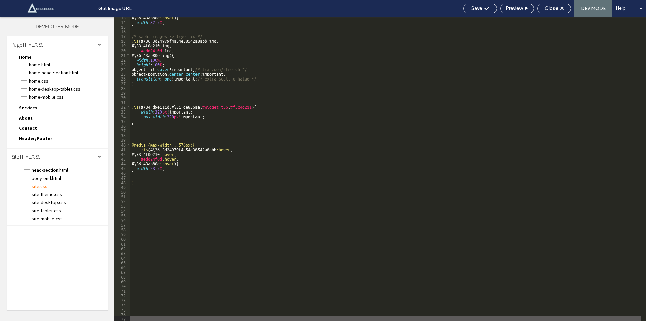
click at [144, 287] on div "#\ 36 43ab80e :hover ) { width : 82.5 % ; } /* sabhi images ke liye fix */ :is …" at bounding box center [385, 170] width 511 height 313
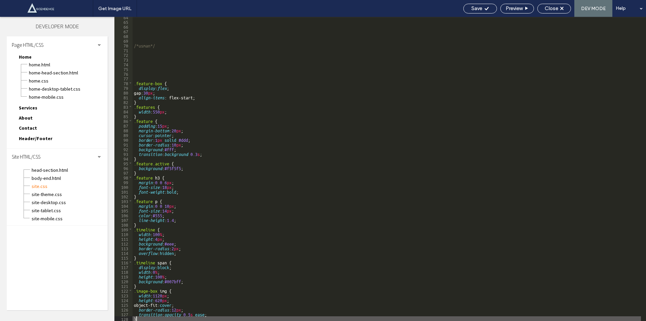
scroll to position [299, 0]
click at [483, 5] on div "Save" at bounding box center [479, 8] width 33 height 6
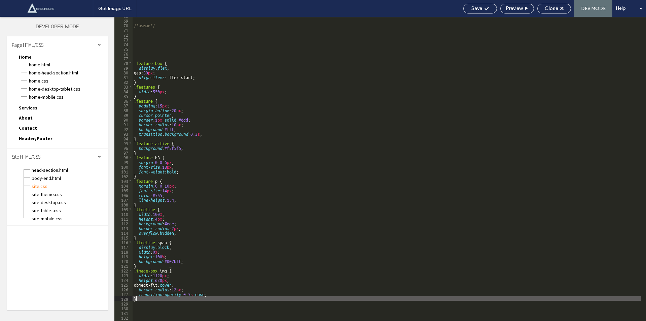
scroll to position [332, 0]
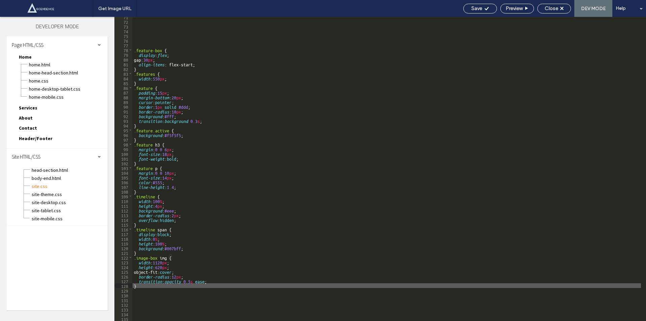
click at [173, 256] on div ".feature-box { display : flex ; gap: 30 px ; align-items : flex-start; } .featu…" at bounding box center [387, 170] width 508 height 313
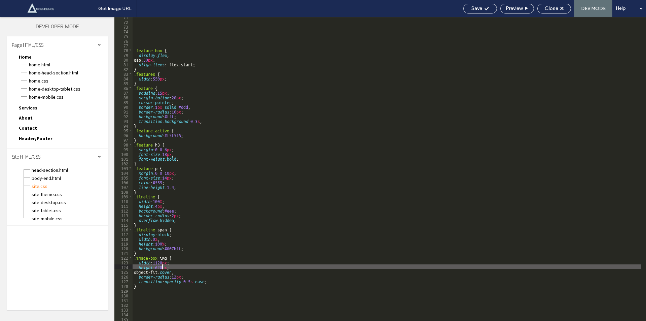
click at [162, 266] on div ".feature-box { display : flex ; gap: 30 px ; align-items : flex-start; } .featu…" at bounding box center [387, 170] width 508 height 313
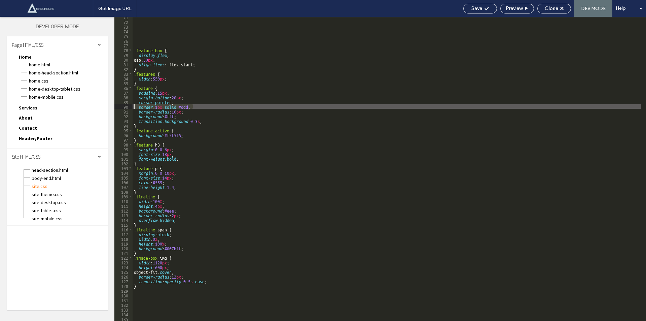
drag, startPoint x: 195, startPoint y: 107, endPoint x: 119, endPoint y: 107, distance: 76.0
click at [119, 107] on div "** 71 72 73 74 75 76 77 78 79 80 81 82 83 84 85 86 87 88 89 90 91 92 93 94 95 9…" at bounding box center [379, 169] width 531 height 304
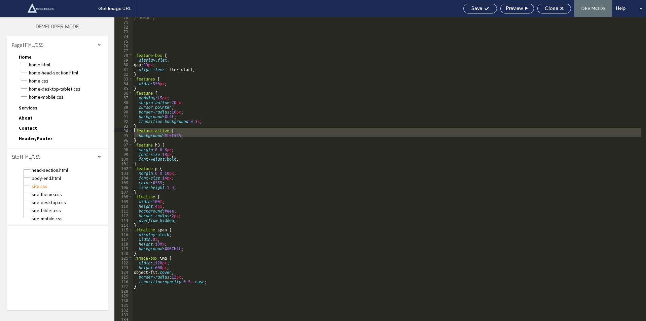
drag, startPoint x: 137, startPoint y: 137, endPoint x: 133, endPoint y: 131, distance: 7.7
click at [133, 131] on div "/*usman*/ .feature-box { display : flex ; gap: 30 px ; align-items : flex-start…" at bounding box center [387, 170] width 508 height 313
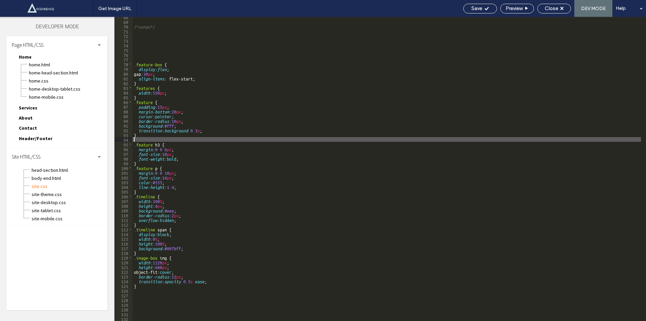
scroll to position [318, 0]
click at [482, 8] on div "Save" at bounding box center [479, 8] width 33 height 6
click at [137, 47] on div "/*usman*/ .feature-box { display : flex ; gap: 30 px ; align-items : flex-start…" at bounding box center [387, 170] width 508 height 313
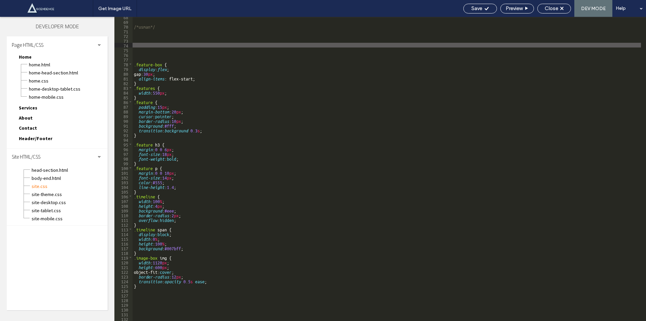
paste textarea
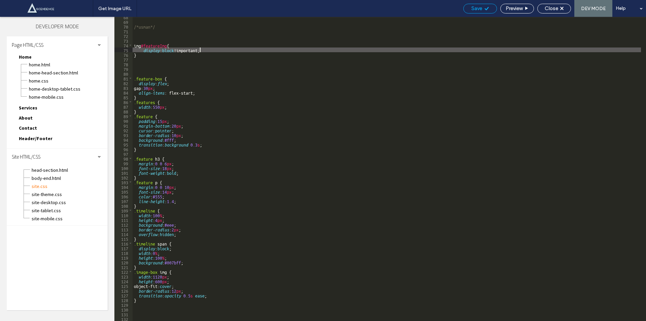
click at [472, 8] on span "Save" at bounding box center [476, 8] width 11 height 6
click at [472, 8] on div at bounding box center [323, 160] width 646 height 321
click at [472, 8] on span "Save" at bounding box center [476, 8] width 11 height 6
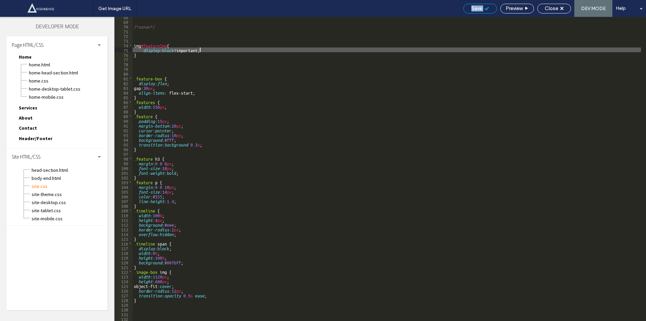
click at [472, 8] on span "Save" at bounding box center [476, 8] width 11 height 6
click at [208, 143] on div "/*usman*/ img #featureImg { display : block !important; } .feature-box { displa…" at bounding box center [387, 170] width 508 height 313
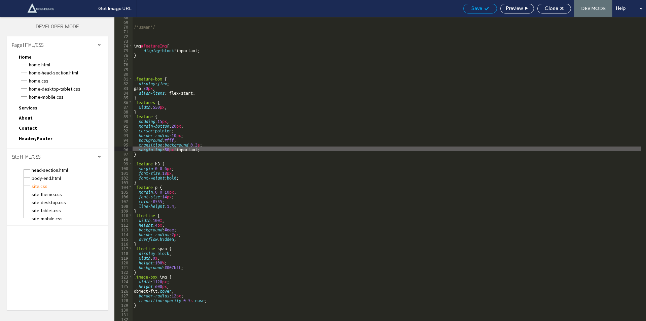
click at [476, 4] on div "Save" at bounding box center [480, 9] width 34 height 10
click at [476, 7] on span "Save" at bounding box center [476, 8] width 11 height 6
click at [168, 149] on div "/*usman*/ img #featureImg { display : block !important; } .feature-box { displa…" at bounding box center [387, 170] width 508 height 313
click at [476, 9] on span "Save" at bounding box center [476, 8] width 11 height 6
click at [478, 4] on div "Save" at bounding box center [480, 9] width 34 height 10
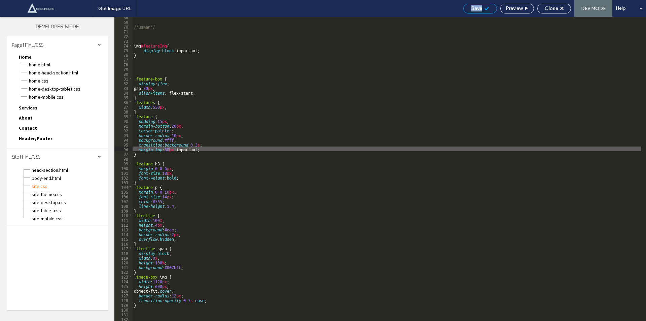
click at [478, 4] on div "Save" at bounding box center [480, 9] width 34 height 10
click at [166, 148] on div "/*usman*/ img #featureImg { display : block !important; } .feature-box { displa…" at bounding box center [387, 170] width 508 height 313
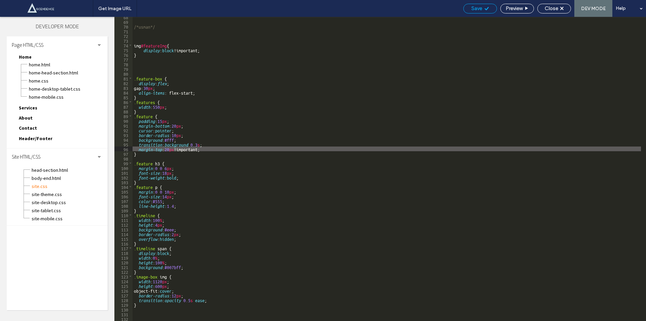
click at [481, 9] on div "Save" at bounding box center [479, 8] width 33 height 6
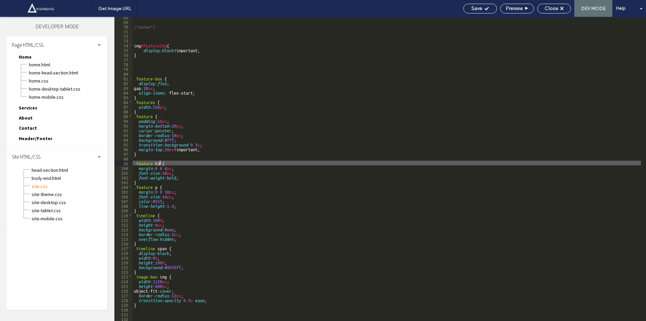
click at [159, 162] on div "/*usman*/ img #featureImg { display : block !important; } .feature-box { displa…" at bounding box center [387, 170] width 508 height 313
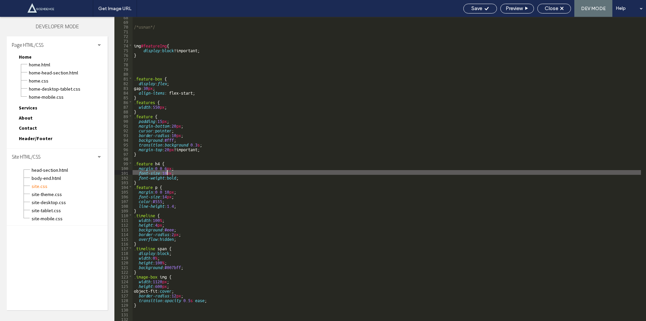
click at [168, 172] on div "/*usman*/ img #featureImg { display : block !important; } .feature-box { displa…" at bounding box center [387, 170] width 508 height 313
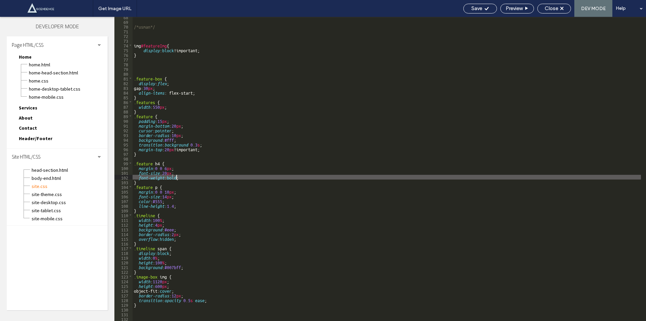
click at [175, 176] on div "/*usman*/ img #featureImg { display : block !important; } .feature-box { displa…" at bounding box center [387, 170] width 508 height 313
click at [183, 178] on div "/*usman*/ img #featureImg { display : block !important; } .feature-box { displa…" at bounding box center [387, 170] width 508 height 313
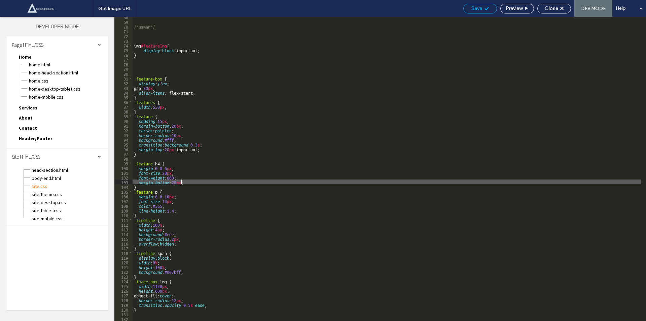
click at [480, 8] on span "Save" at bounding box center [476, 8] width 11 height 6
click at [174, 182] on div "/*usman*/ img #featureImg { display : block !important; } .feature-box { displa…" at bounding box center [387, 170] width 508 height 313
click at [475, 11] on span "Save" at bounding box center [476, 8] width 11 height 6
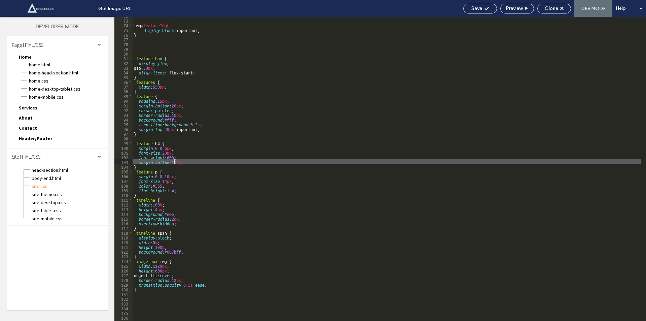
scroll to position [338, 0]
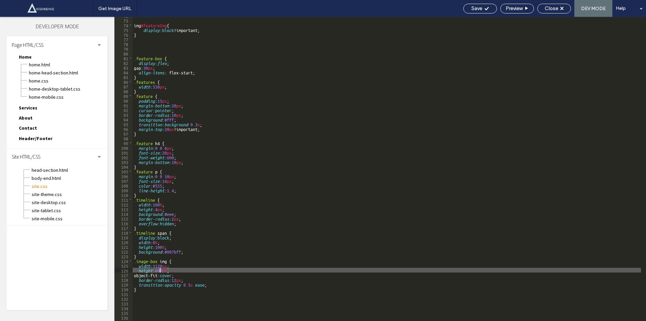
click at [160, 271] on div "img #featureImg { display : block !important; } .feature-box { display : flex ;…" at bounding box center [387, 169] width 508 height 313
click at [485, 6] on icon at bounding box center [486, 8] width 5 height 5
click at [159, 265] on div "img #featureImg { display : block !important; } .feature-box { display : flex ;…" at bounding box center [387, 169] width 508 height 313
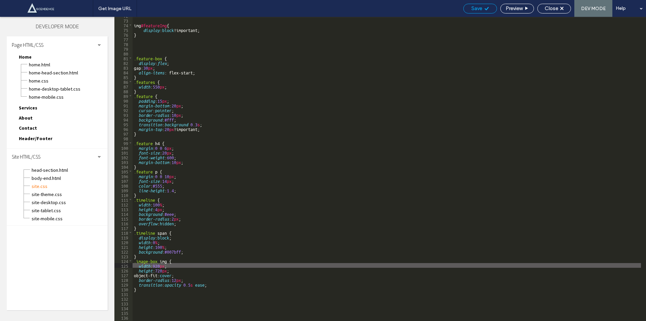
click at [481, 10] on div "Save" at bounding box center [479, 8] width 33 height 6
click at [145, 261] on div "img #featureImg { display : block !important; } .feature-box { display : flex ;…" at bounding box center [387, 169] width 508 height 313
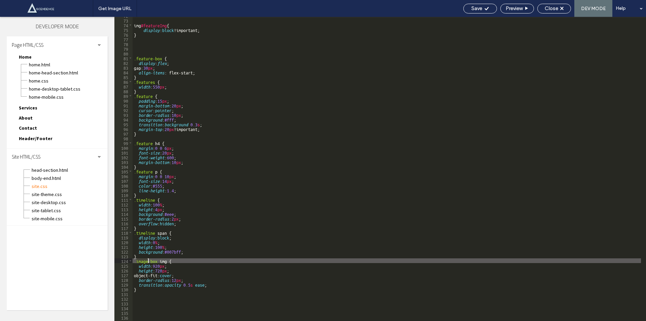
click at [145, 261] on div "img #featureImg { display : block !important; } .feature-box { display : flex ;…" at bounding box center [387, 169] width 508 height 313
drag, startPoint x: 157, startPoint y: 259, endPoint x: 132, endPoint y: 260, distance: 25.6
click at [132, 260] on div "** 72 73 74 75 76 77 78 79 80 81 82 83 84 85 86 87 88 89 90 91 92 93 94 95 96 9…" at bounding box center [379, 169] width 531 height 304
click at [157, 262] on div "img #featureImg { display : block !important; } .feature-box { display : flex ;…" at bounding box center [387, 169] width 508 height 304
drag, startPoint x: 157, startPoint y: 262, endPoint x: 130, endPoint y: 262, distance: 27.2
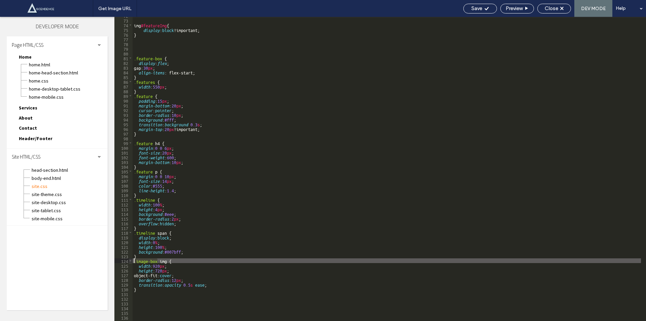
click at [130, 262] on div "** 72 73 74 75 76 77 78 79 80 81 82 83 84 85 86 87 88 89 90 91 92 93 94 95 96 9…" at bounding box center [379, 169] width 531 height 304
click at [144, 298] on div "img #featureImg { display : block !important; } .feature-box { display : flex ;…" at bounding box center [387, 169] width 508 height 313
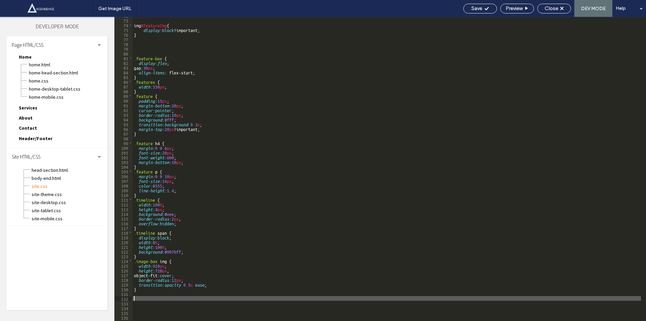
paste textarea
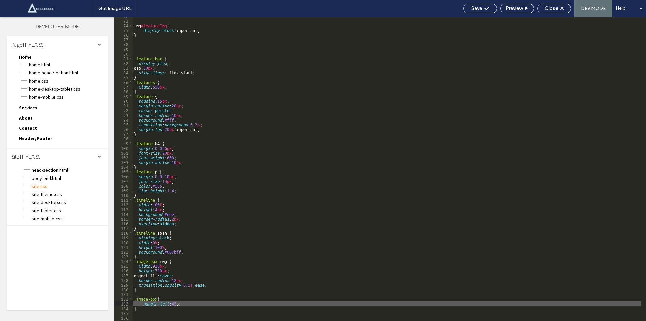
type textarea "**"
click at [475, 6] on span "Save" at bounding box center [476, 8] width 11 height 6
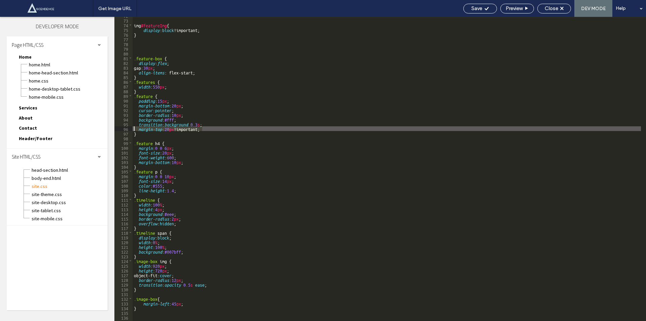
drag, startPoint x: 203, startPoint y: 130, endPoint x: 122, endPoint y: 129, distance: 81.1
click at [122, 129] on div "** 72 73 74 75 76 77 78 79 80 81 82 83 84 85 86 87 88 89 90 91 92 93 94 95 96 9…" at bounding box center [379, 169] width 531 height 304
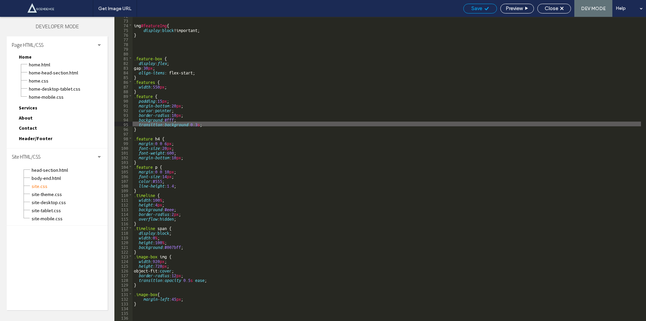
click at [482, 6] on div "Save" at bounding box center [479, 8] width 33 height 6
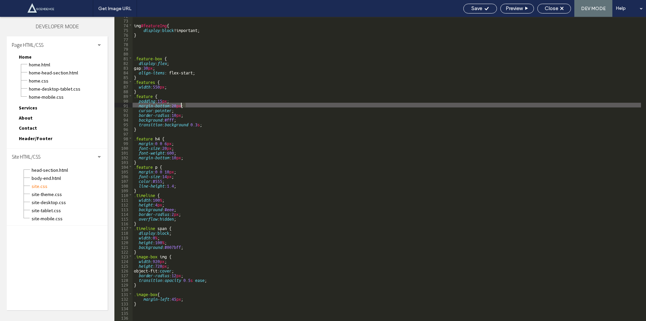
drag, startPoint x: 189, startPoint y: 103, endPoint x: 142, endPoint y: 100, distance: 46.5
click at [152, 100] on div "img #featureImg { display : block !important; } .feature-box { display : flex ;…" at bounding box center [387, 169] width 508 height 313
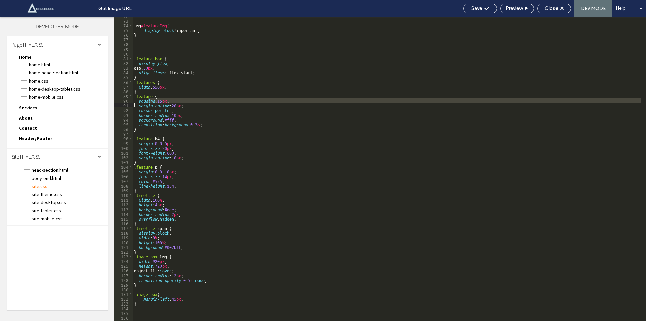
drag, startPoint x: 142, startPoint y: 100, endPoint x: 117, endPoint y: 105, distance: 25.8
click at [117, 105] on div "** 72 73 74 75 76 77 78 79 80 81 82 83 84 85 86 87 88 89 90 91 92 93 94 95 96 9…" at bounding box center [379, 169] width 531 height 304
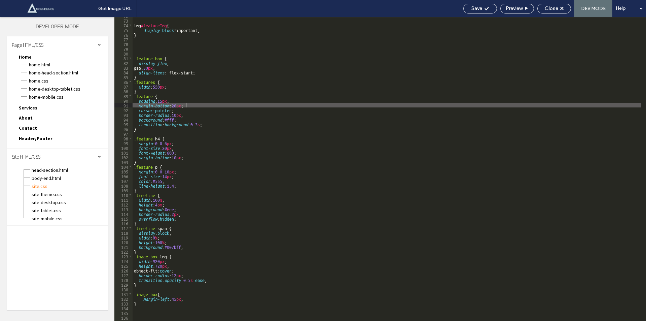
click at [190, 107] on div "img #featureImg { display : block !important; } .feature-box { display : flex ;…" at bounding box center [387, 169] width 508 height 313
click at [135, 105] on div "img #featureImg { display : block !important; } .feature-box { display : flex ;…" at bounding box center [387, 169] width 508 height 313
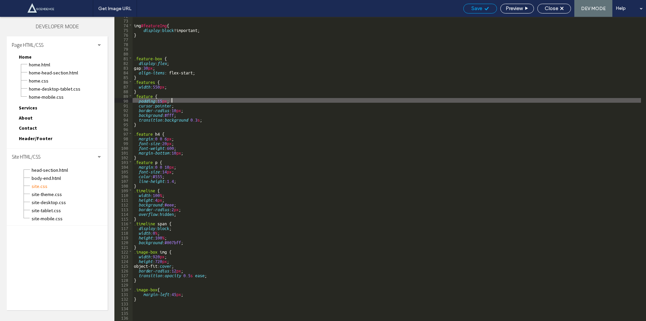
click at [477, 7] on span "Save" at bounding box center [476, 8] width 11 height 6
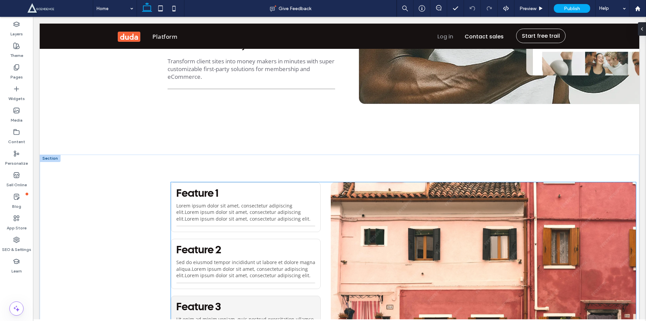
scroll to position [1247, 0]
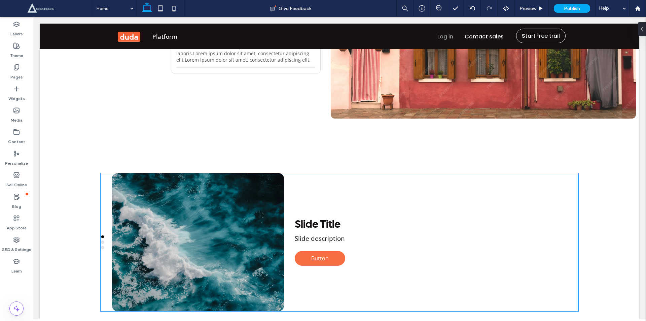
scroll to position [1570, 0]
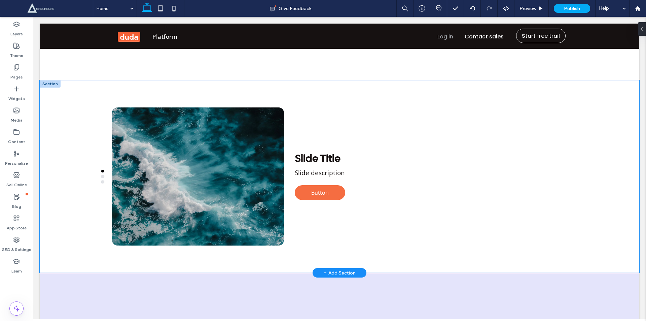
click at [47, 80] on div "Slide Title Slide description Button Button Slide Title Slide description Butto…" at bounding box center [339, 176] width 599 height 193
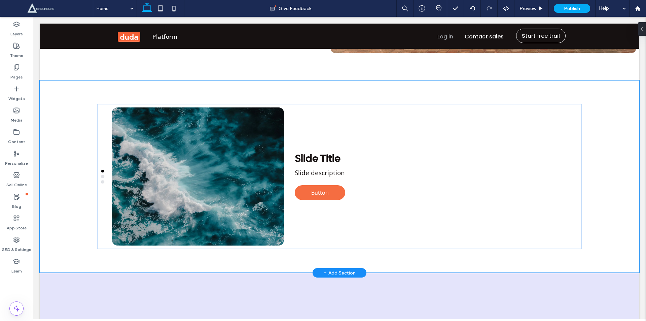
scroll to position [1566, 0]
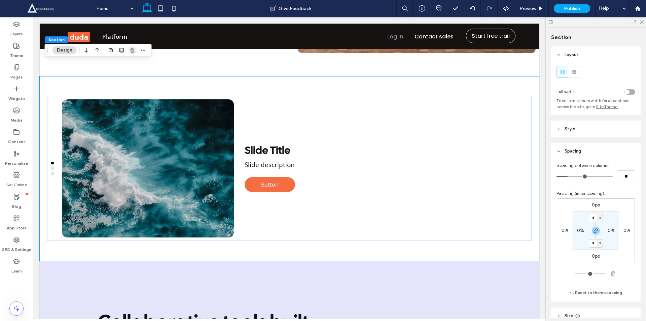
click at [133, 50] on icon "button" at bounding box center [132, 49] width 5 height 5
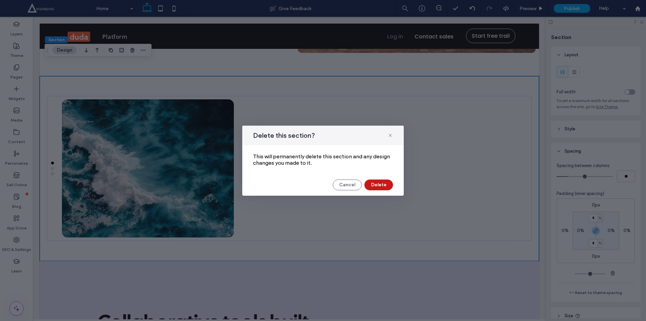
click at [377, 182] on button "Delete" at bounding box center [378, 184] width 29 height 11
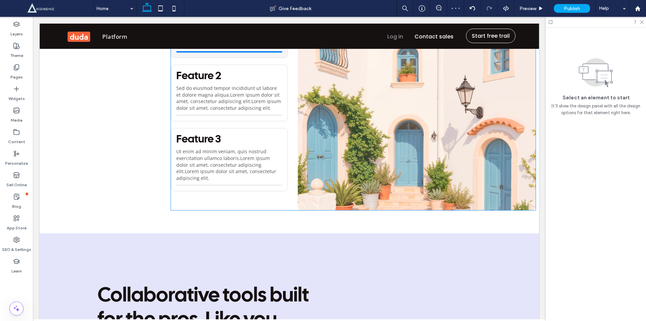
scroll to position [1252, 0]
